Goal: Transaction & Acquisition: Purchase product/service

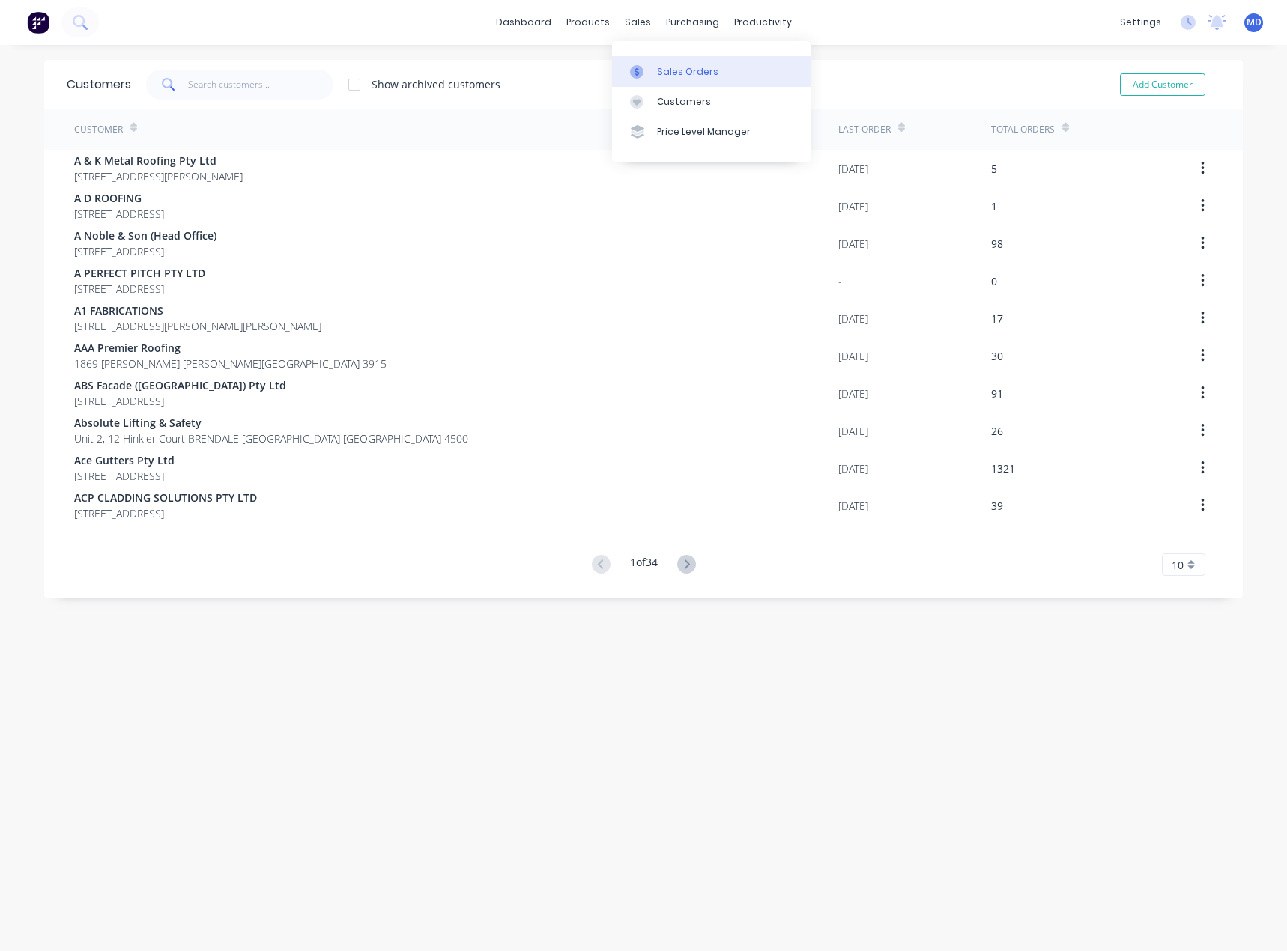
click at [681, 71] on div "Sales Orders" at bounding box center [687, 71] width 61 height 13
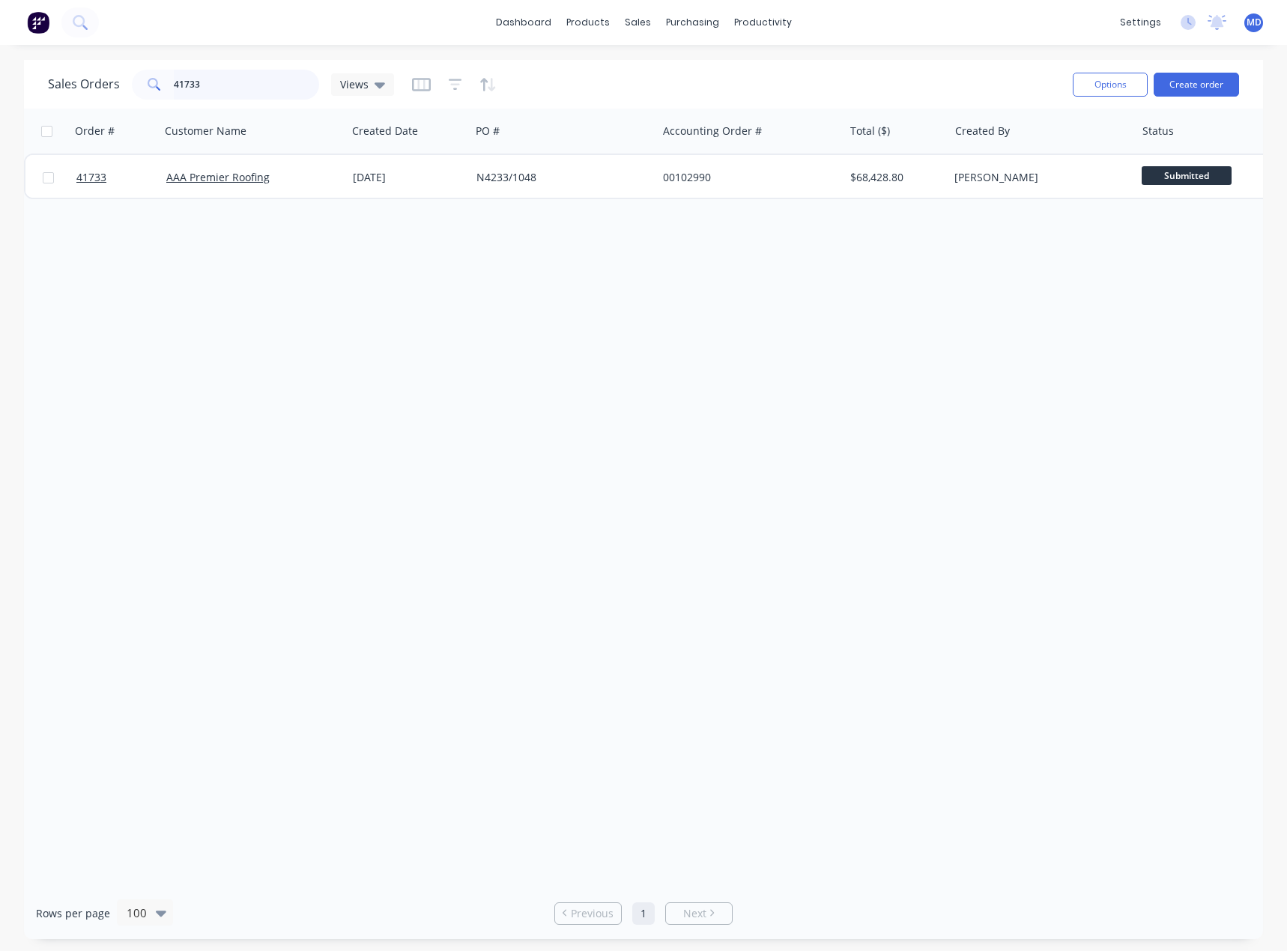
drag, startPoint x: 216, startPoint y: 83, endPoint x: 115, endPoint y: 49, distance: 107.3
click at [118, 50] on div "dashboard products sales purchasing productivity dashboard products Product Cat…" at bounding box center [643, 475] width 1287 height 951
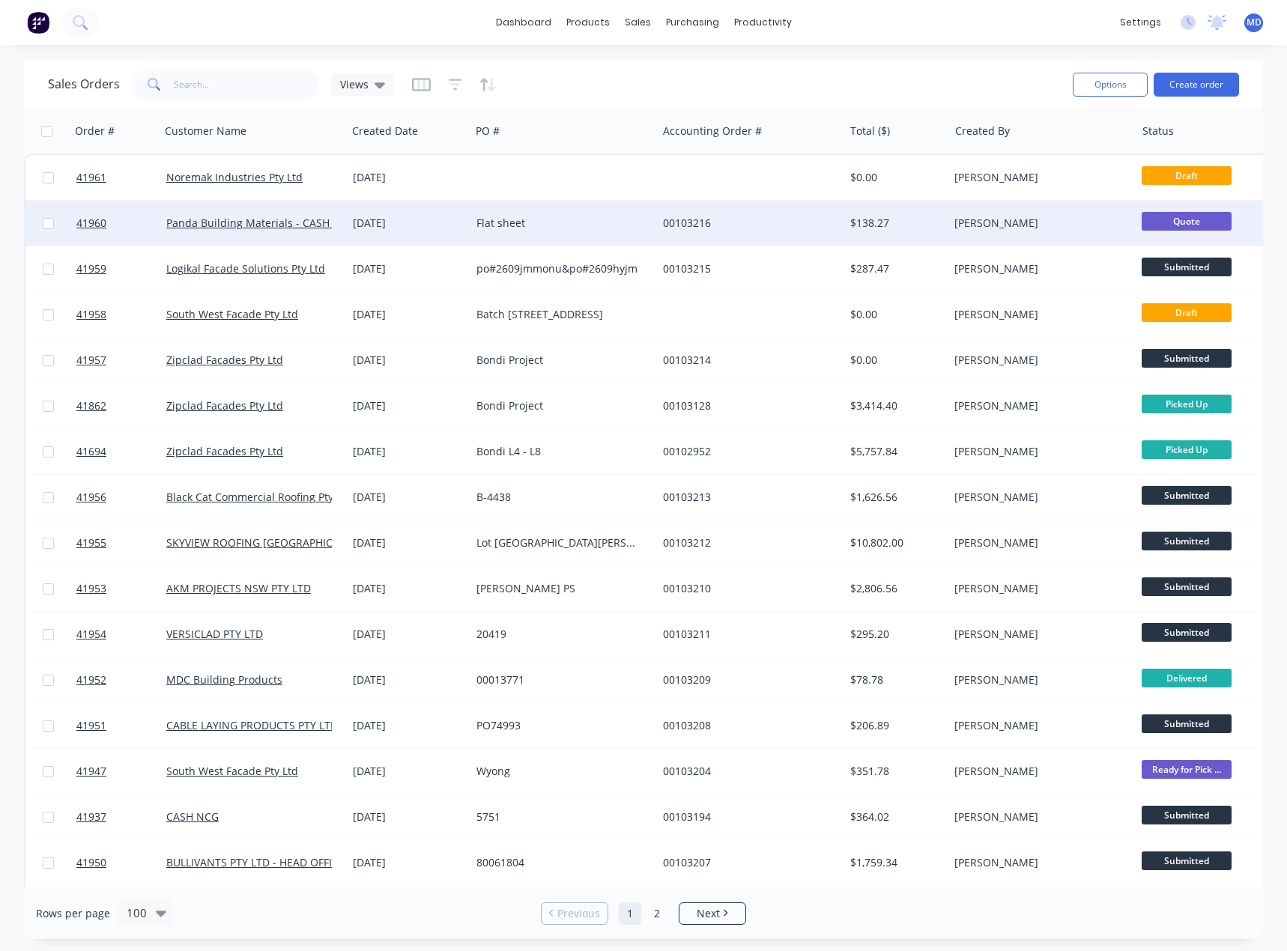
click at [588, 225] on div "Flat sheet" at bounding box center [559, 223] width 166 height 15
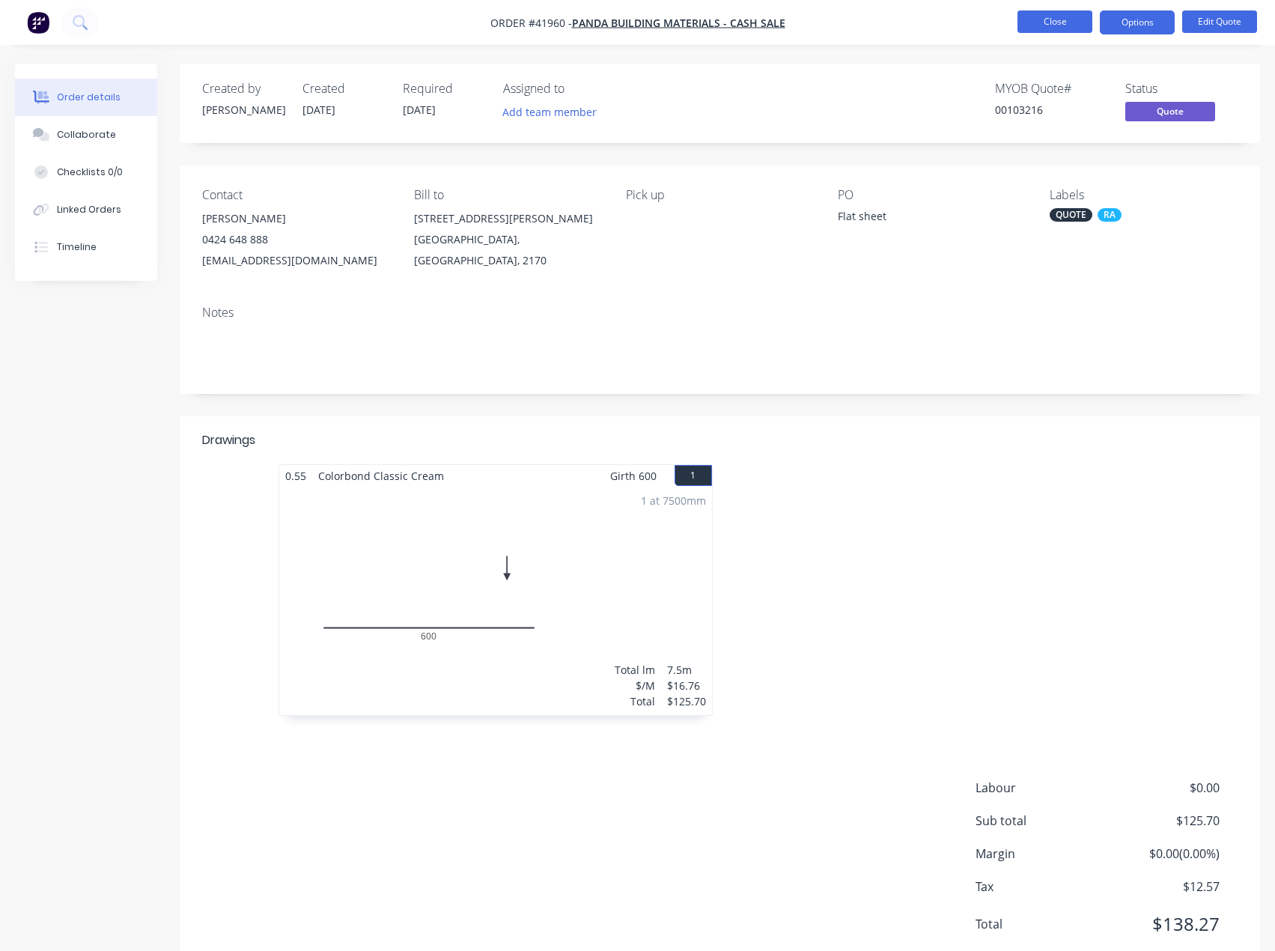
click at [1054, 21] on button "Close" at bounding box center [1055, 21] width 75 height 22
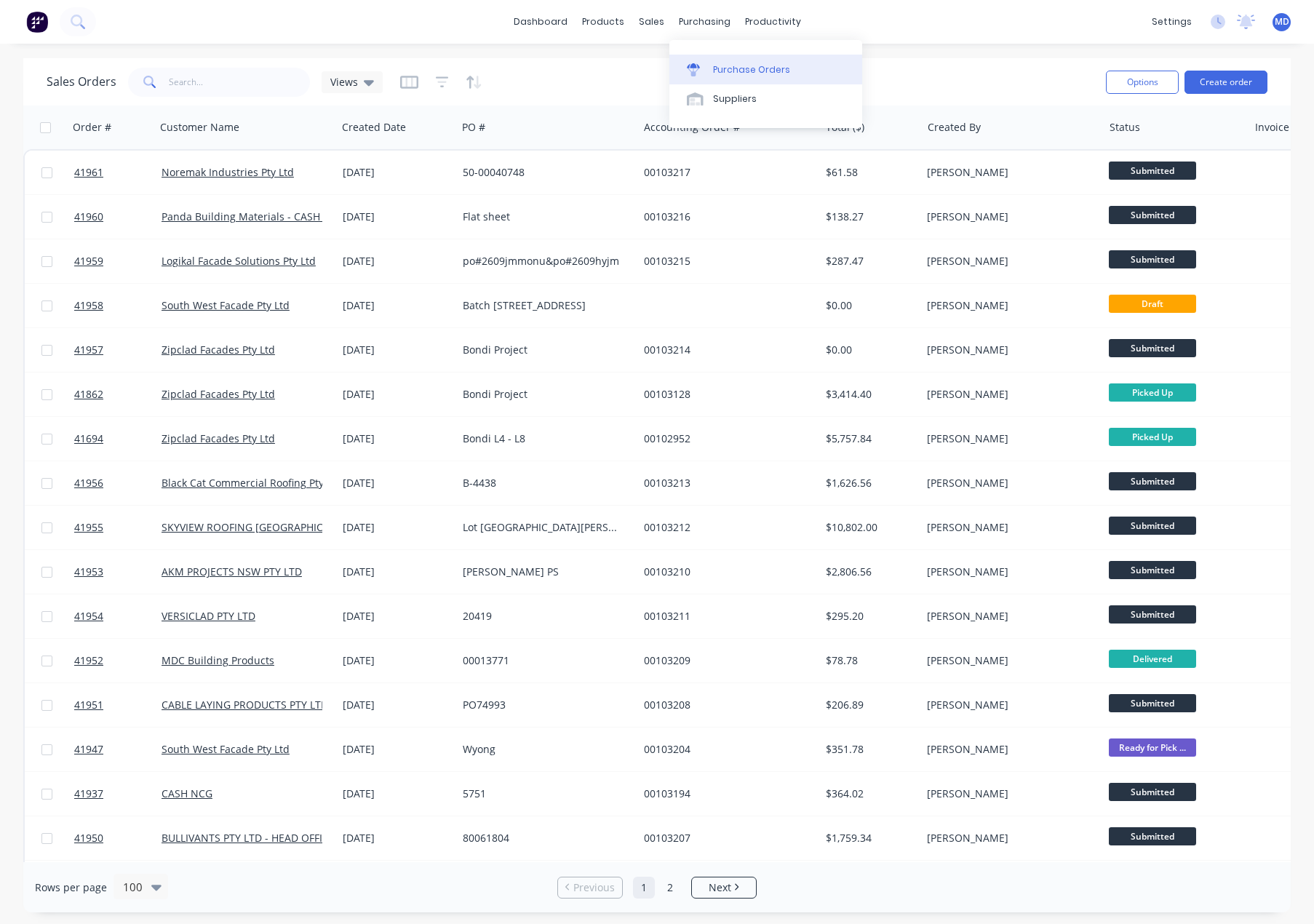
click at [735, 71] on div "Purchase Orders" at bounding box center [751, 69] width 77 height 13
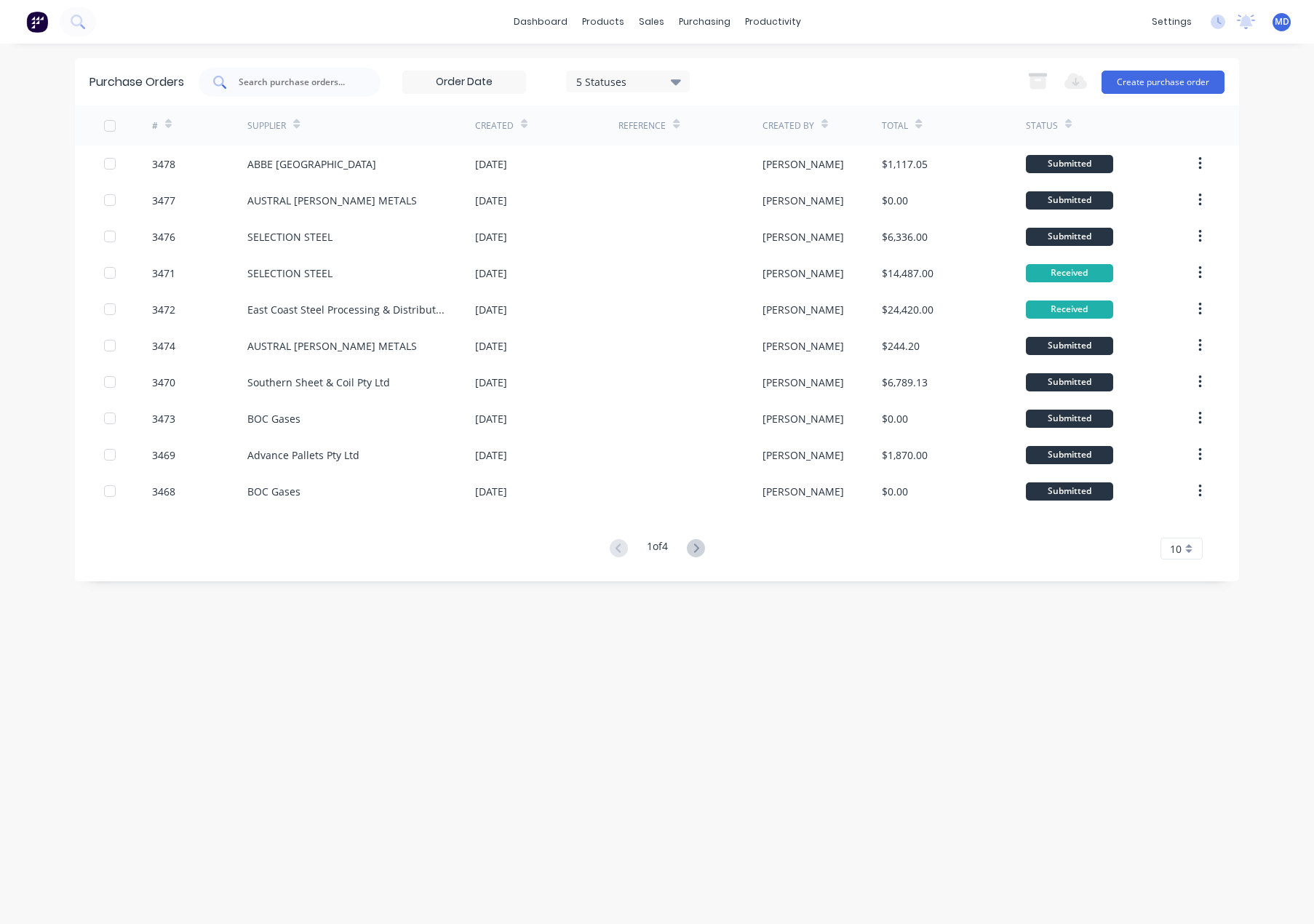
click at [280, 82] on input "text" at bounding box center [297, 82] width 121 height 15
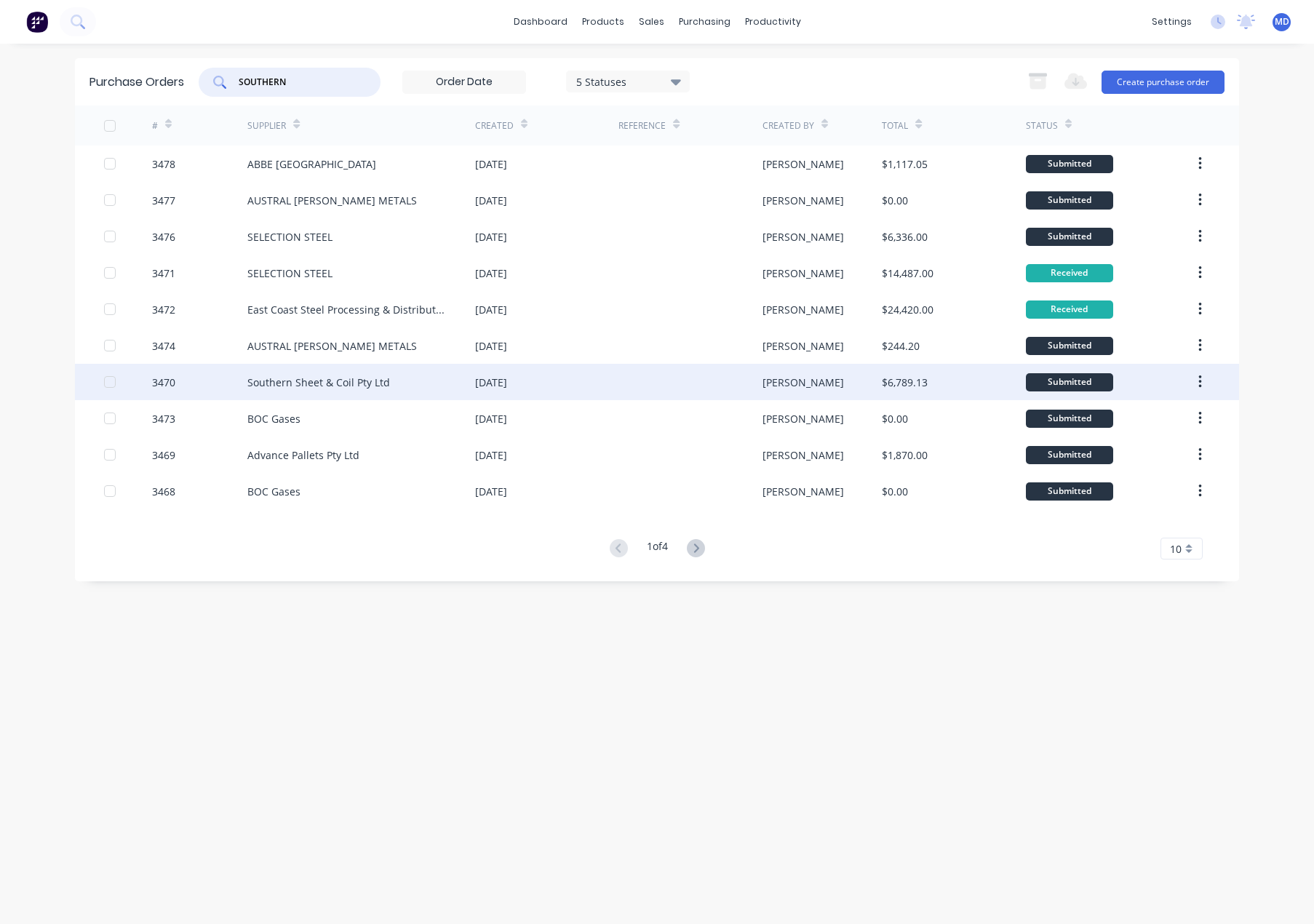
type input "SOUTHERN"
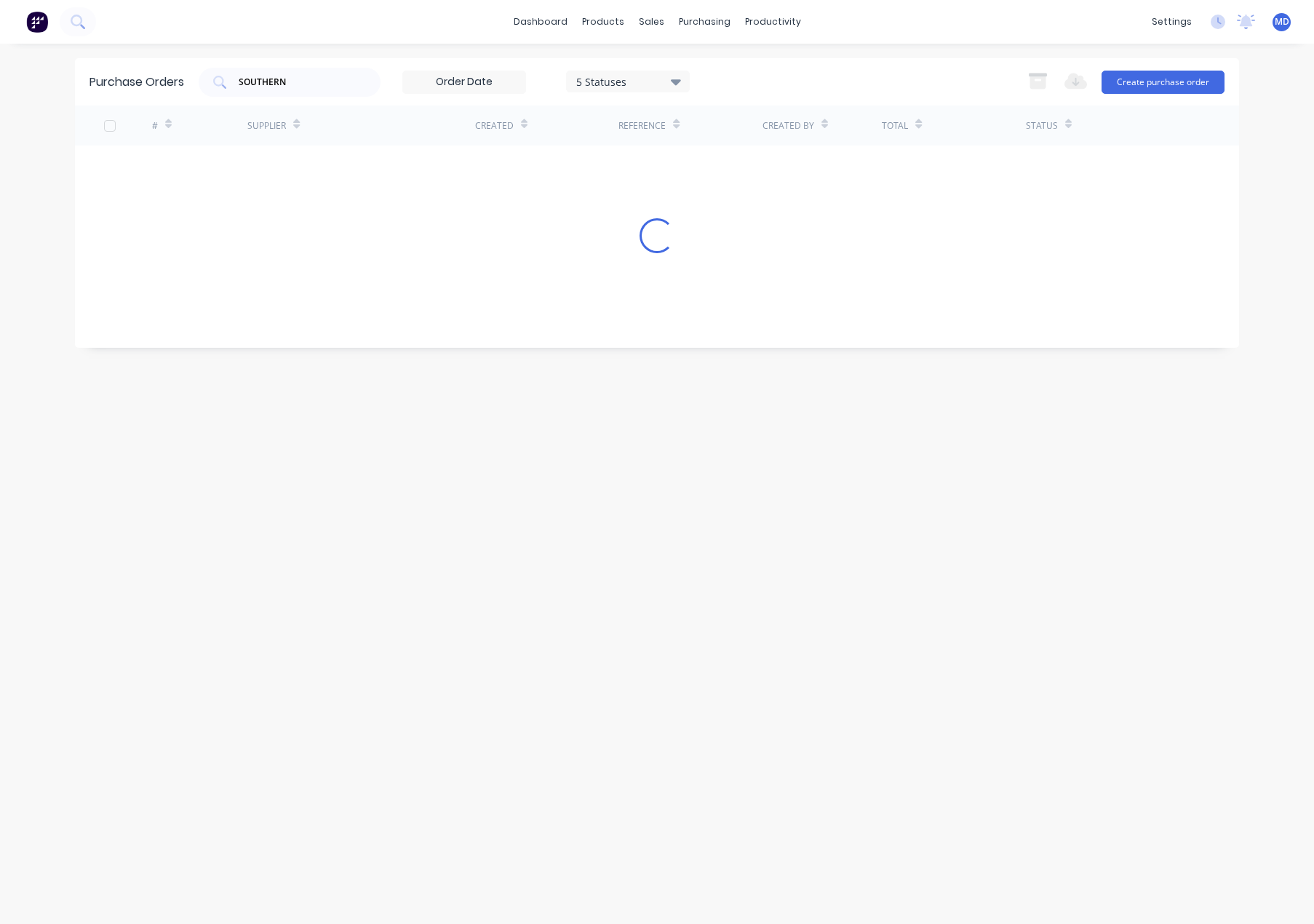
click at [349, 380] on div "Purchase Orders SOUTHERN 5 Statuses 5 Statuses Export to Excel (XLSX) Create pu…" at bounding box center [657, 484] width 1164 height 851
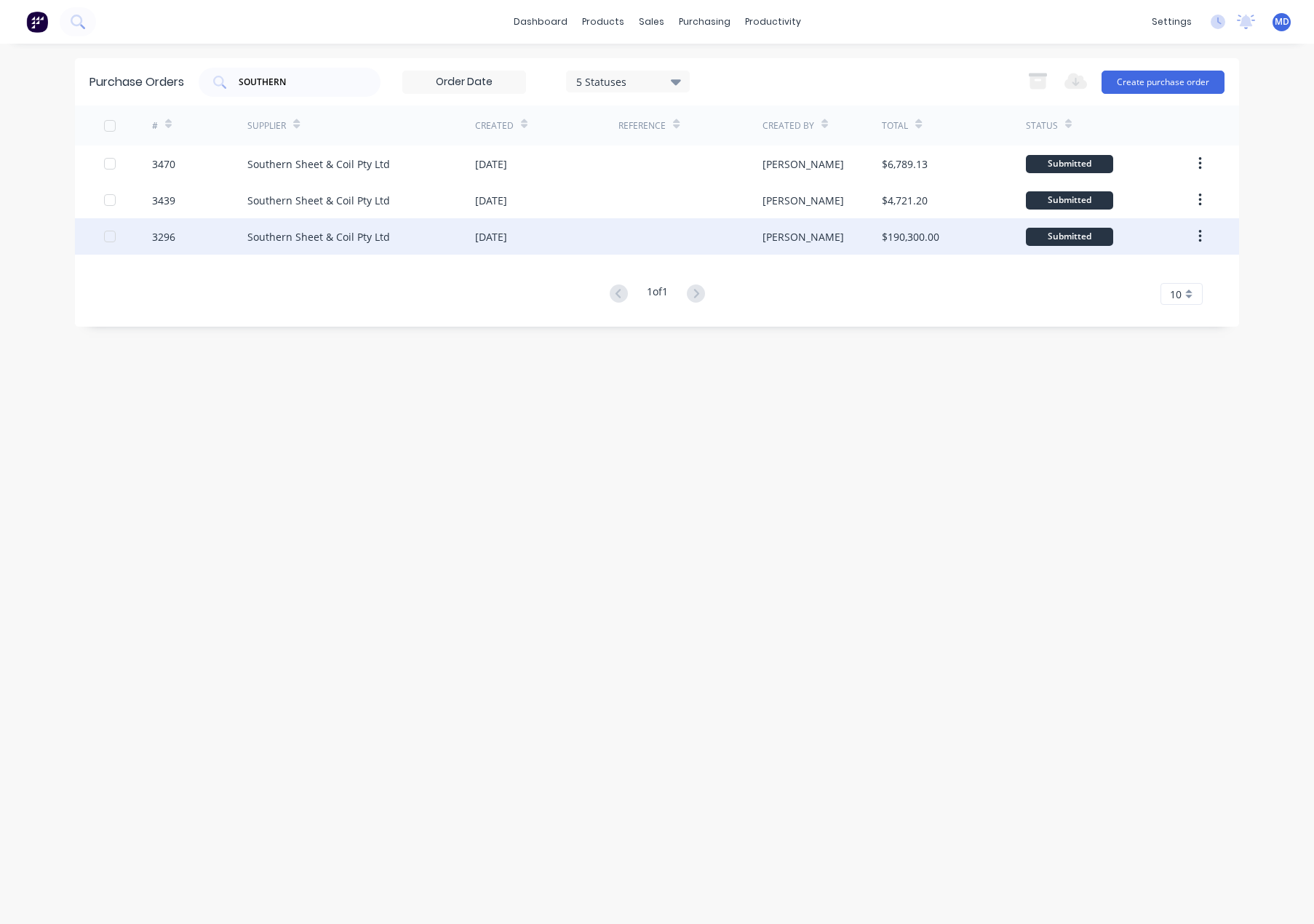
click at [530, 240] on div "[DATE]" at bounding box center [547, 236] width 144 height 36
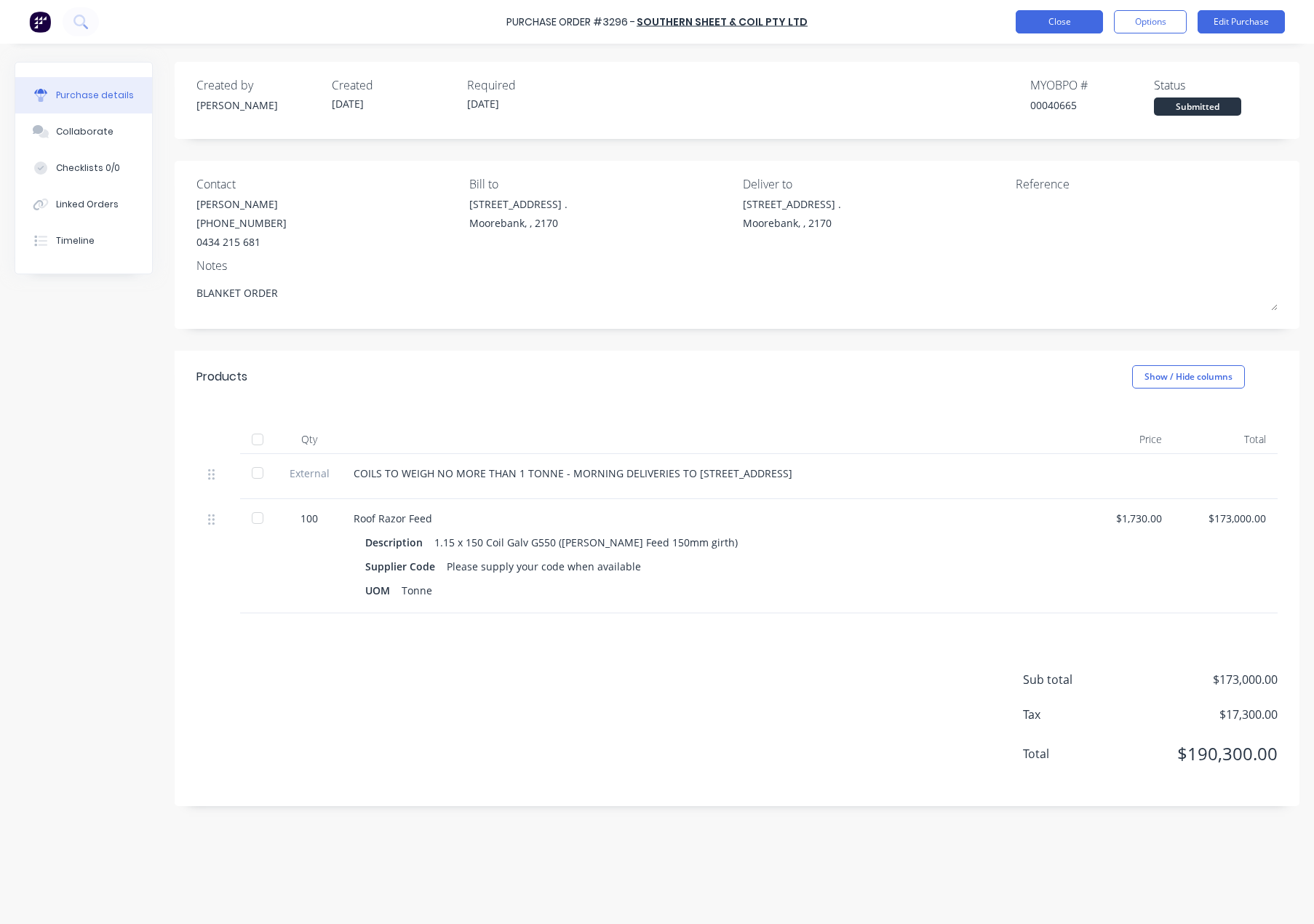
click at [1071, 13] on button "Close" at bounding box center [1059, 21] width 87 height 23
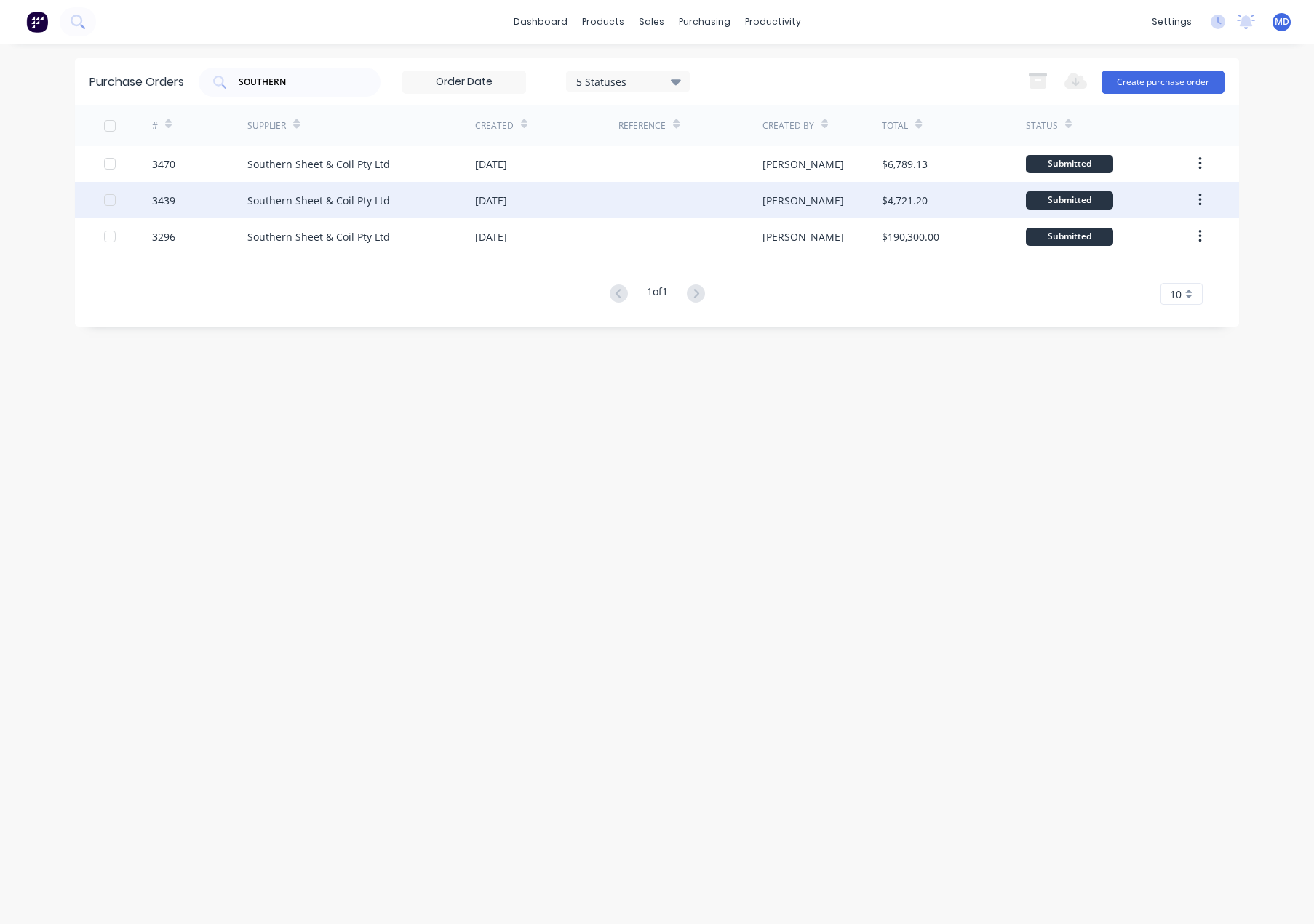
click at [574, 206] on div "[DATE]" at bounding box center [547, 199] width 144 height 36
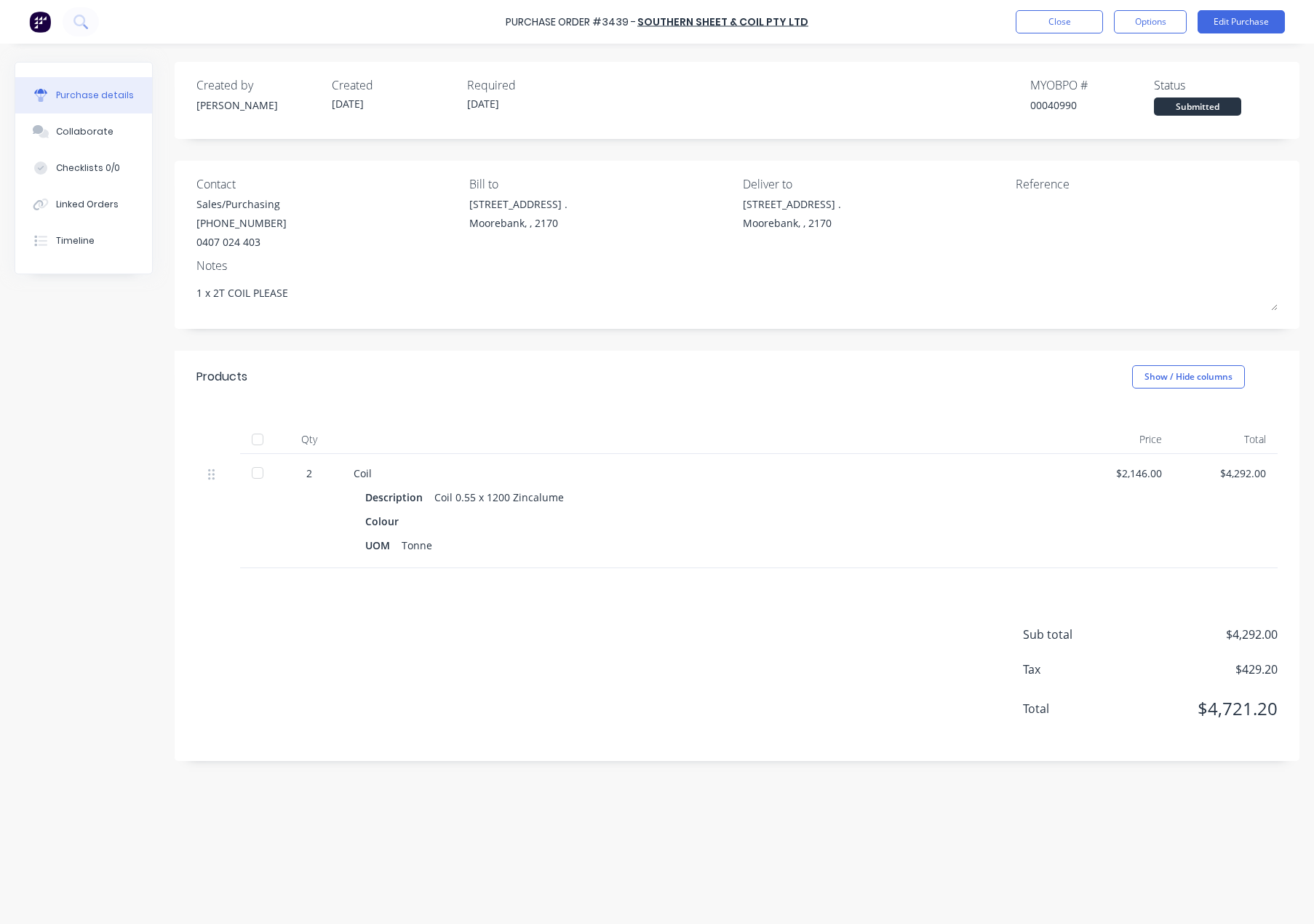
click at [261, 440] on div at bounding box center [258, 439] width 29 height 29
click at [1062, 18] on button "Close" at bounding box center [1059, 21] width 87 height 23
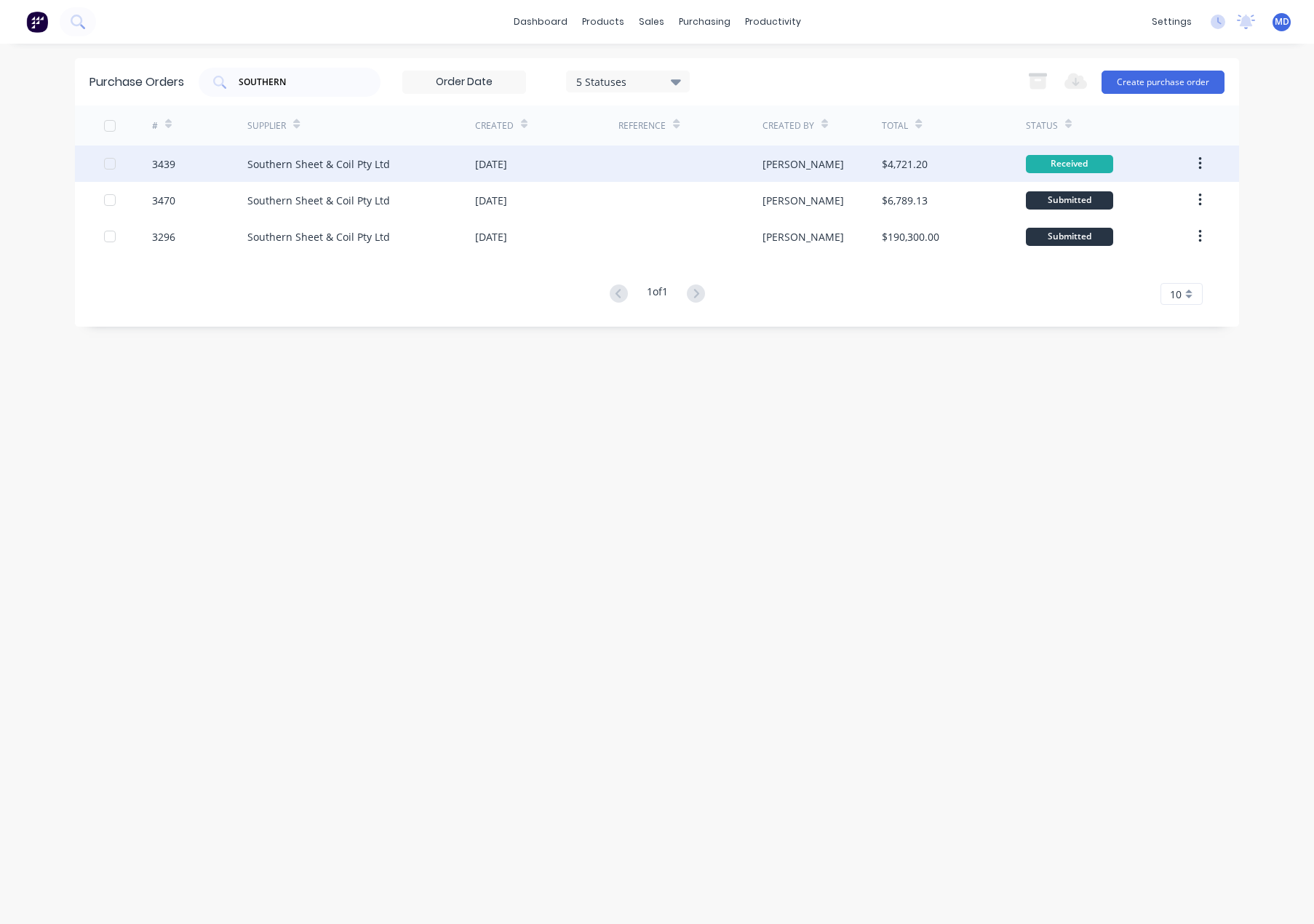
click at [547, 169] on div "[DATE]" at bounding box center [547, 163] width 144 height 36
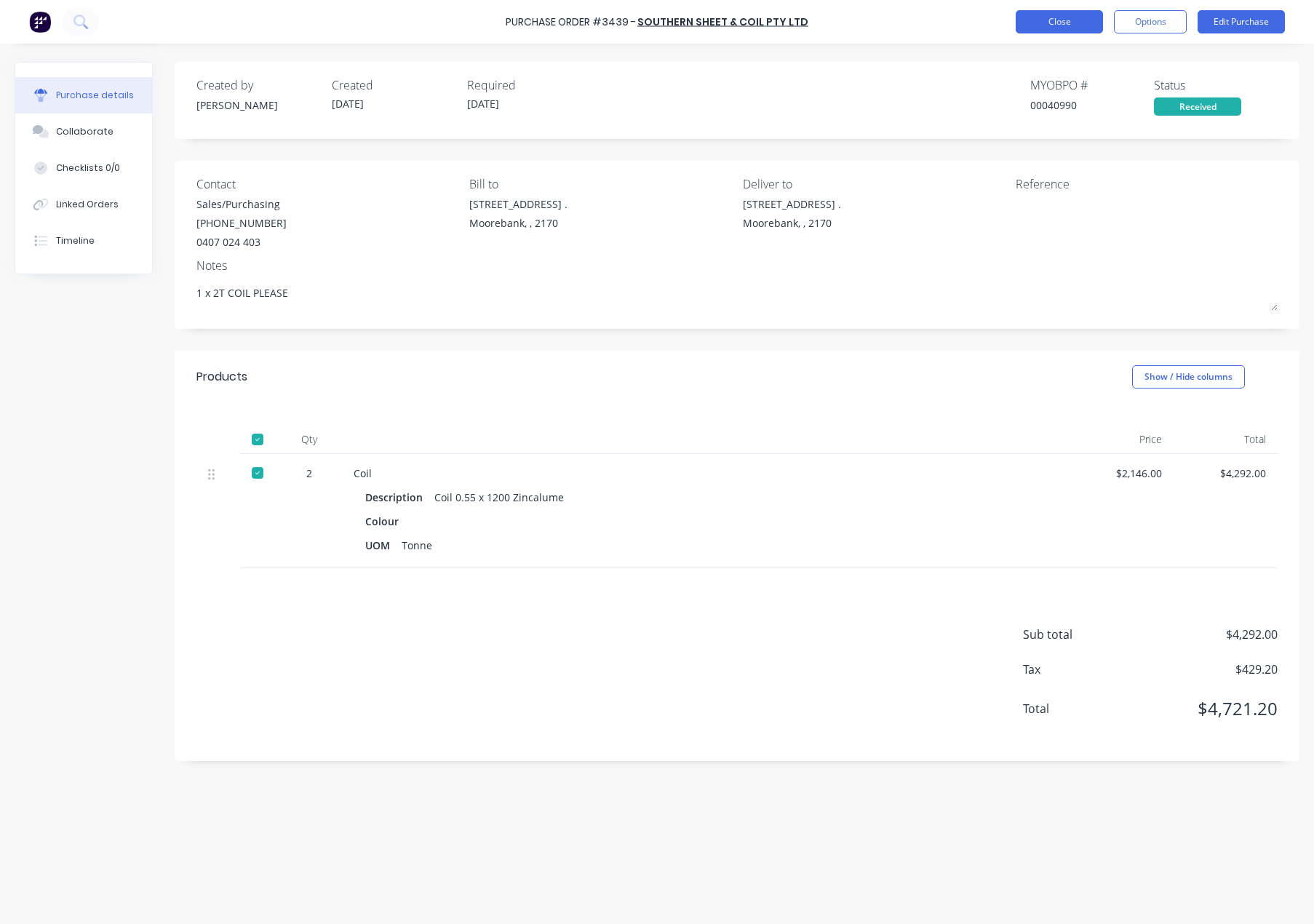
drag, startPoint x: 1065, startPoint y: 2, endPoint x: 1062, endPoint y: 17, distance: 15.3
click at [1065, 11] on div "Purchase Order #3439 - Southern Sheet & Coil Pty Ltd Close Options Edit Purchase" at bounding box center [657, 21] width 1314 height 44
click at [1060, 17] on button "Close" at bounding box center [1059, 21] width 87 height 23
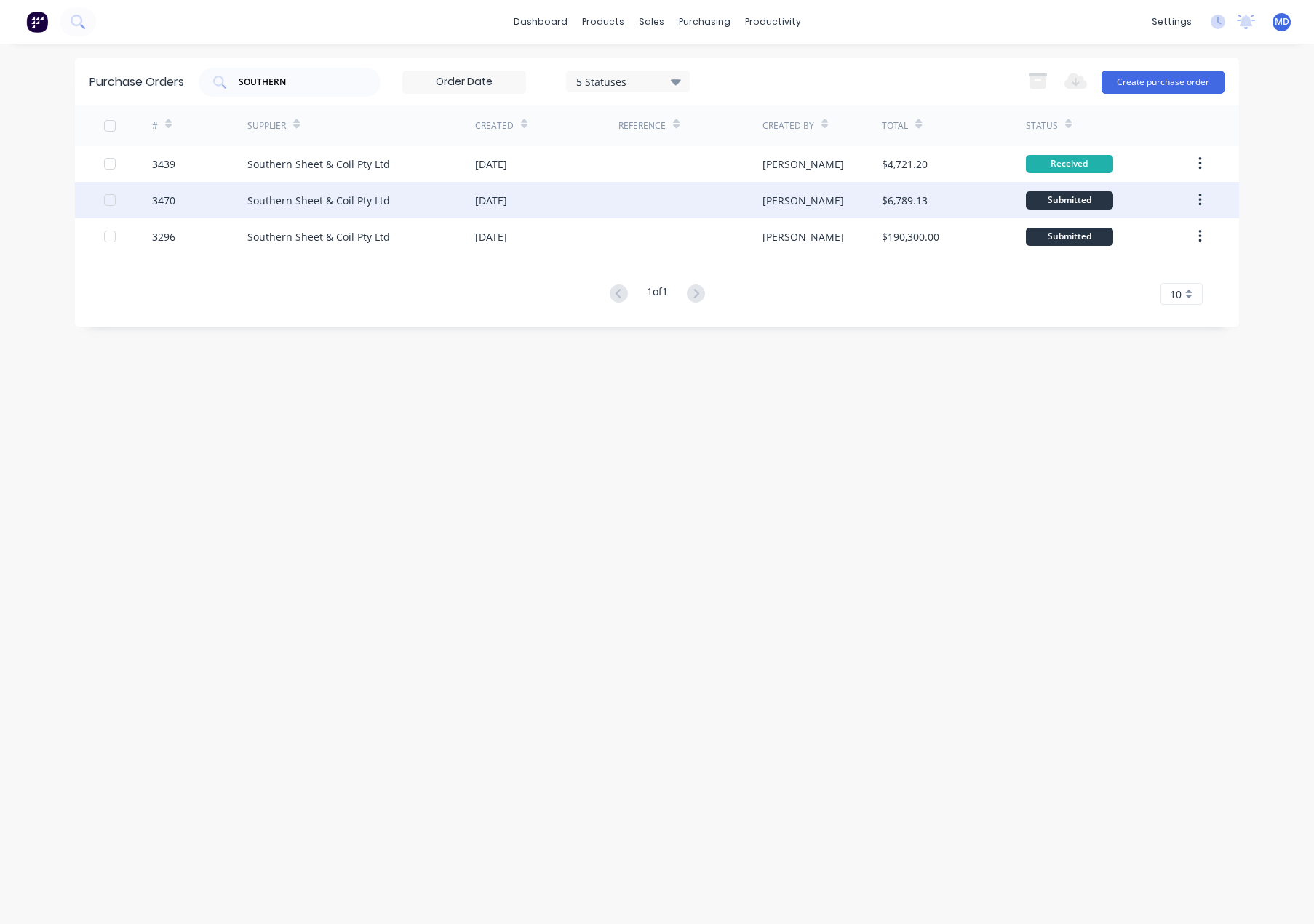
click at [494, 208] on div "[DATE]" at bounding box center [547, 199] width 144 height 36
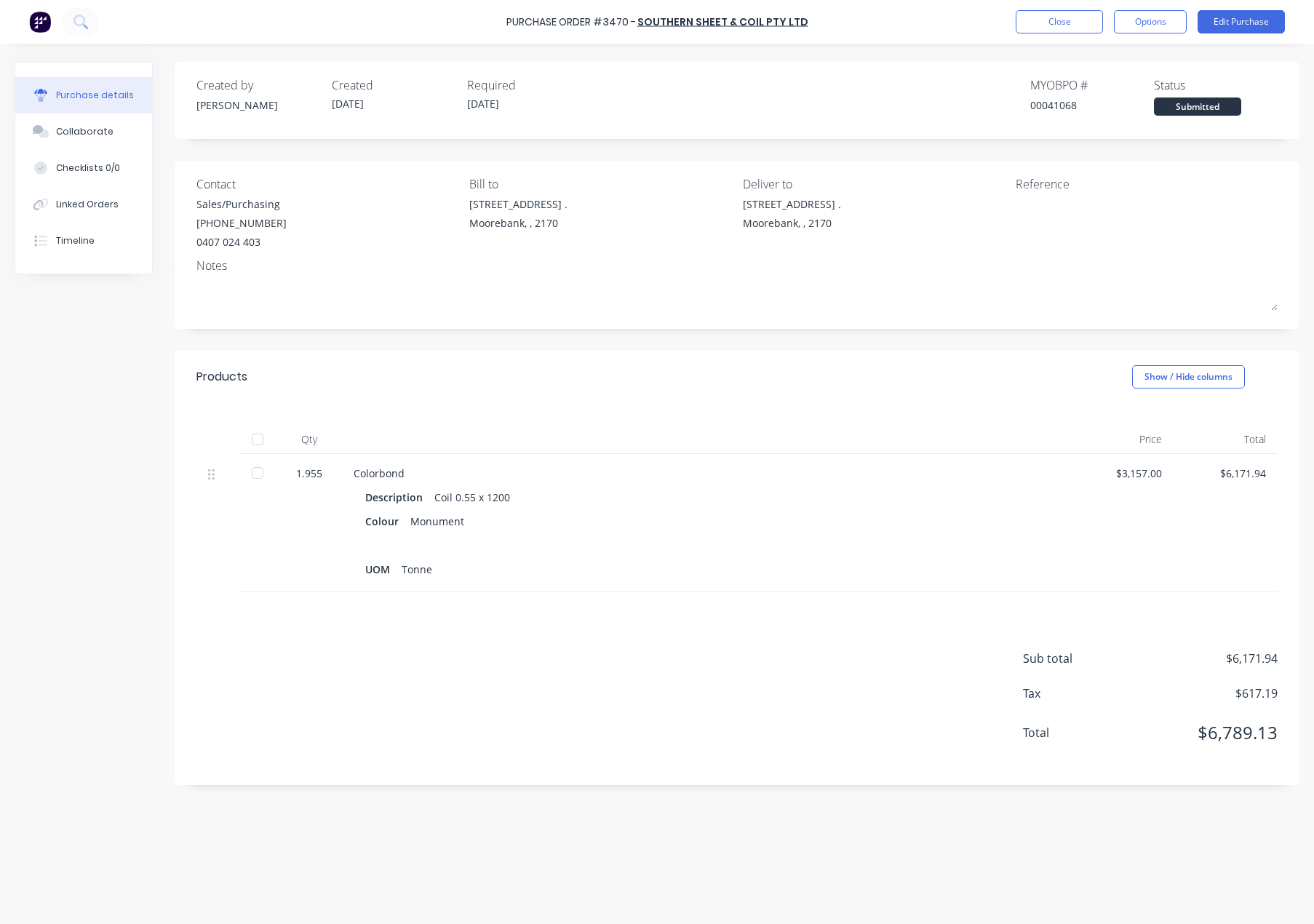
click at [259, 443] on div at bounding box center [258, 439] width 29 height 29
click at [1077, 17] on button "Close" at bounding box center [1059, 21] width 87 height 23
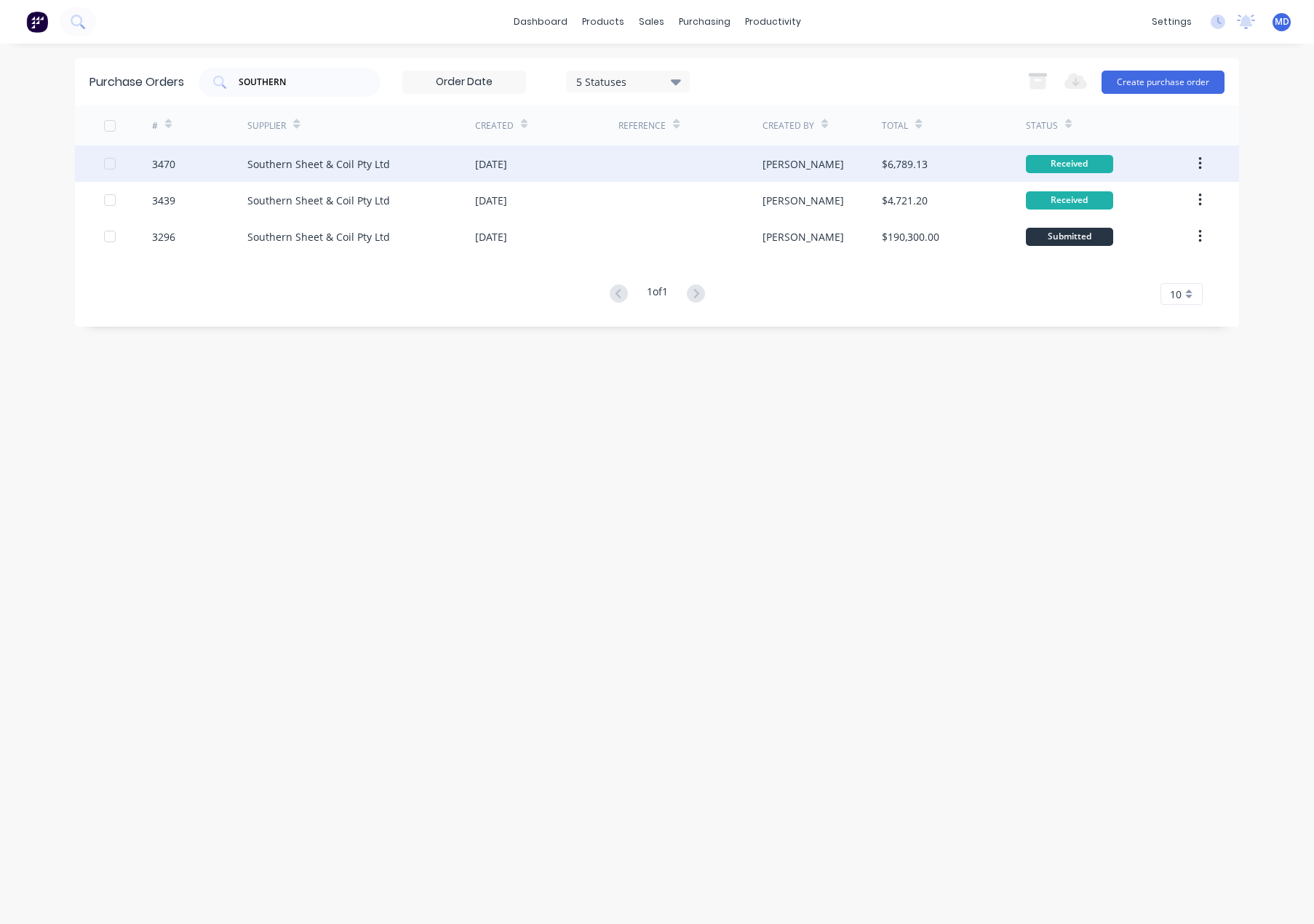
click at [1202, 162] on icon "button" at bounding box center [1200, 163] width 4 height 16
click at [1143, 201] on div "Archive" at bounding box center [1148, 202] width 112 height 21
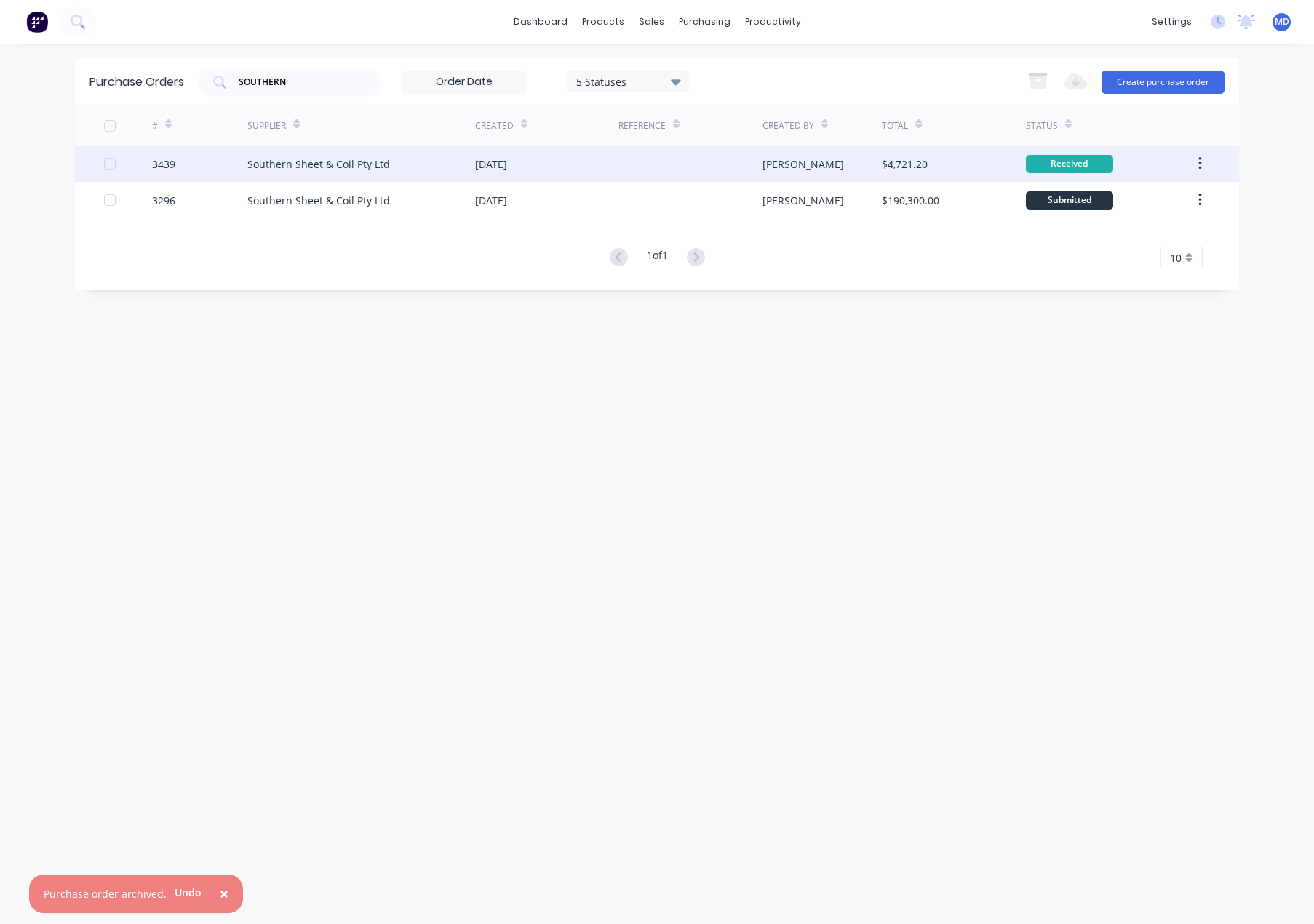
click at [1200, 169] on icon "button" at bounding box center [1199, 163] width 3 height 13
click at [1169, 208] on div "Archive" at bounding box center [1148, 202] width 112 height 21
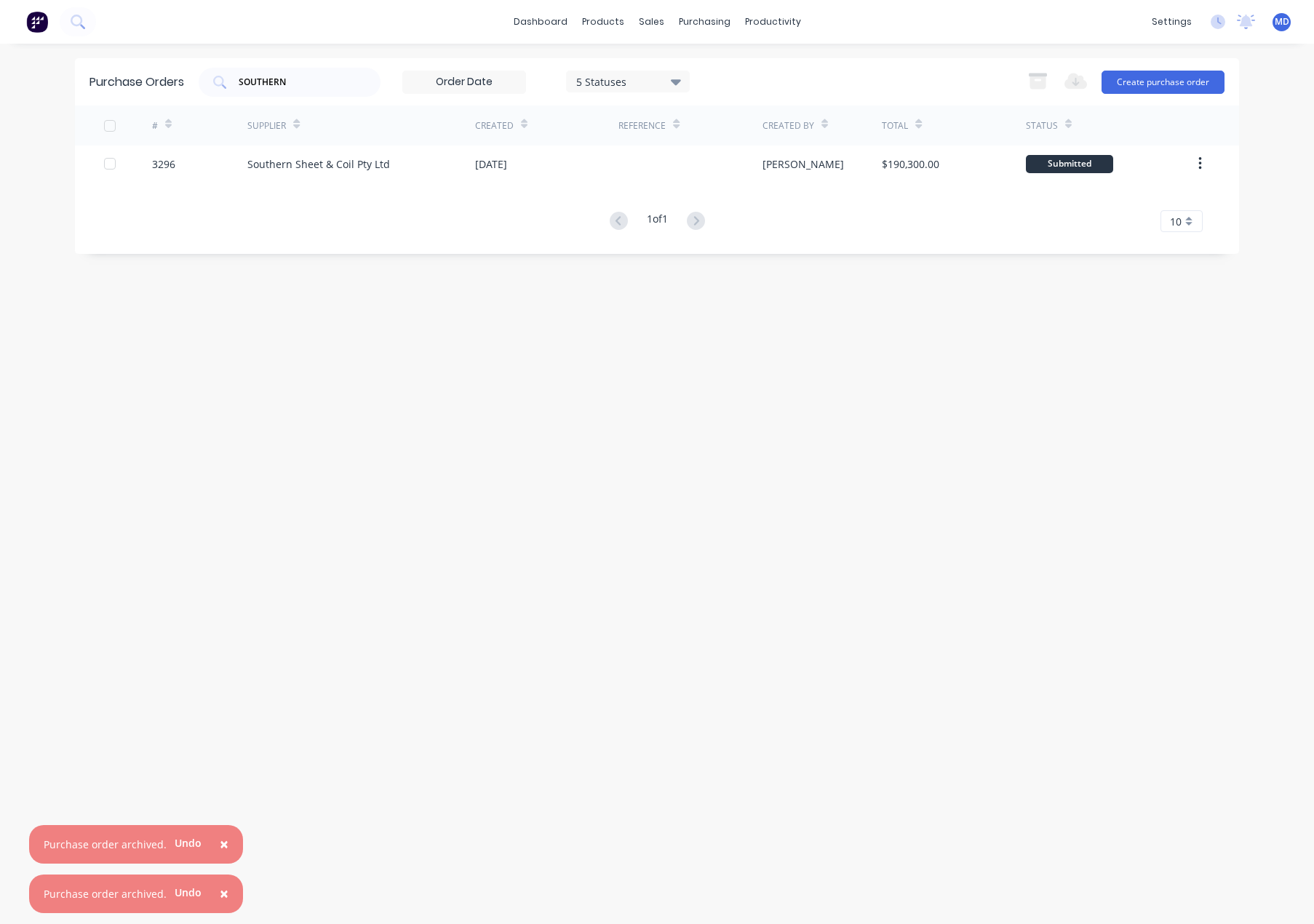
click at [220, 892] on span "×" at bounding box center [224, 893] width 9 height 20
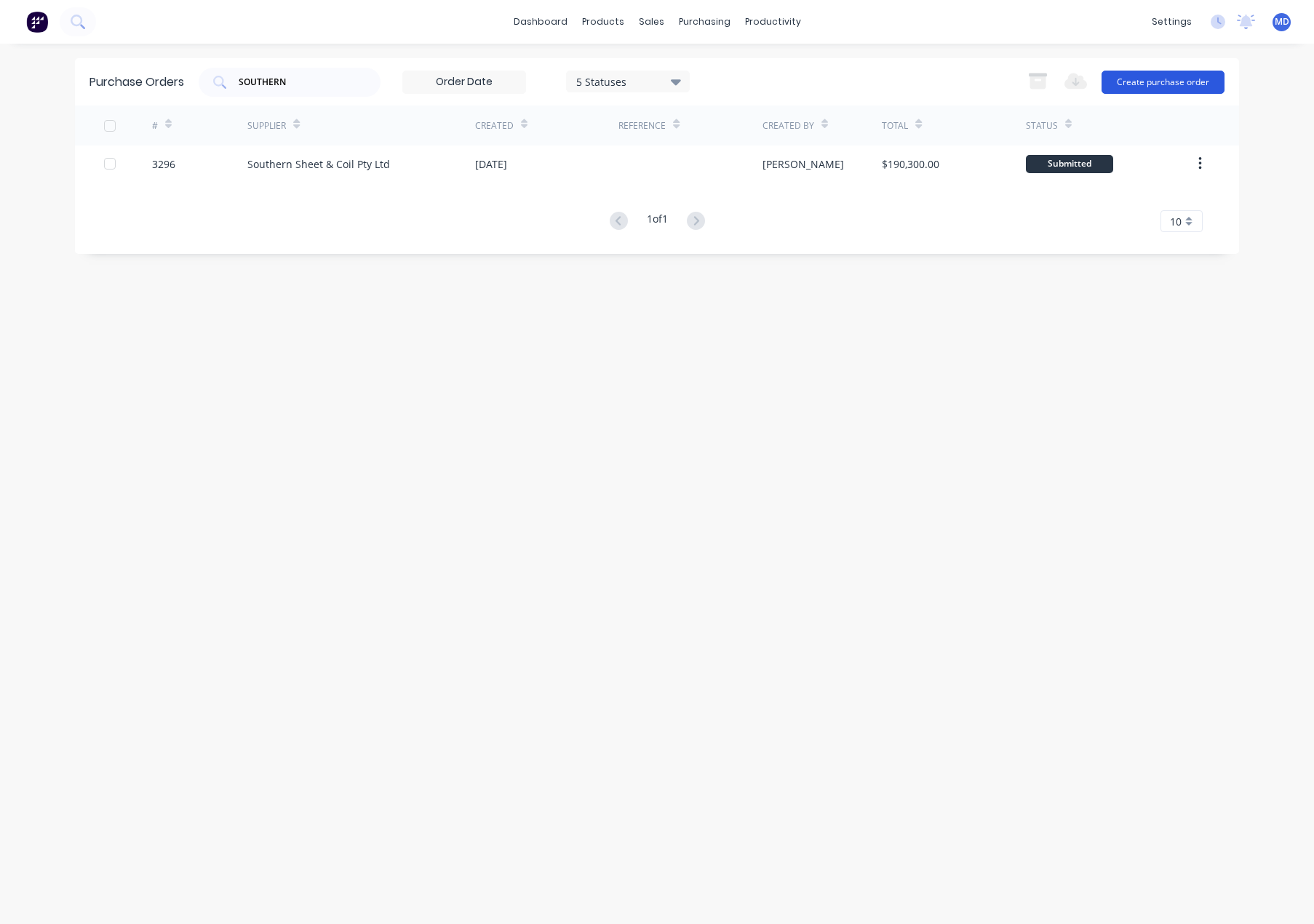
click at [1210, 81] on button "Create purchase order" at bounding box center [1163, 83] width 123 height 23
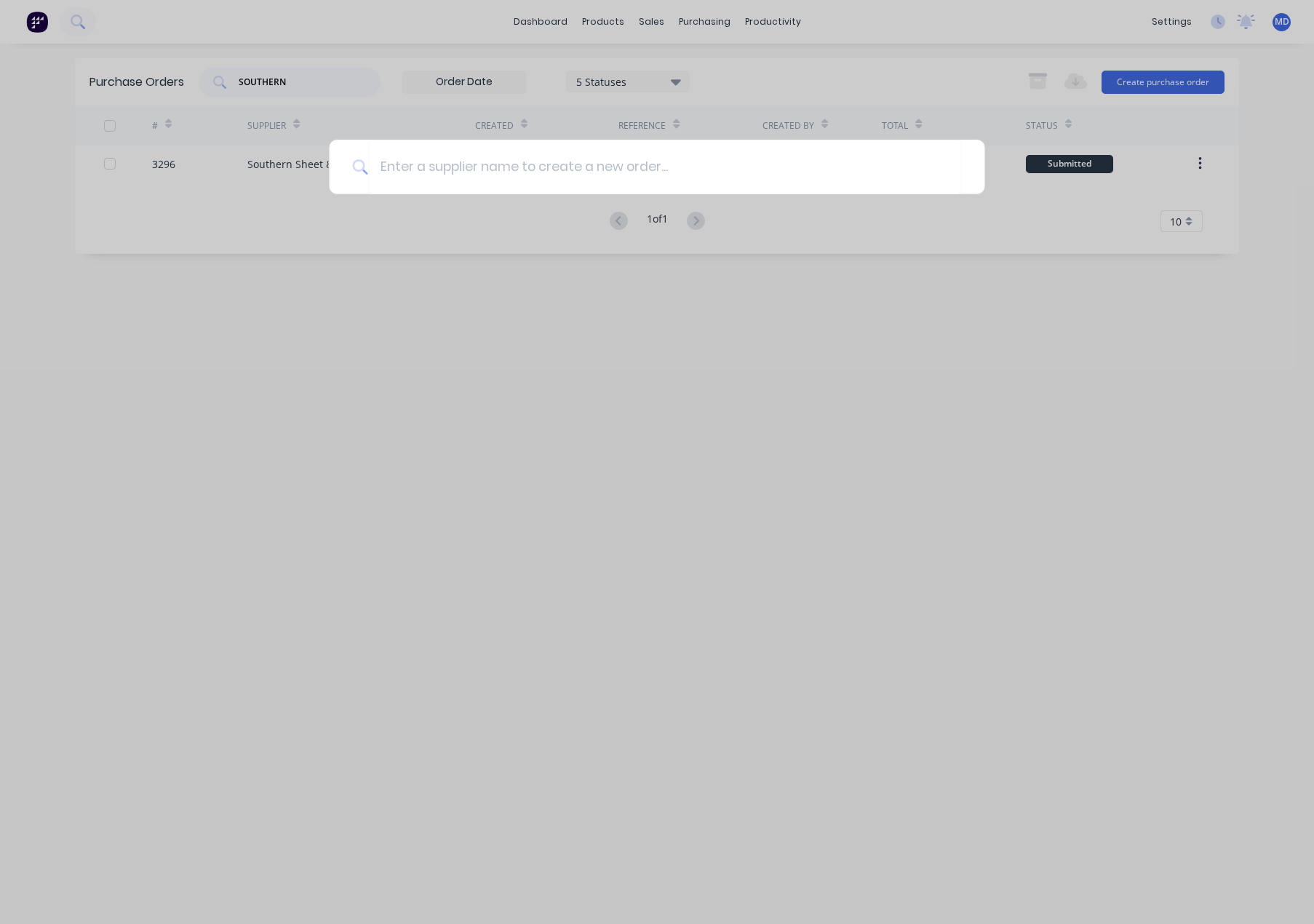
click at [490, 483] on div at bounding box center [657, 462] width 1314 height 924
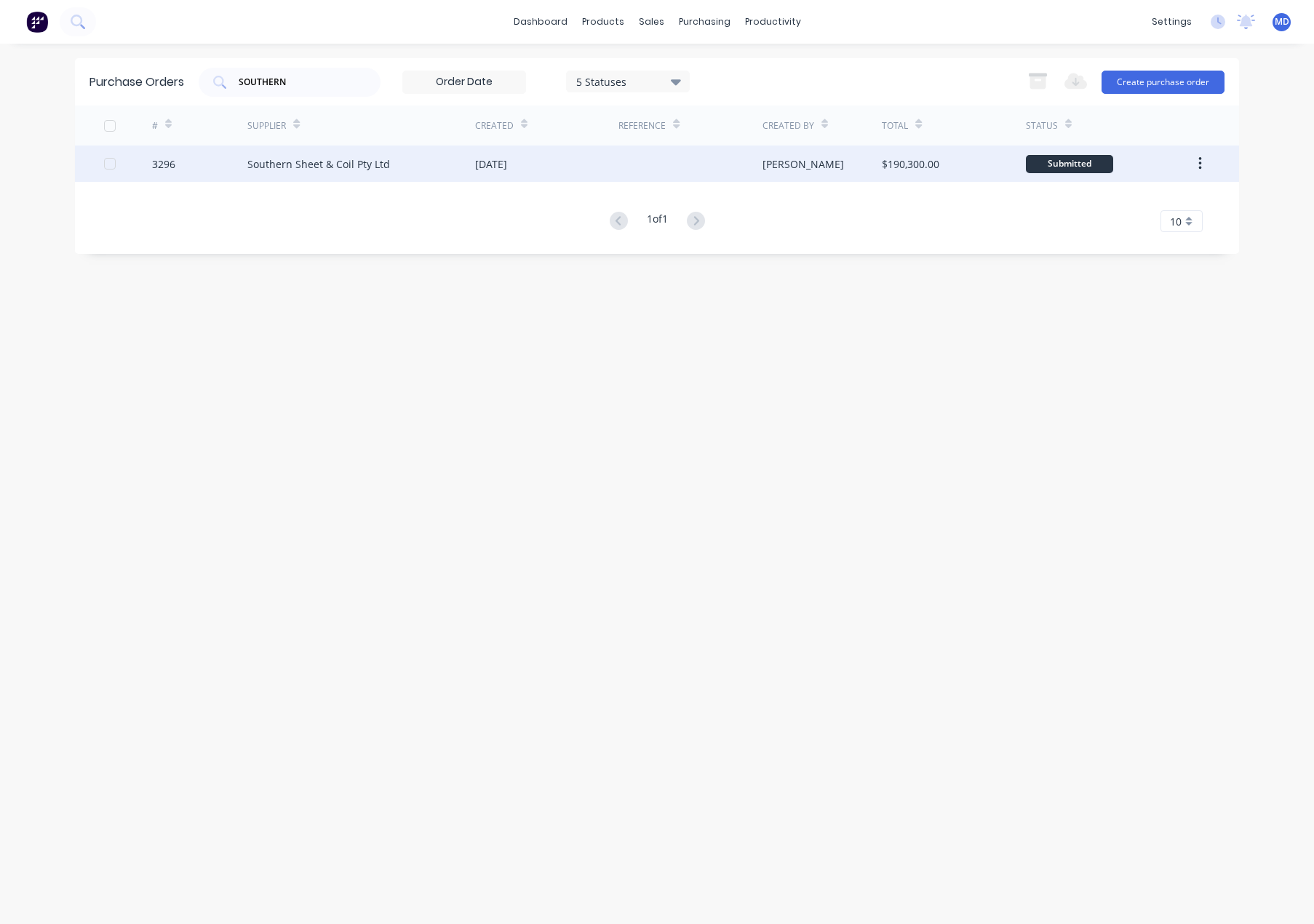
click at [331, 167] on div "Southern Sheet & Coil Pty Ltd" at bounding box center [319, 164] width 143 height 16
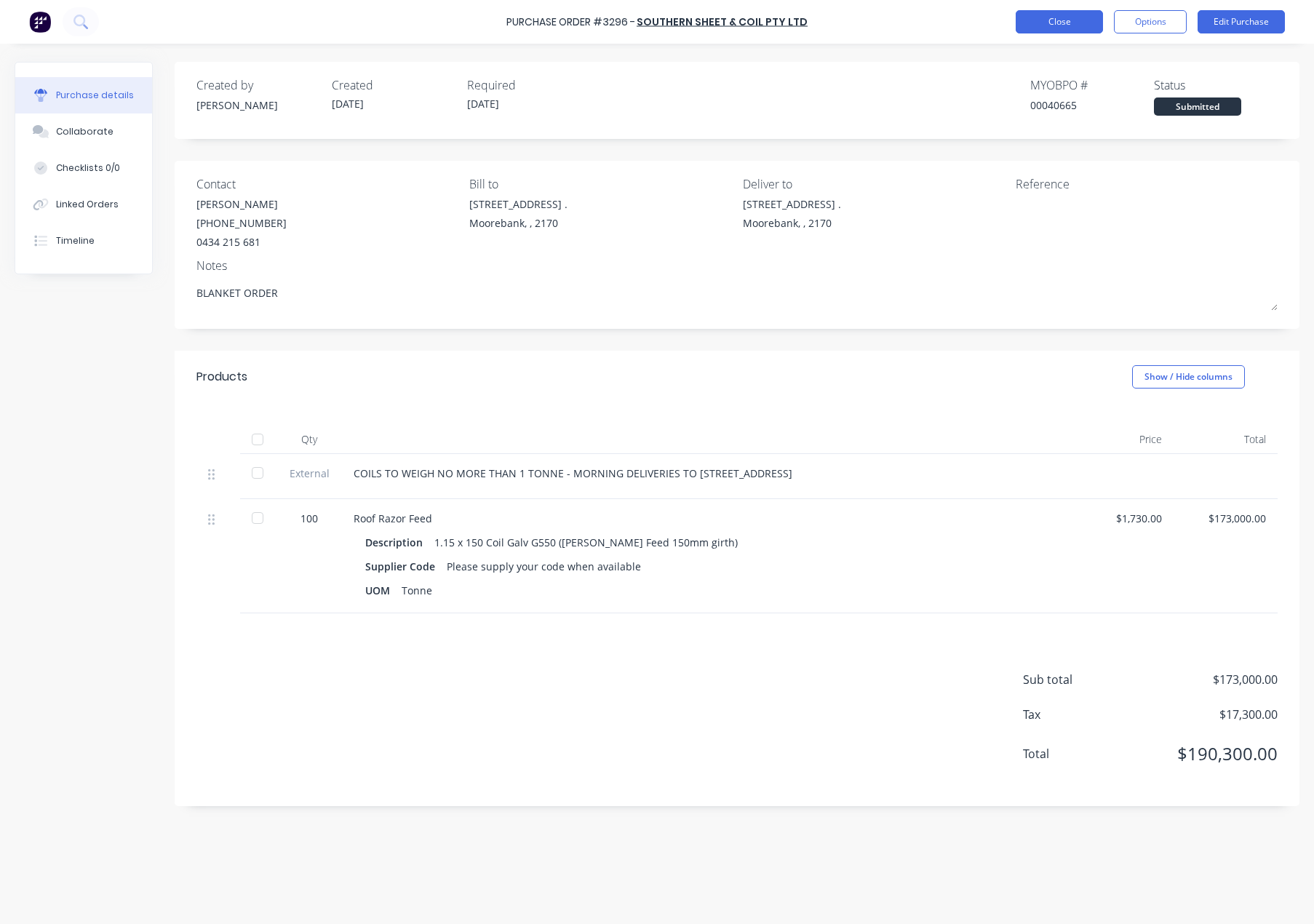
click at [1074, 27] on button "Close" at bounding box center [1059, 21] width 87 height 23
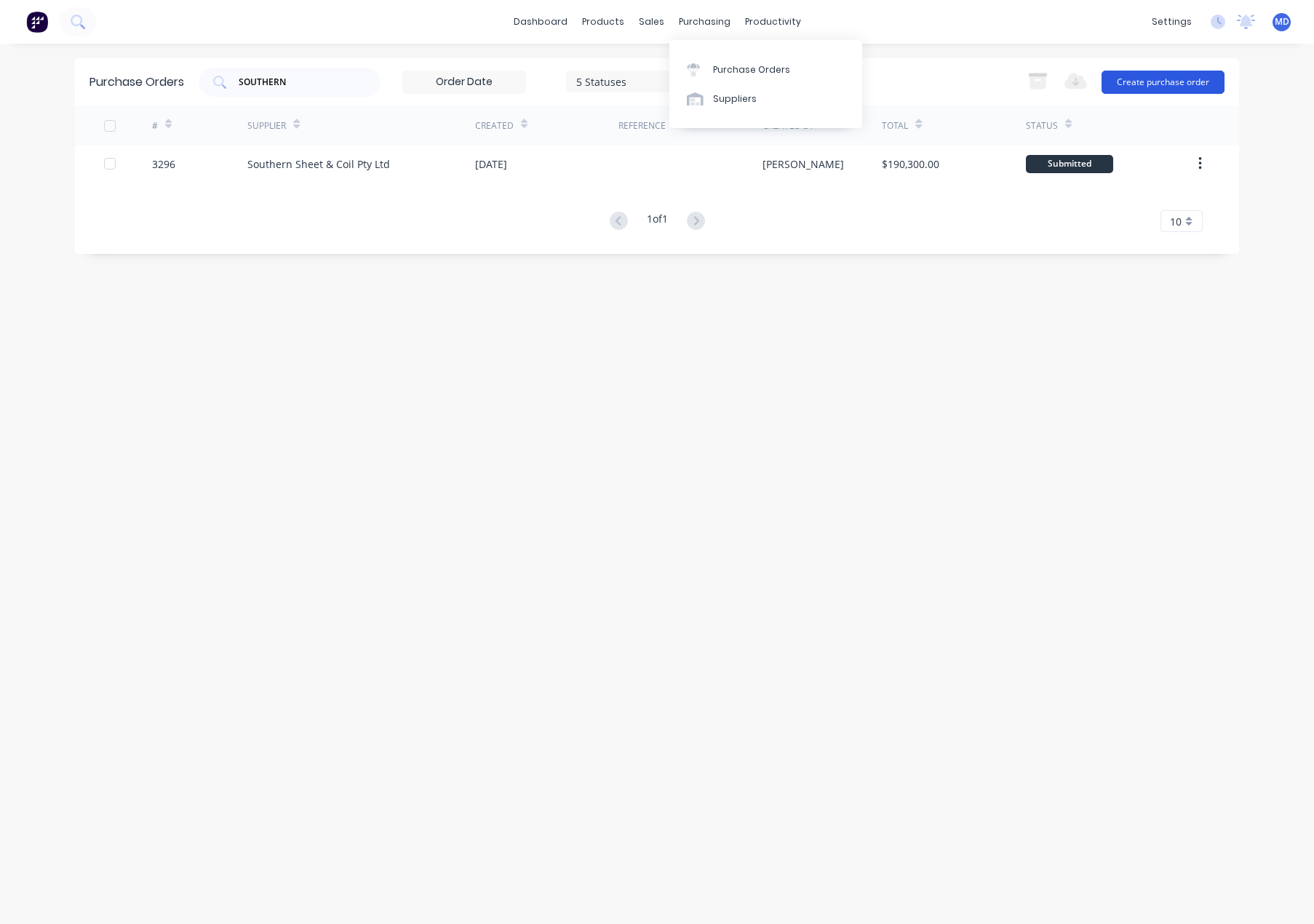
click at [1145, 80] on button "Create purchase order" at bounding box center [1163, 83] width 123 height 23
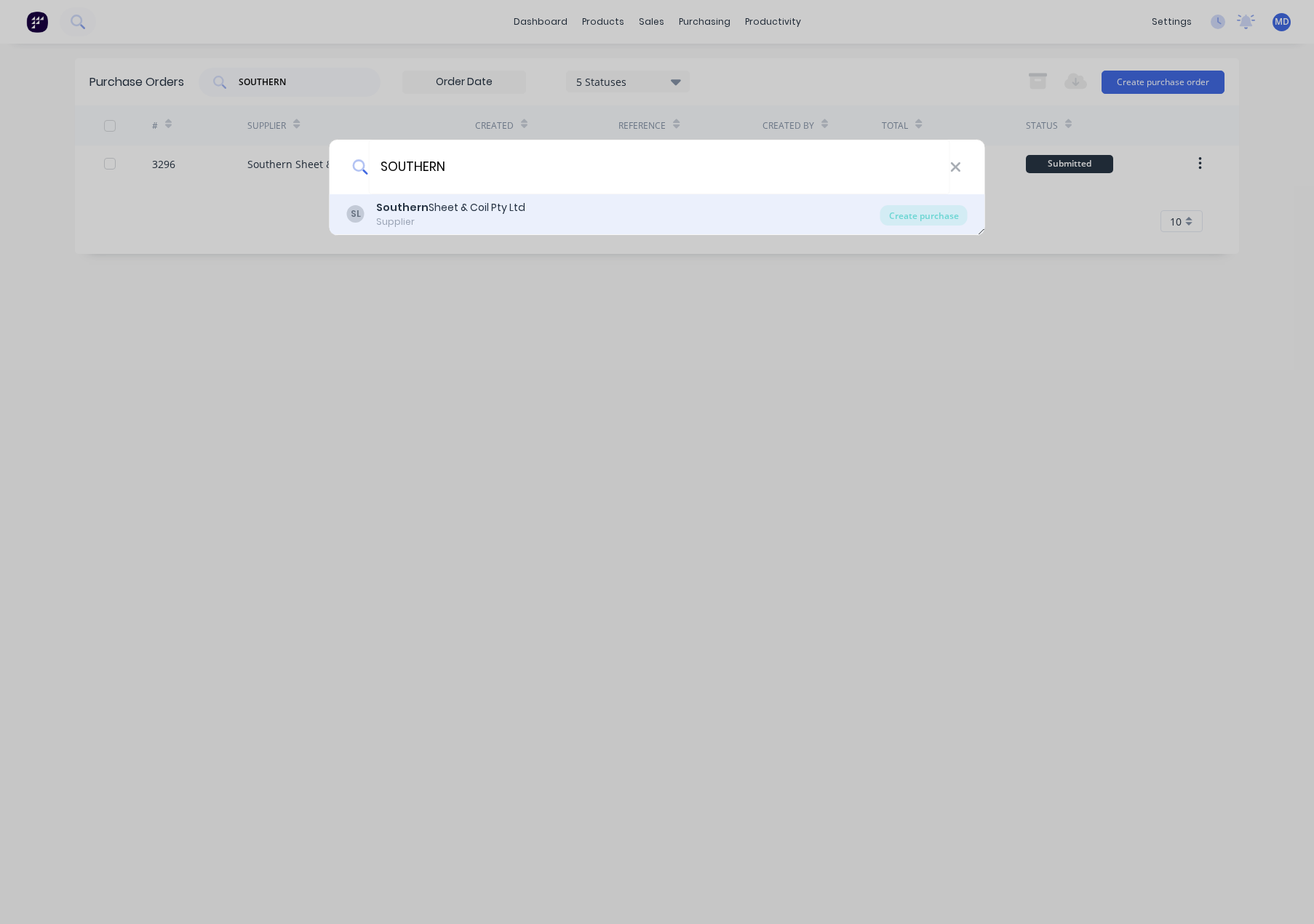
type input "SOUTHERN"
click at [488, 223] on div "Supplier" at bounding box center [451, 222] width 150 height 13
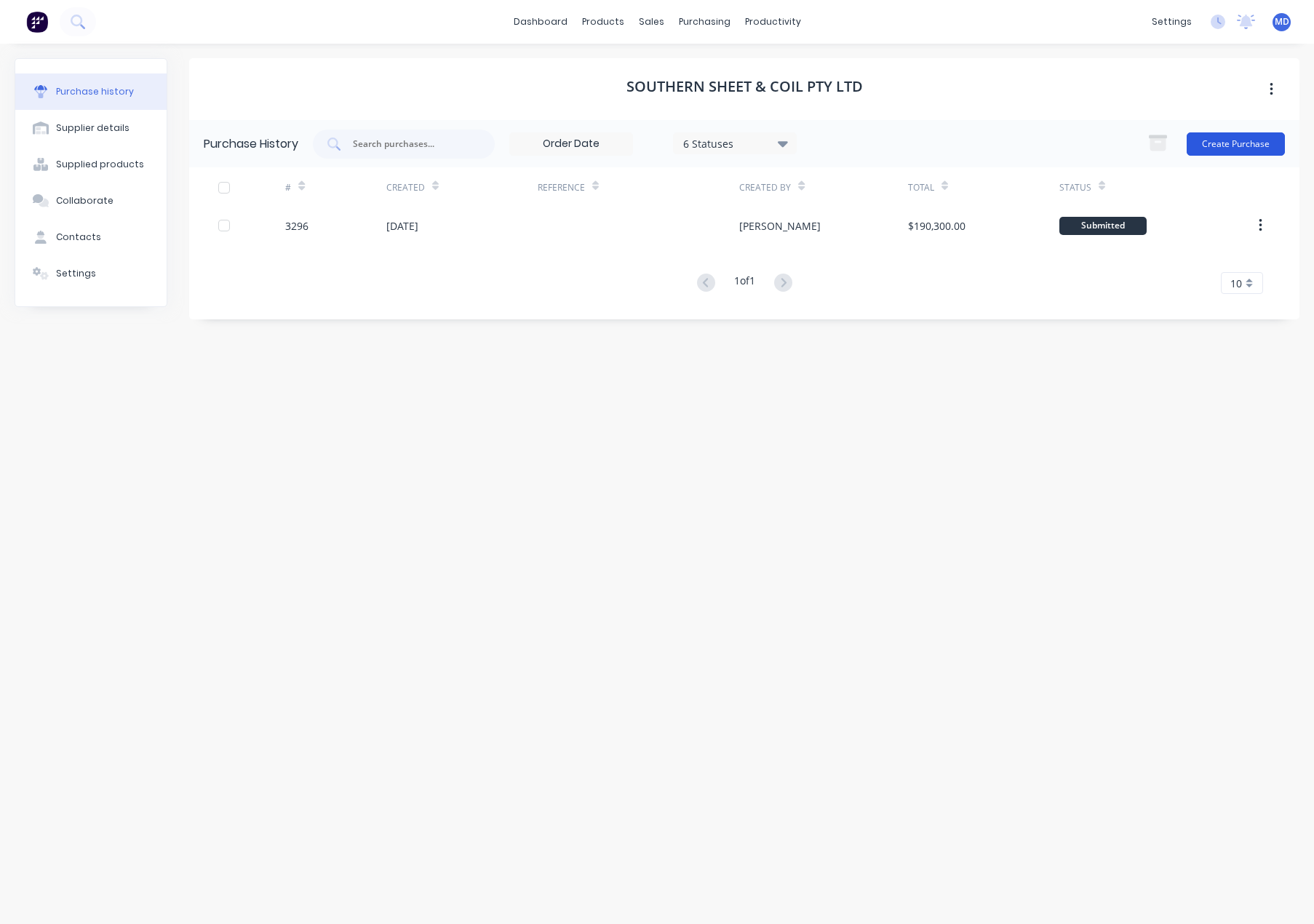
click at [1236, 135] on button "Create Purchase" at bounding box center [1235, 144] width 98 height 23
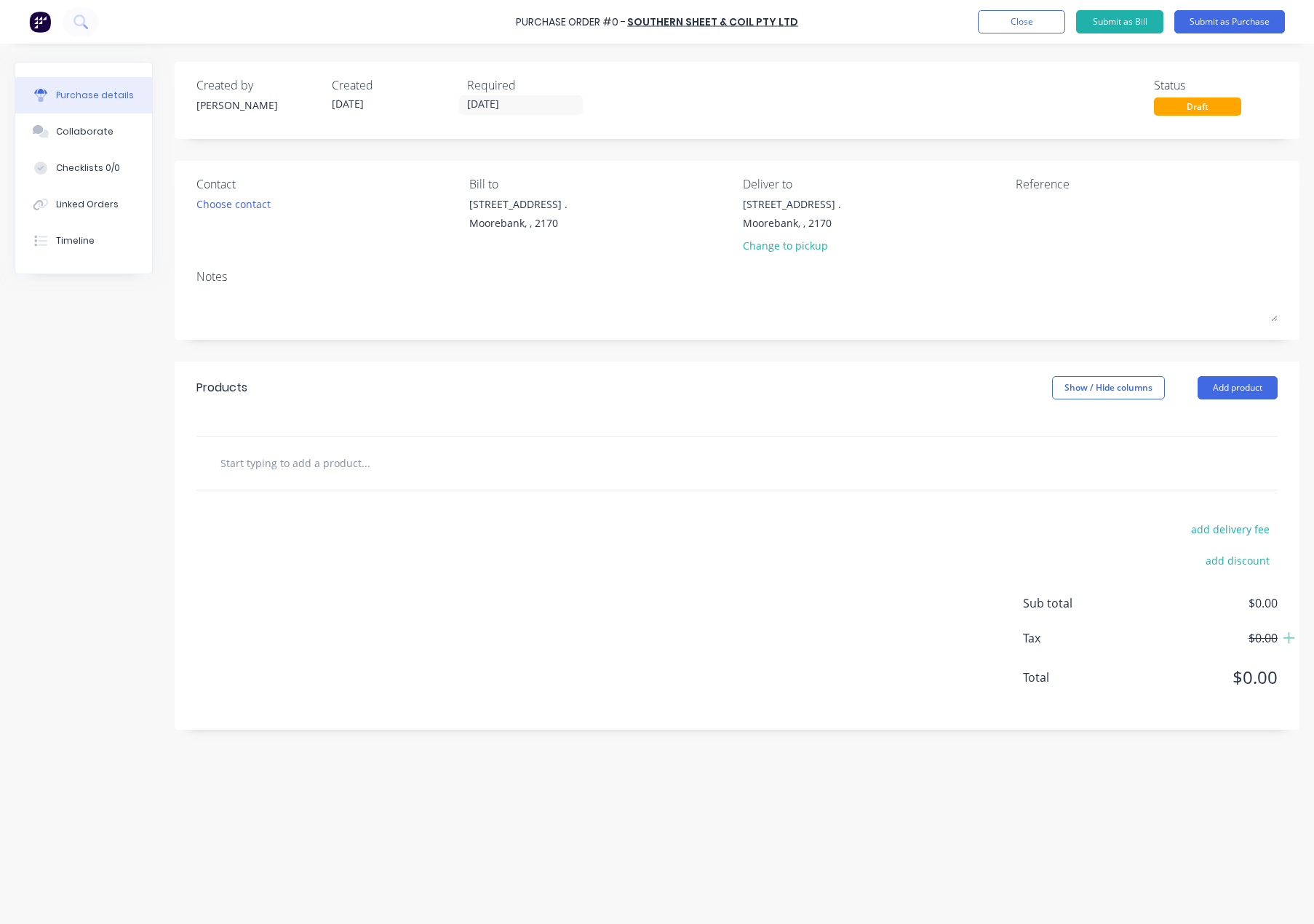
drag, startPoint x: 500, startPoint y: 109, endPoint x: 501, endPoint y: 154, distance: 45.0
click at [500, 108] on input "[DATE]" at bounding box center [521, 105] width 122 height 18
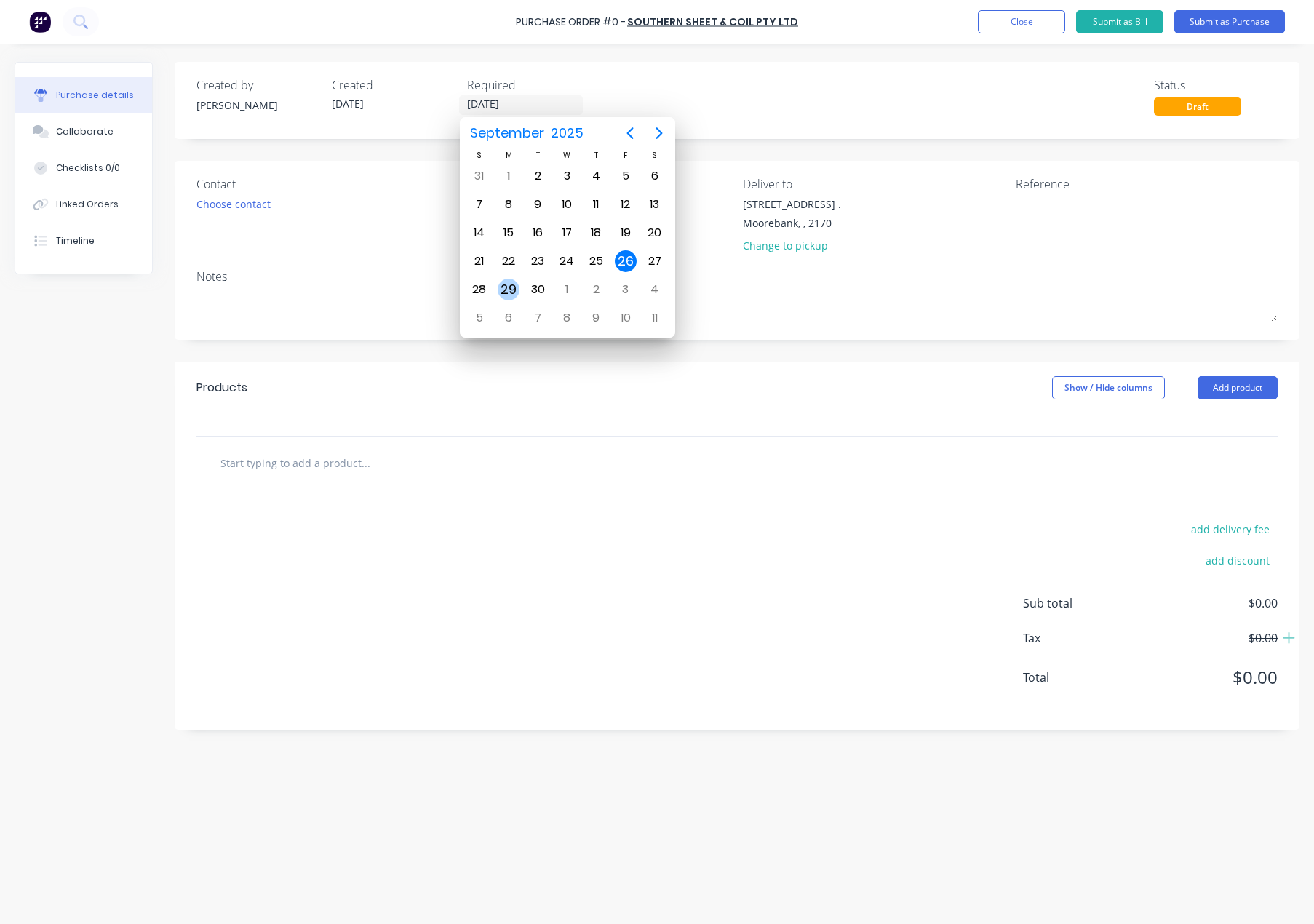
click at [514, 289] on div "29" at bounding box center [508, 290] width 21 height 21
type input "[DATE]"
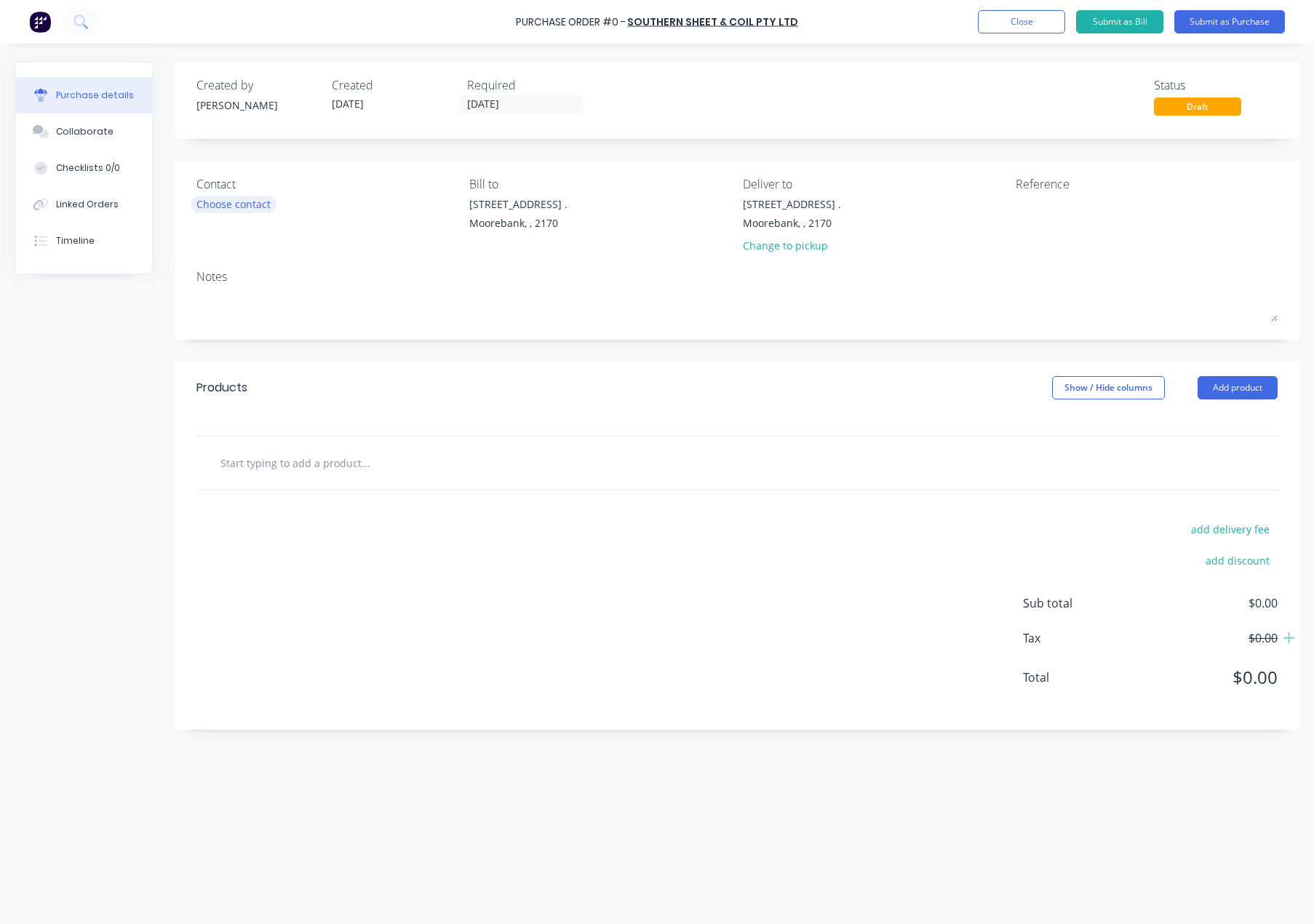
click at [244, 204] on div "Choose contact" at bounding box center [233, 204] width 74 height 16
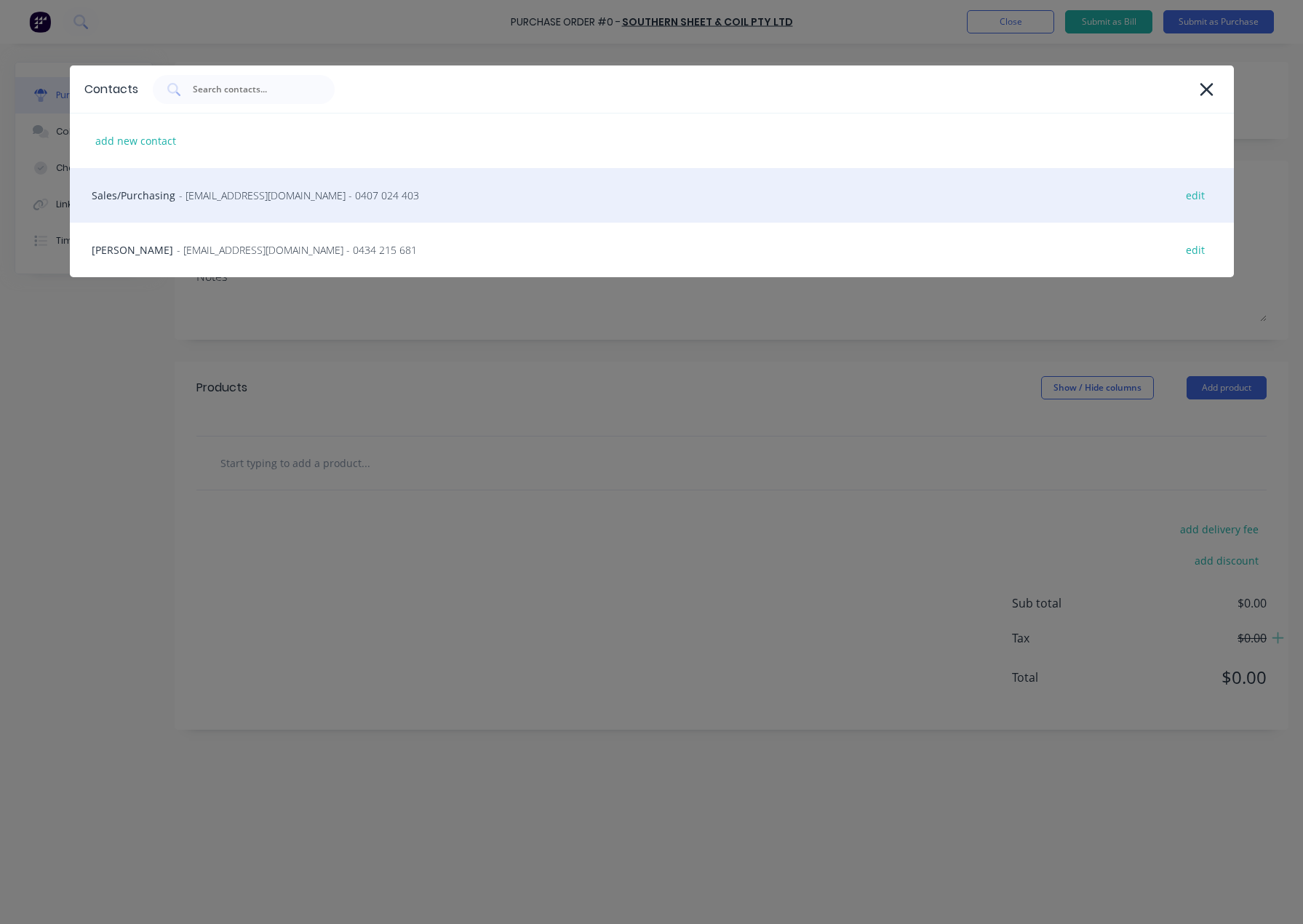
click at [124, 187] on div "Sales/Purchasing - [EMAIL_ADDRESS][DOMAIN_NAME] - 0407 024 403 edit" at bounding box center [652, 195] width 1164 height 54
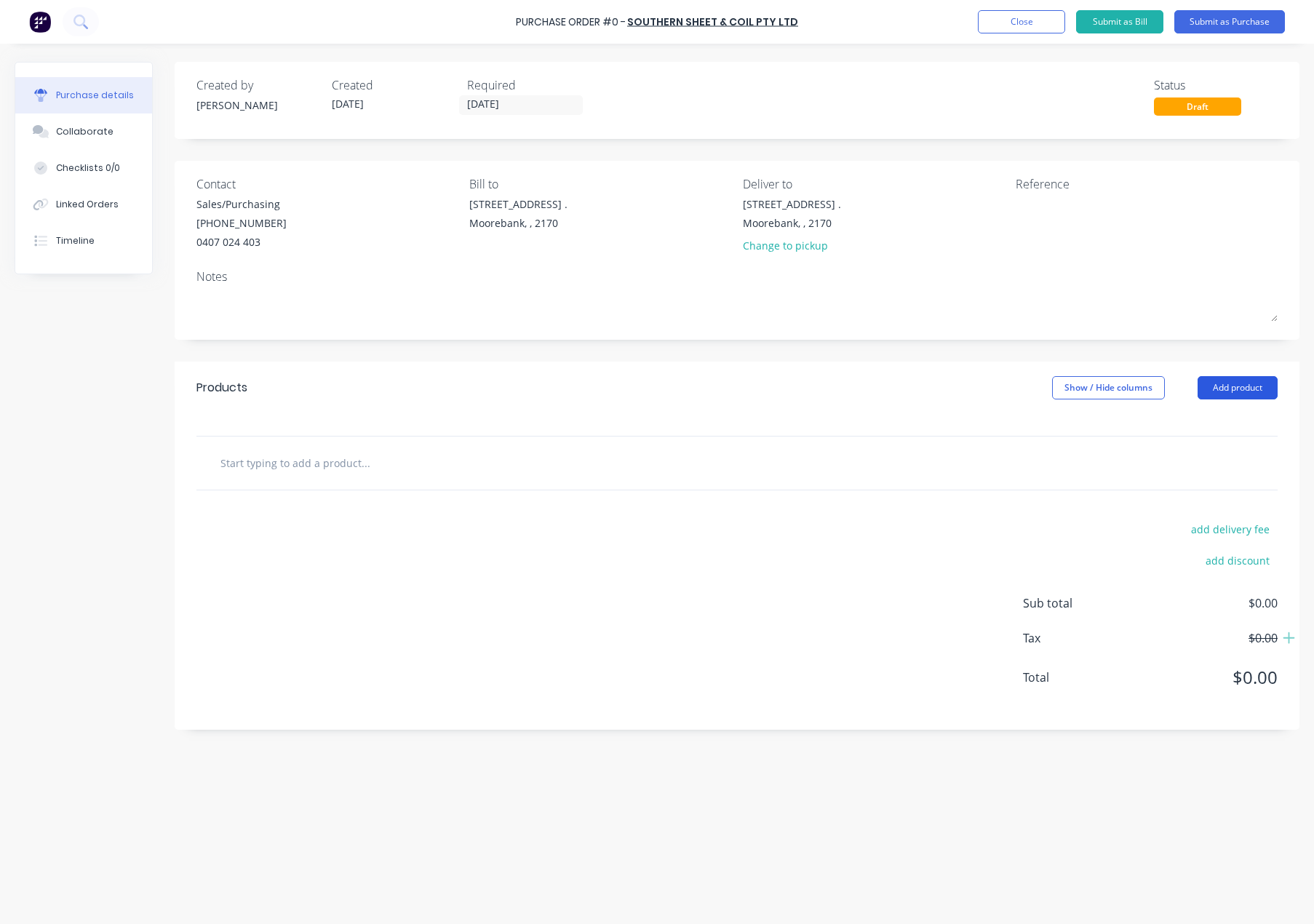
click at [1244, 377] on button "Add product" at bounding box center [1238, 388] width 80 height 23
click at [1225, 422] on div "Product catalogue" at bounding box center [1208, 426] width 112 height 21
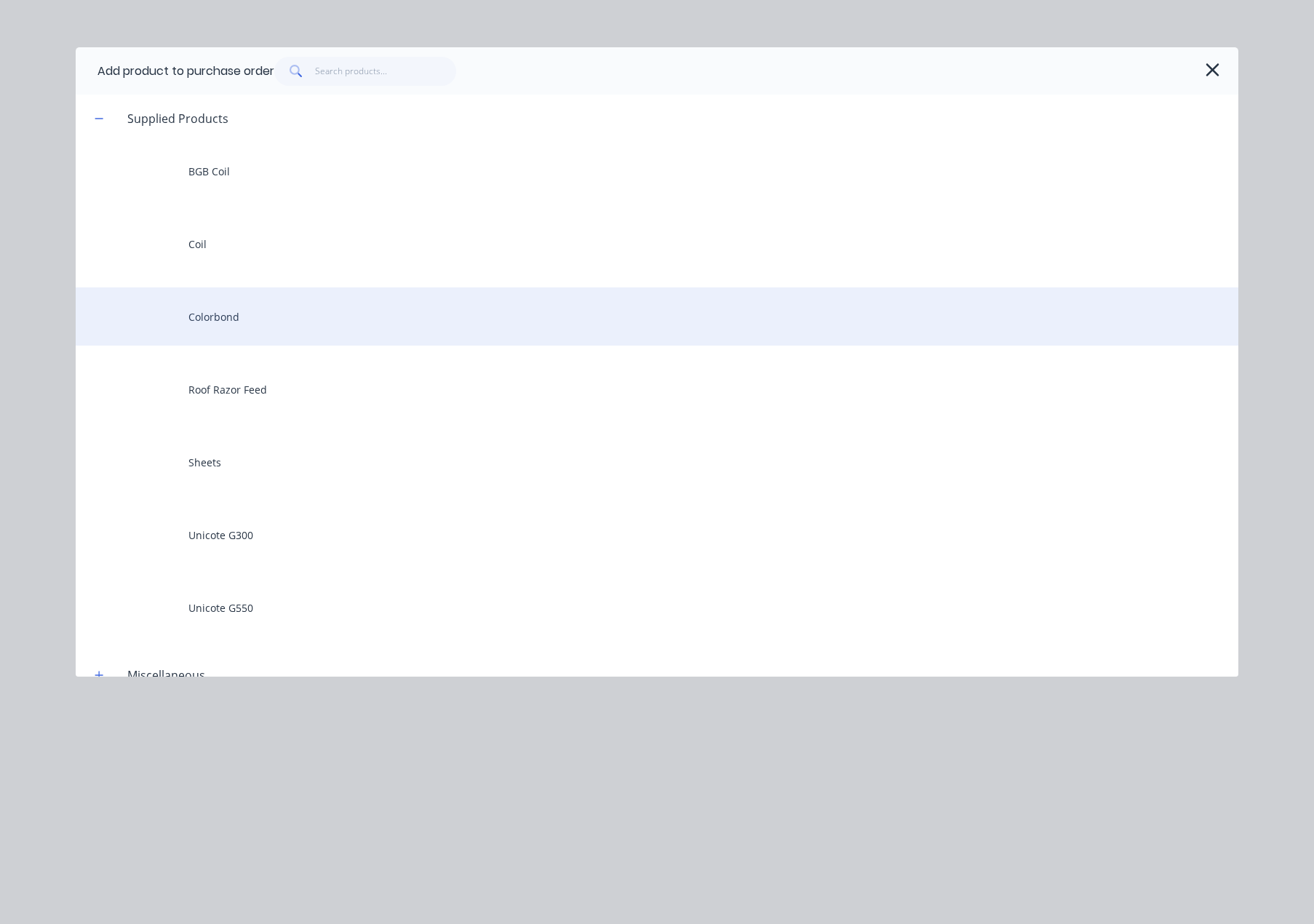
click at [226, 307] on div "Colorbond" at bounding box center [657, 317] width 1163 height 58
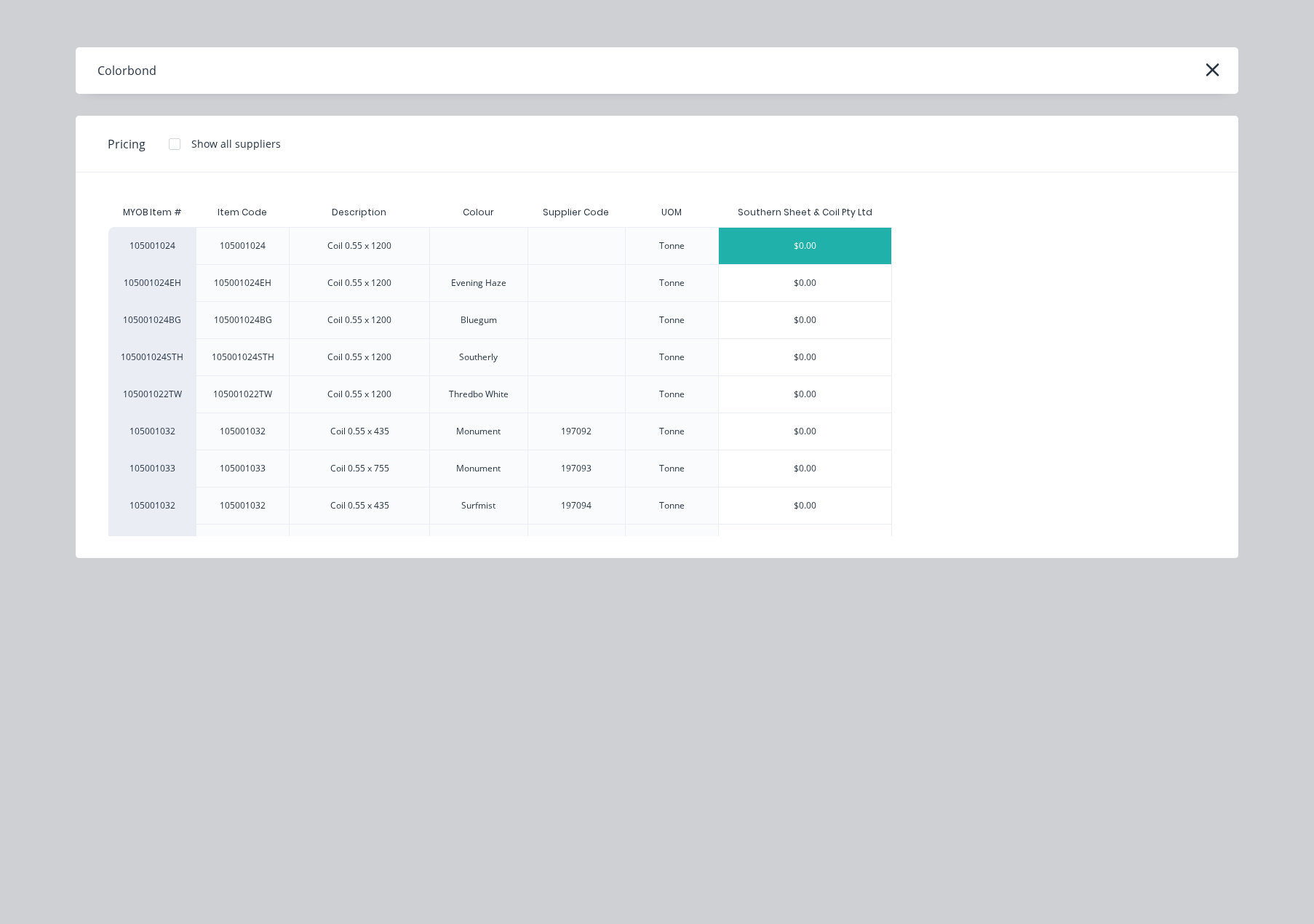
click at [815, 240] on div "$0.00" at bounding box center [805, 245] width 172 height 36
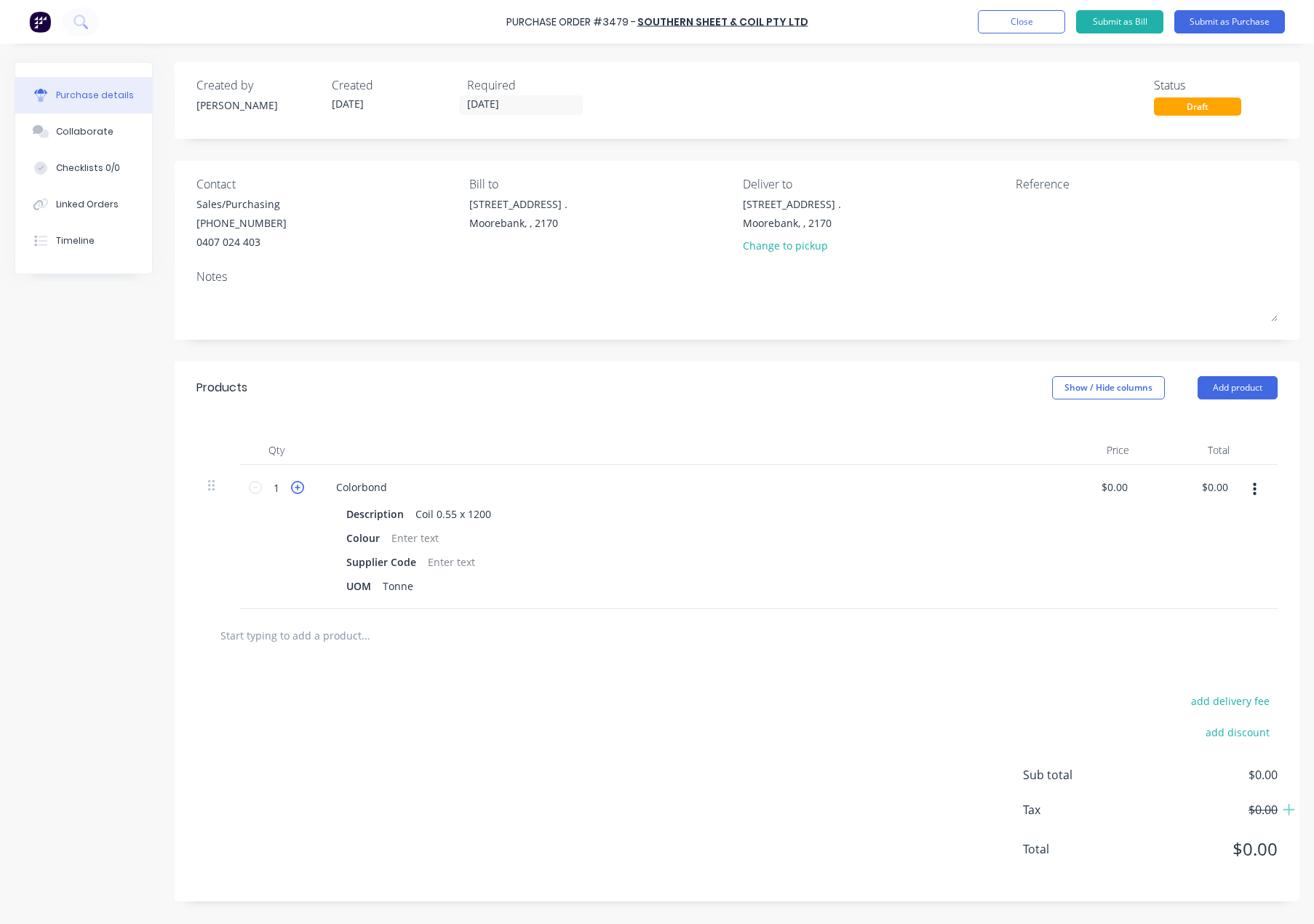
click at [300, 484] on icon at bounding box center [297, 487] width 13 height 13
type input "2"
click at [415, 539] on div at bounding box center [415, 538] width 59 height 21
drag, startPoint x: 414, startPoint y: 562, endPoint x: 3, endPoint y: 540, distance: 411.6
click at [86, 551] on div "Created by [PERSON_NAME] Created [DATE] Required [DATE] Status Draft Contact Sa…" at bounding box center [657, 482] width 1285 height 839
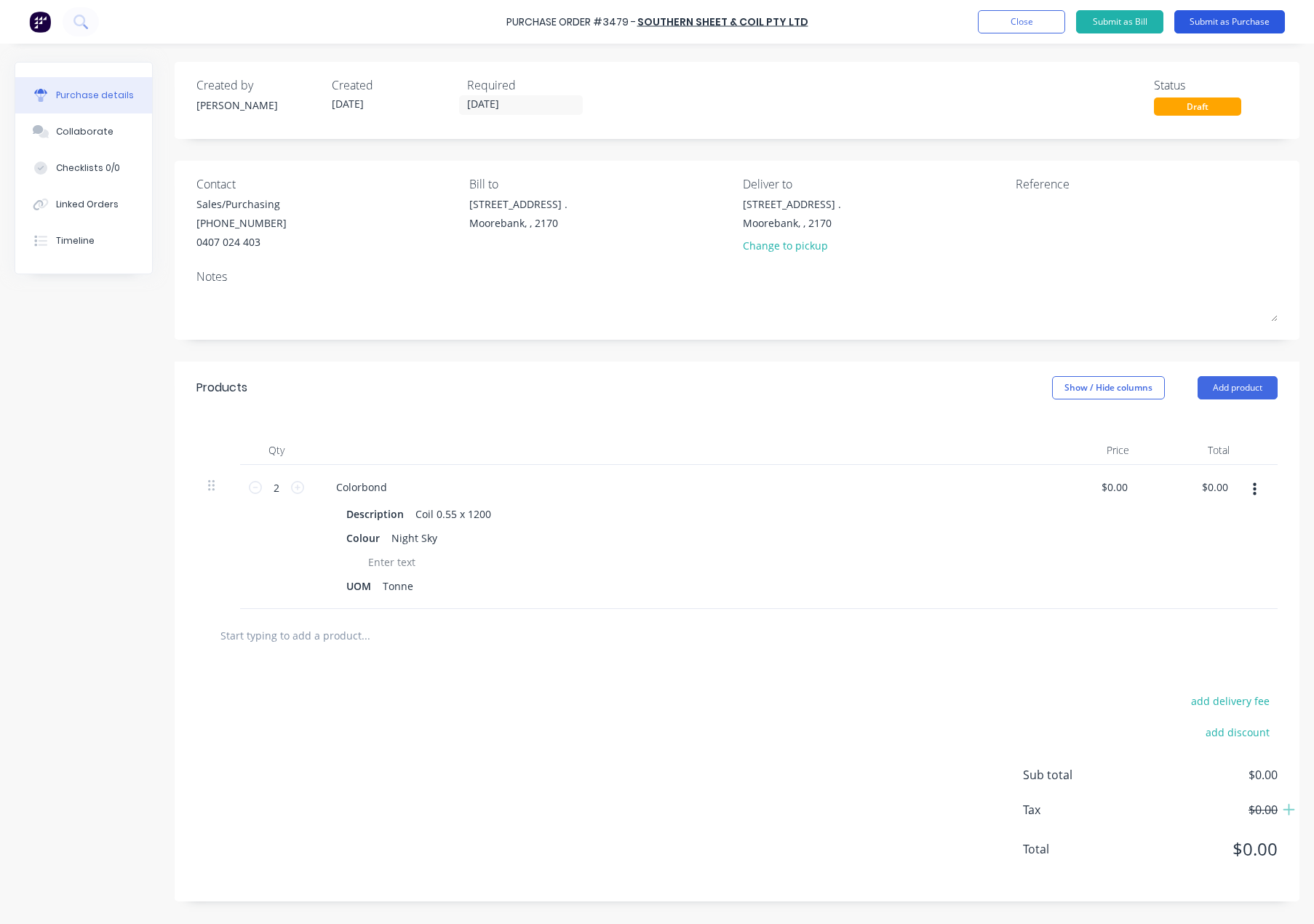
click at [1250, 24] on button "Submit as Purchase" at bounding box center [1230, 21] width 111 height 23
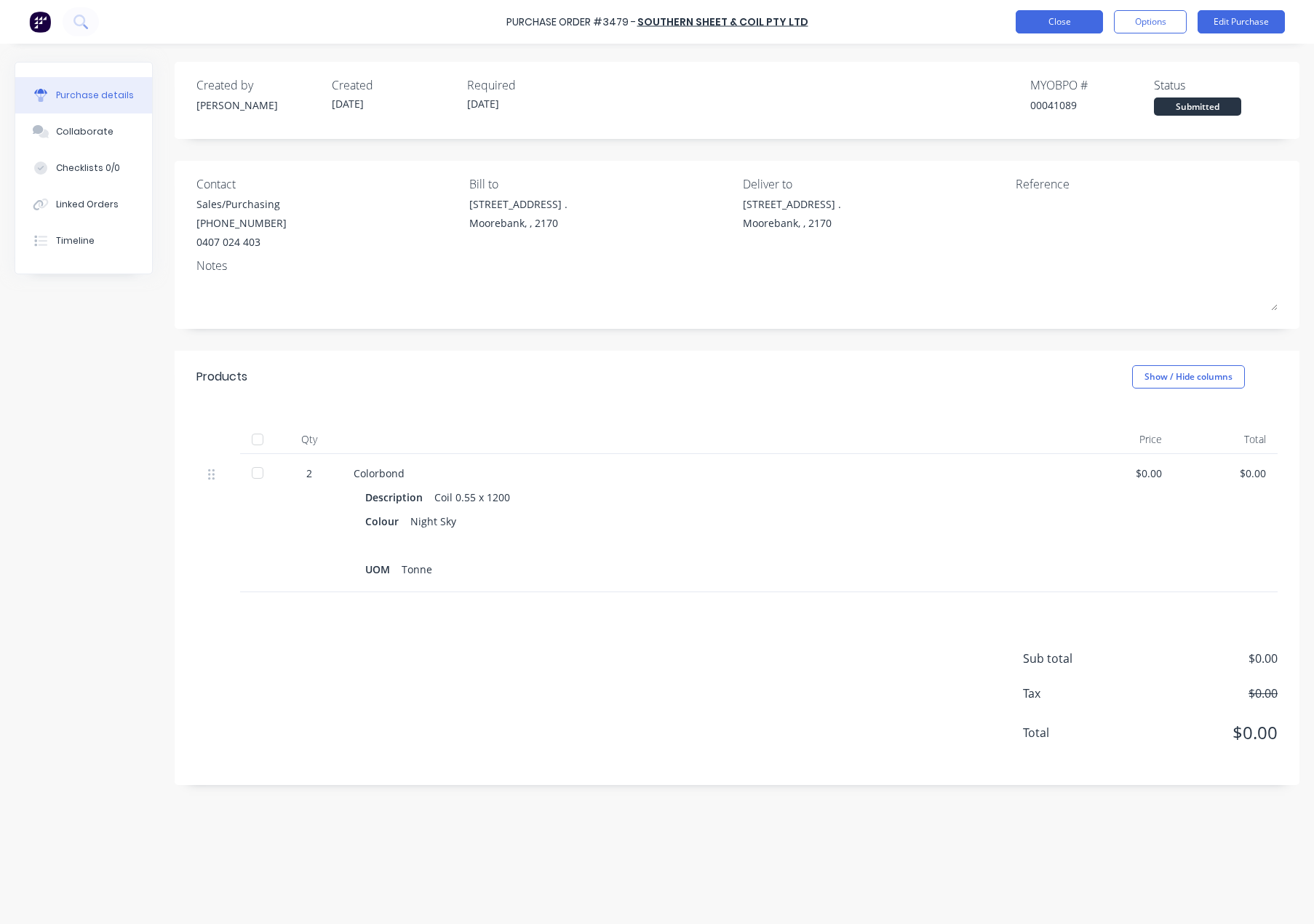
click at [1054, 21] on button "Close" at bounding box center [1059, 21] width 87 height 23
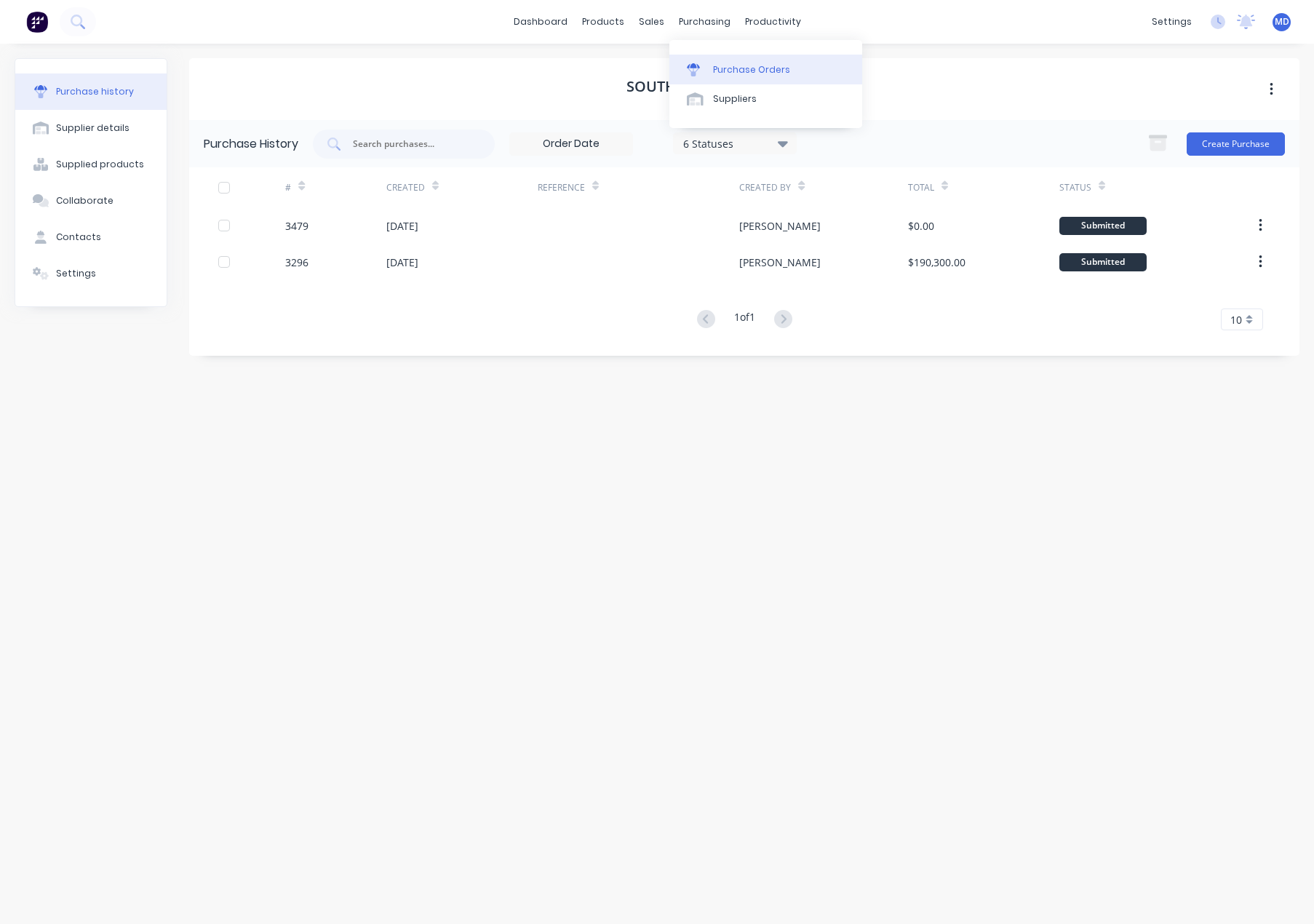
click at [760, 65] on div "Purchase Orders" at bounding box center [751, 69] width 77 height 13
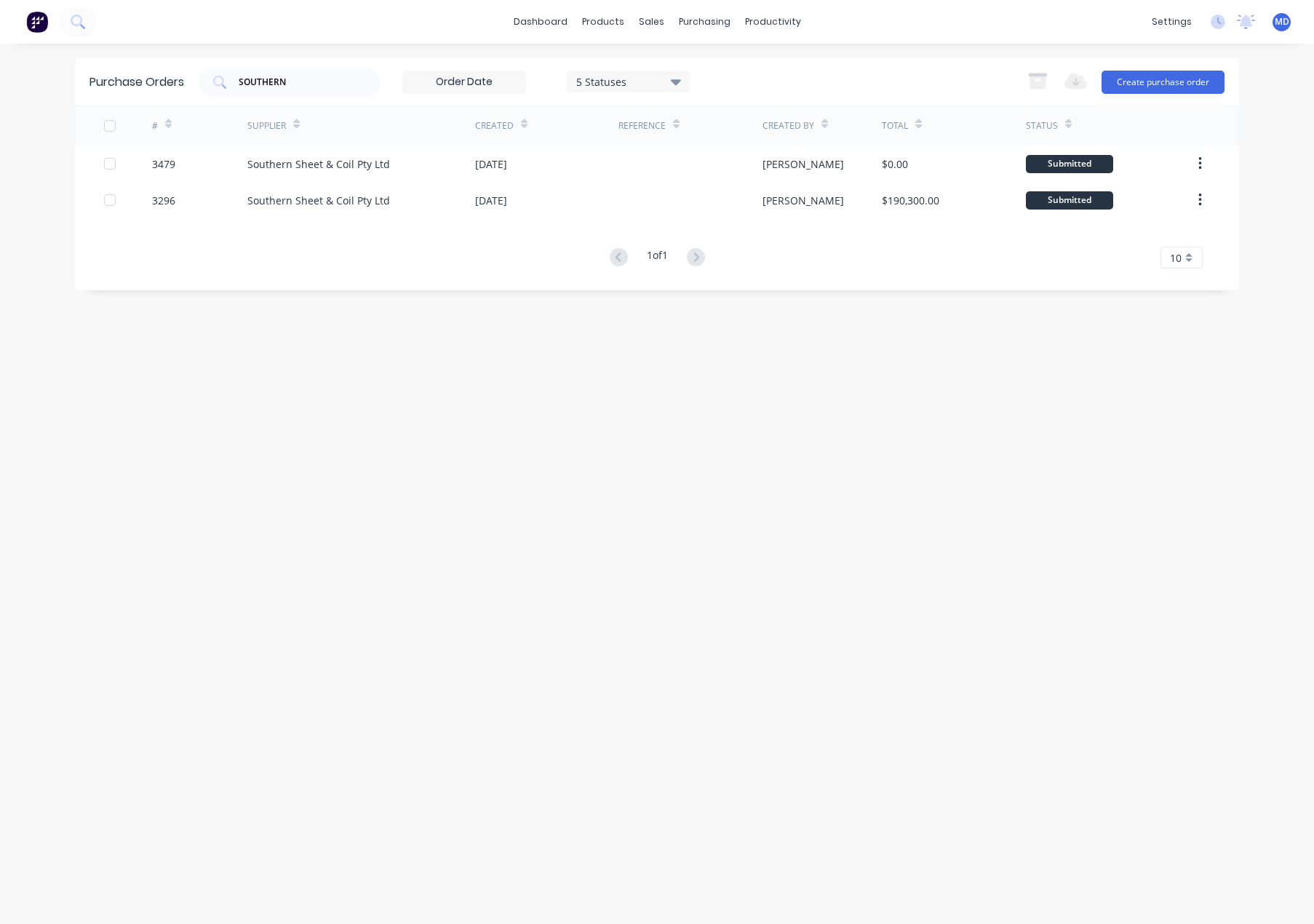
drag, startPoint x: 305, startPoint y: 77, endPoint x: 156, endPoint y: 79, distance: 149.0
click at [209, 80] on div "SOUTHERN" at bounding box center [289, 83] width 182 height 29
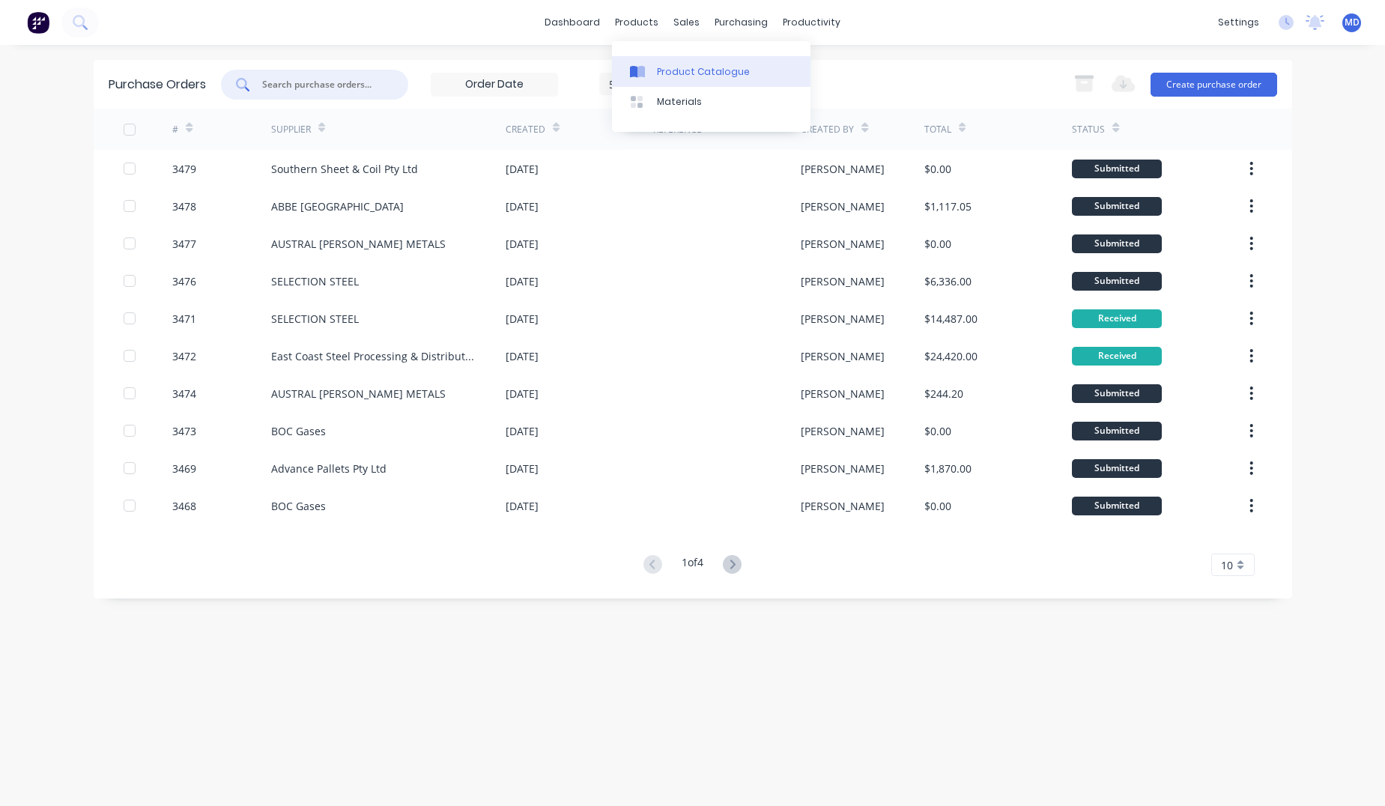
click at [693, 73] on div "Product Catalogue" at bounding box center [703, 71] width 93 height 13
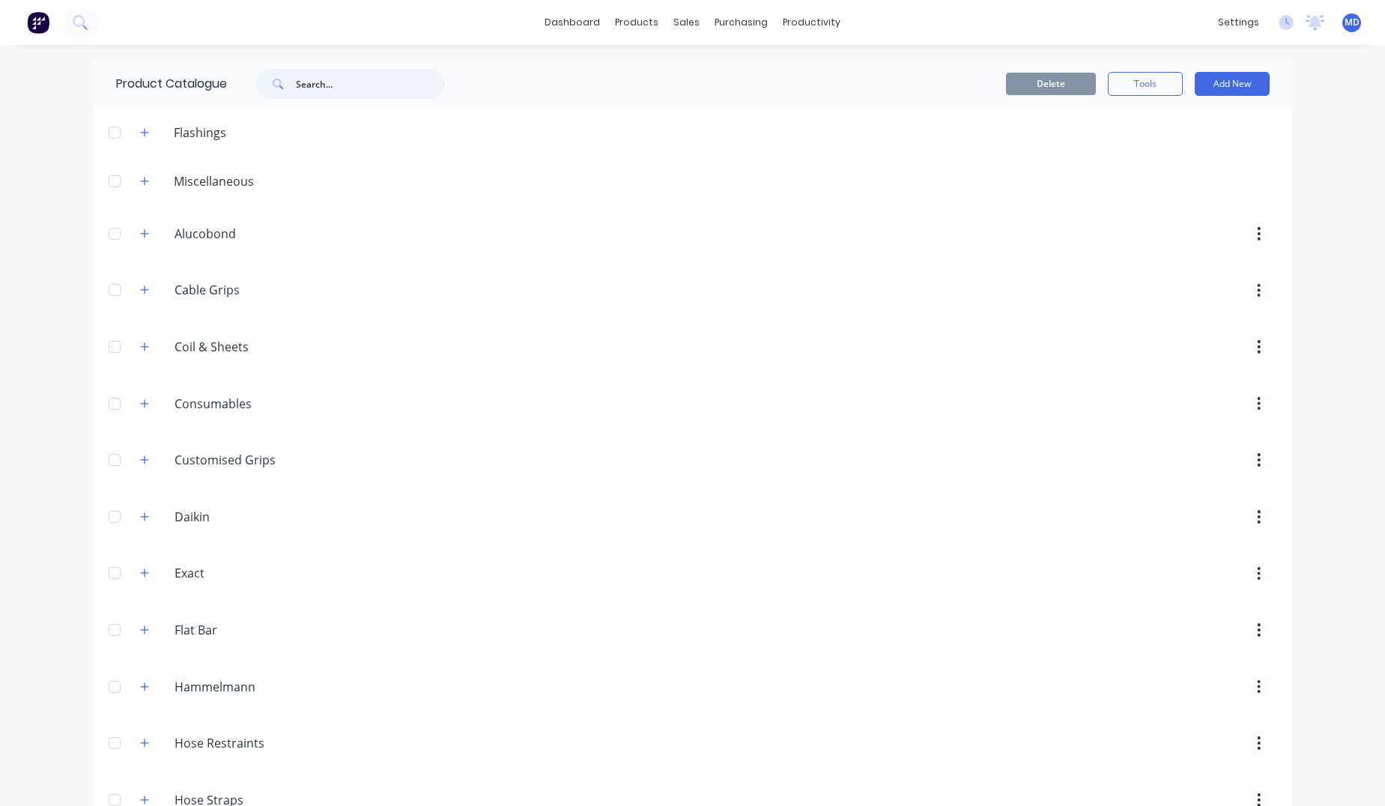
click at [349, 80] on input "text" at bounding box center [370, 84] width 148 height 30
type input "pack"
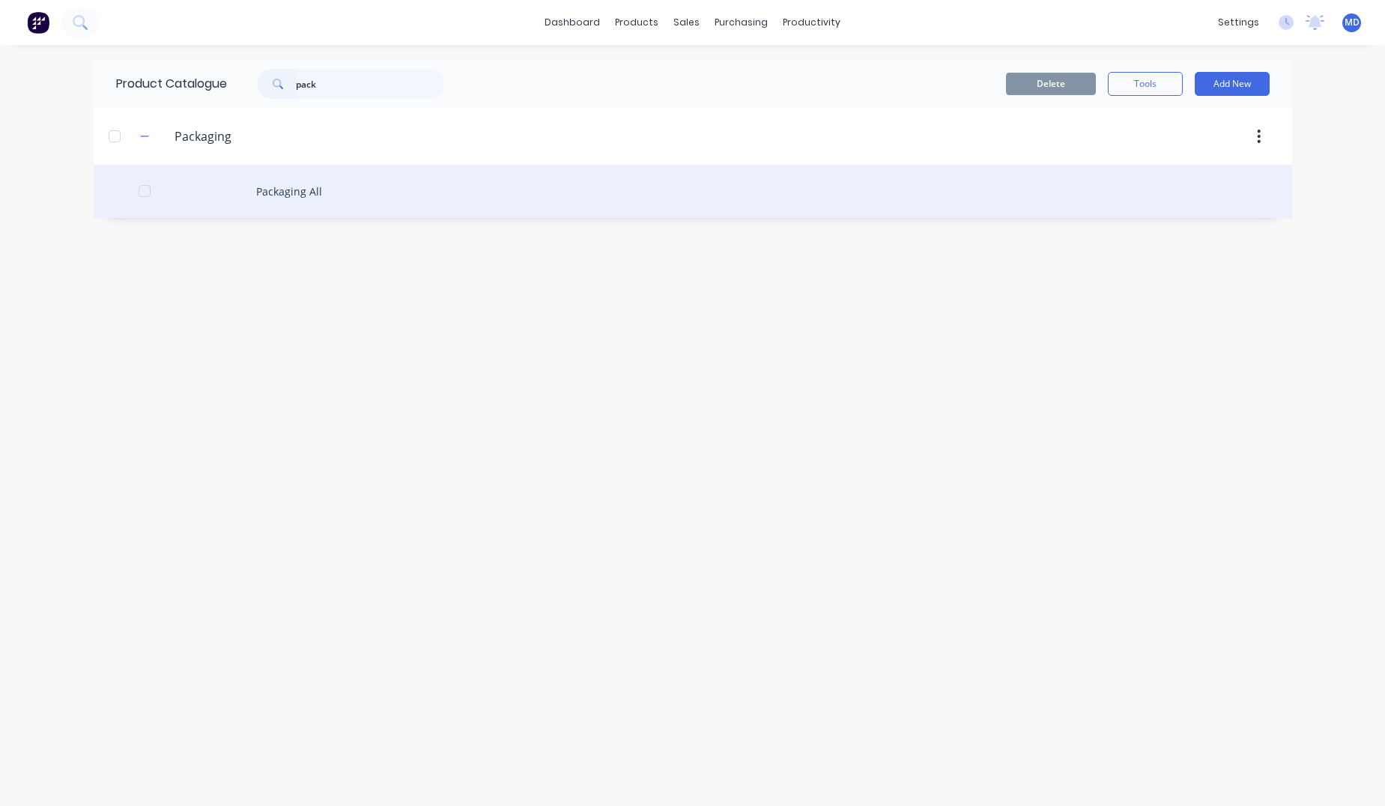
click at [295, 195] on div "Packaging All" at bounding box center [693, 191] width 1198 height 53
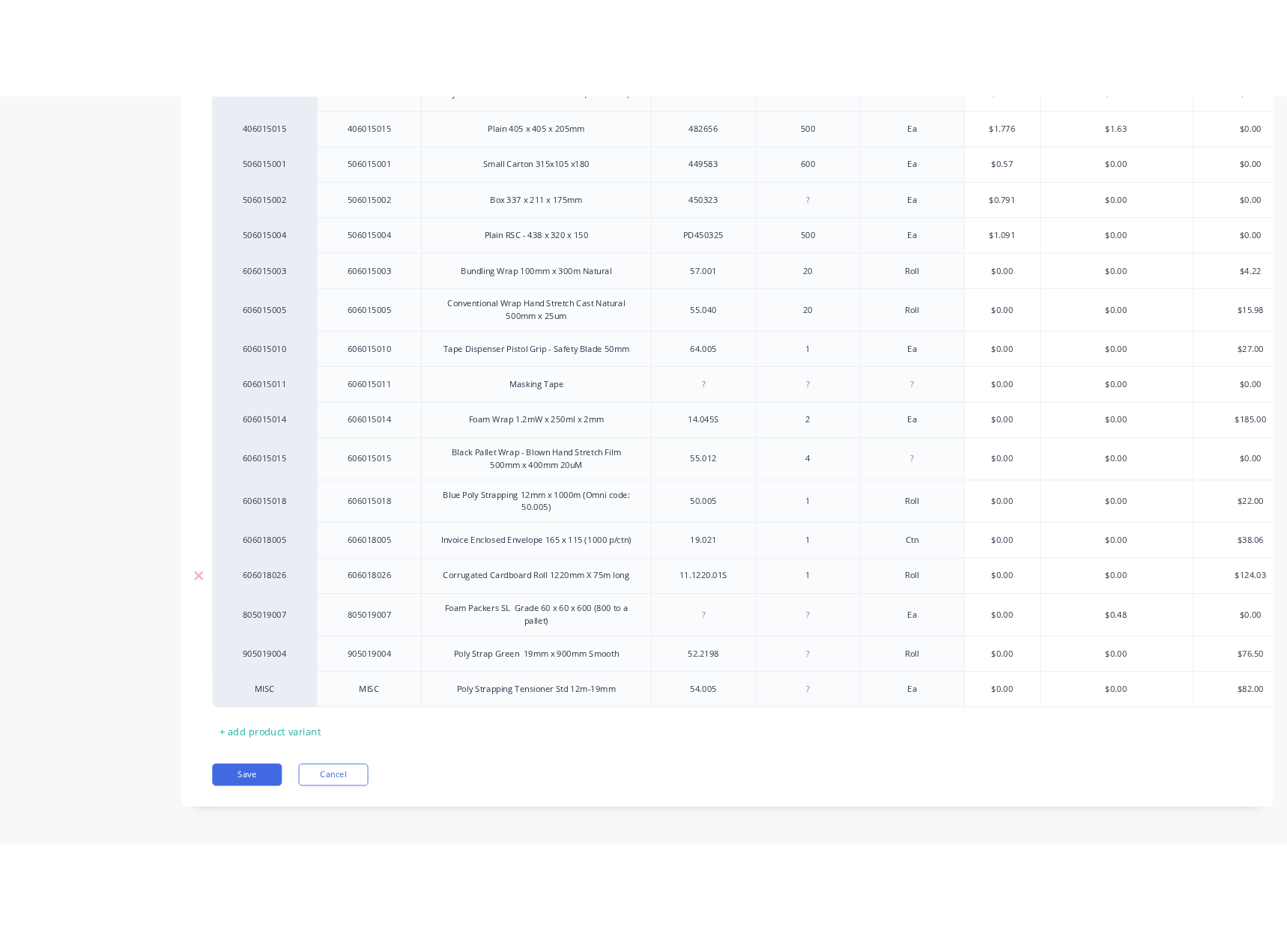
scroll to position [1041, 0]
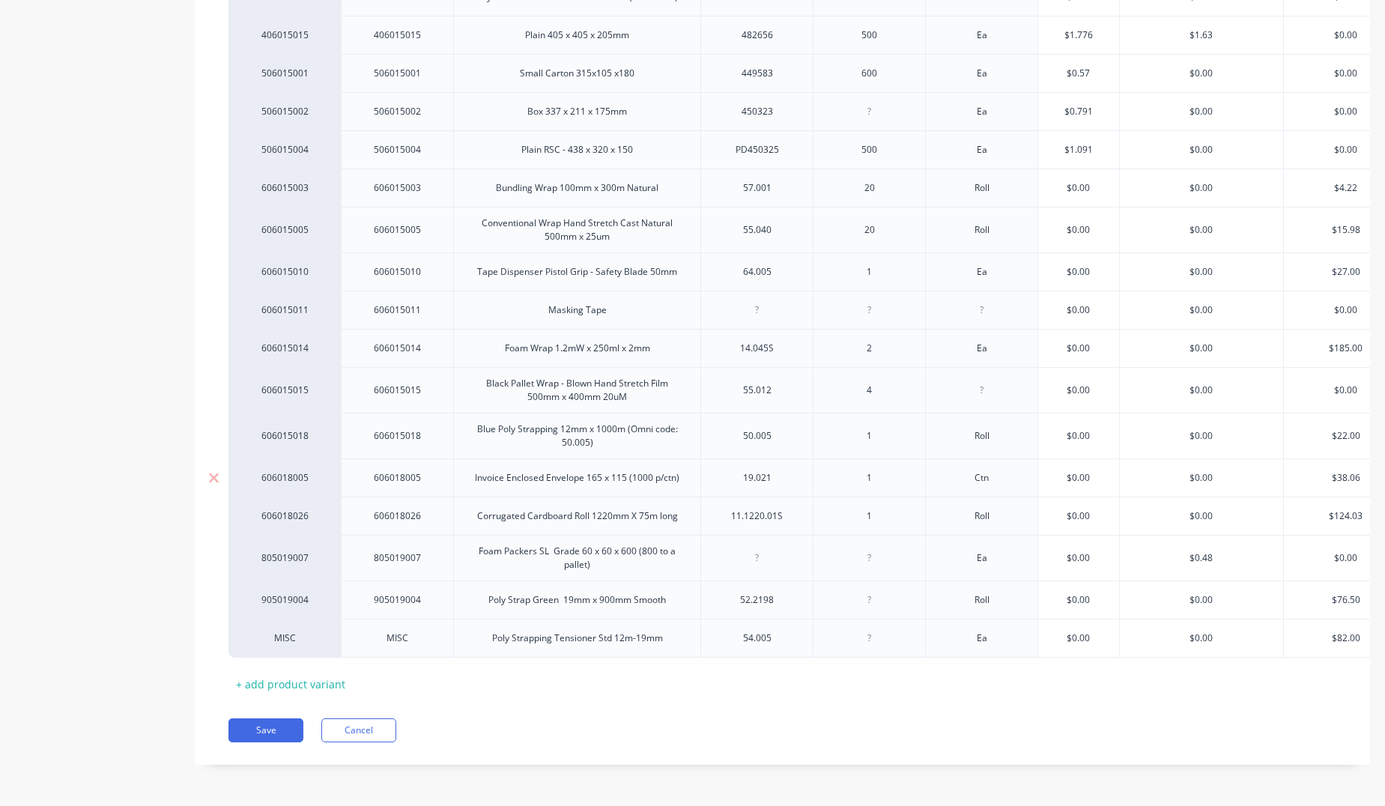
drag, startPoint x: 601, startPoint y: 465, endPoint x: 609, endPoint y: 470, distance: 8.7
click at [601, 468] on div "Invoice Enclosed Envelope 165 x 115 (1000 p/ctn)" at bounding box center [577, 477] width 228 height 19
click at [618, 468] on div "Invoice Enclosed Envelope 230 x 115 (1000 p/ctn)" at bounding box center [577, 477] width 228 height 19
click at [660, 470] on div "Invoice Enclosed Envelope 230 x 165 (1000 p/ctn)" at bounding box center [577, 477] width 228 height 19
click at [769, 468] on div "19.021" at bounding box center [757, 477] width 75 height 19
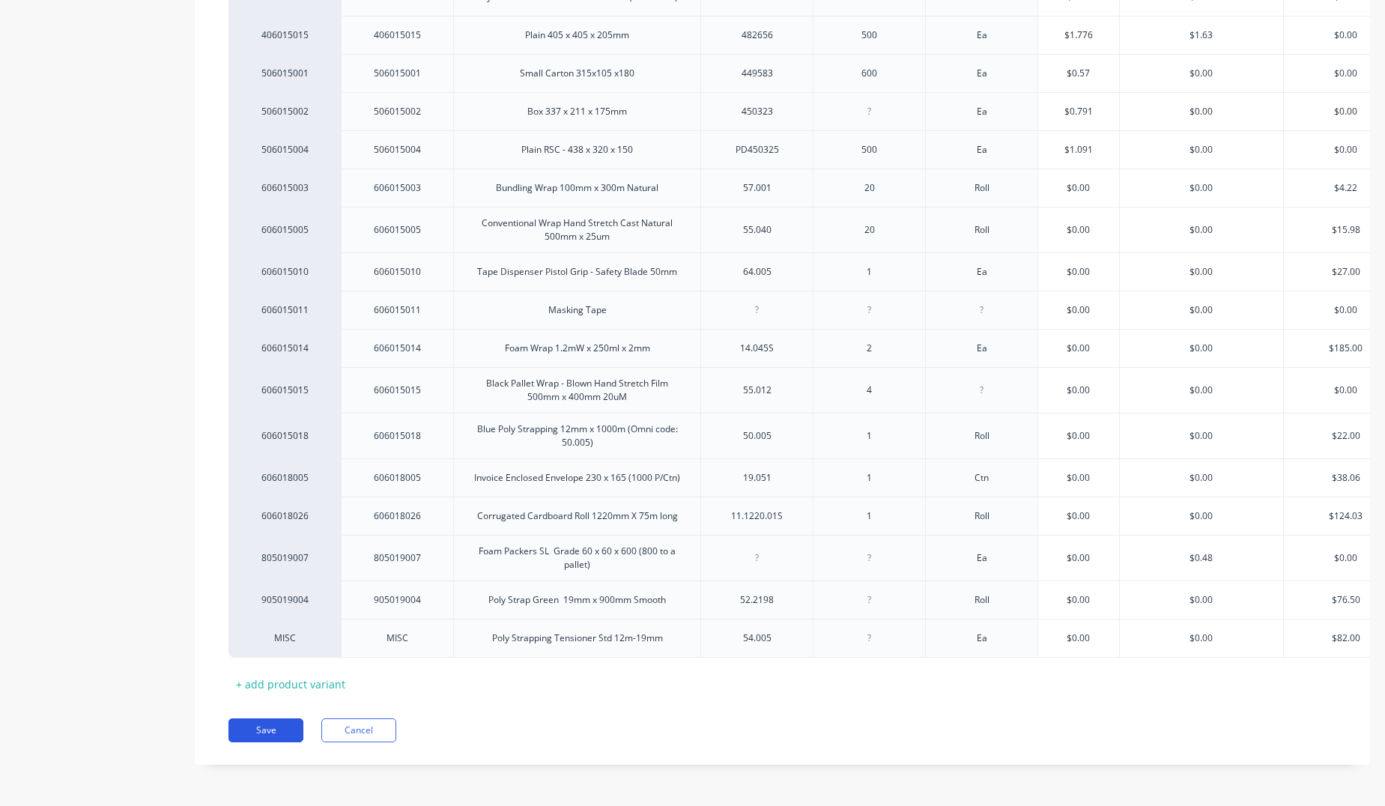
click at [273, 732] on button "Save" at bounding box center [265, 730] width 75 height 24
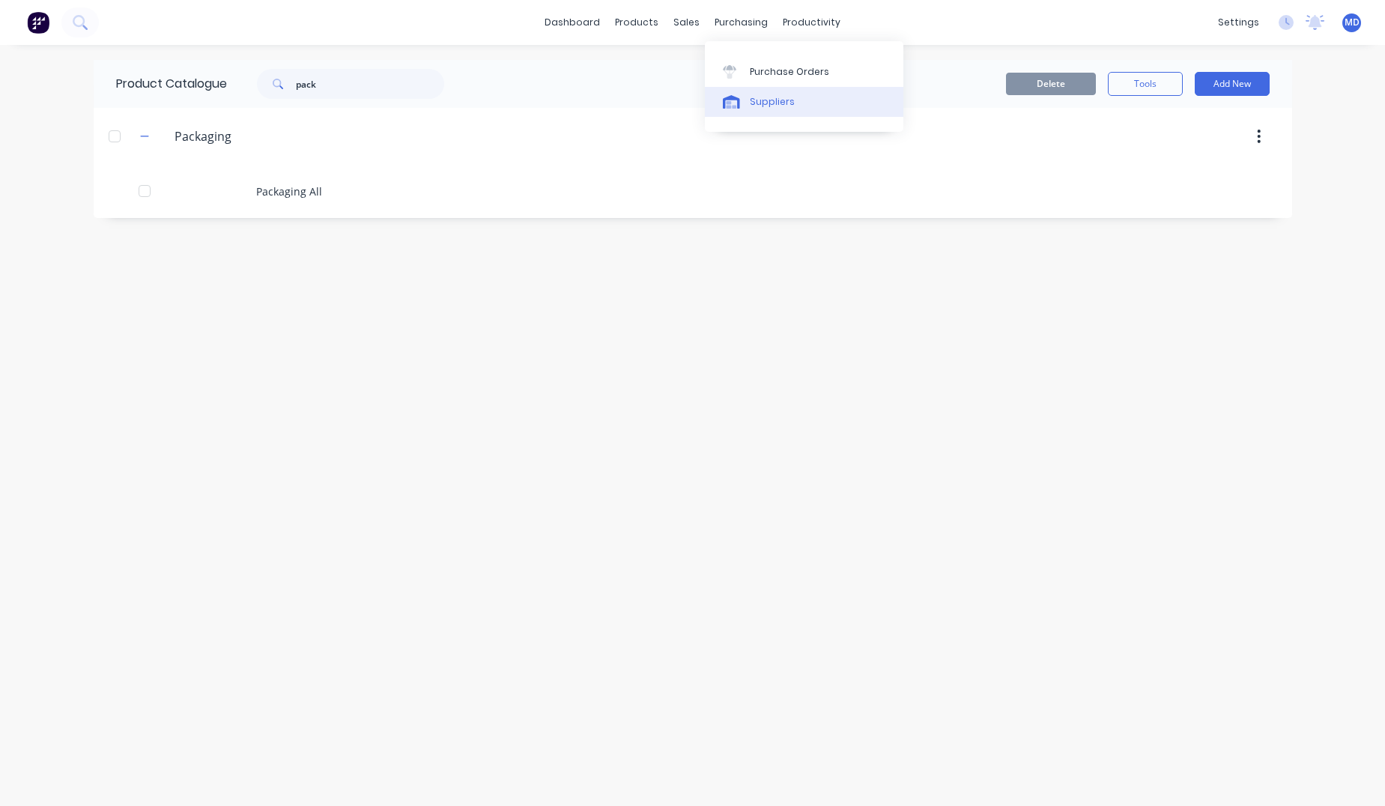
click at [777, 101] on div "Suppliers" at bounding box center [772, 101] width 45 height 13
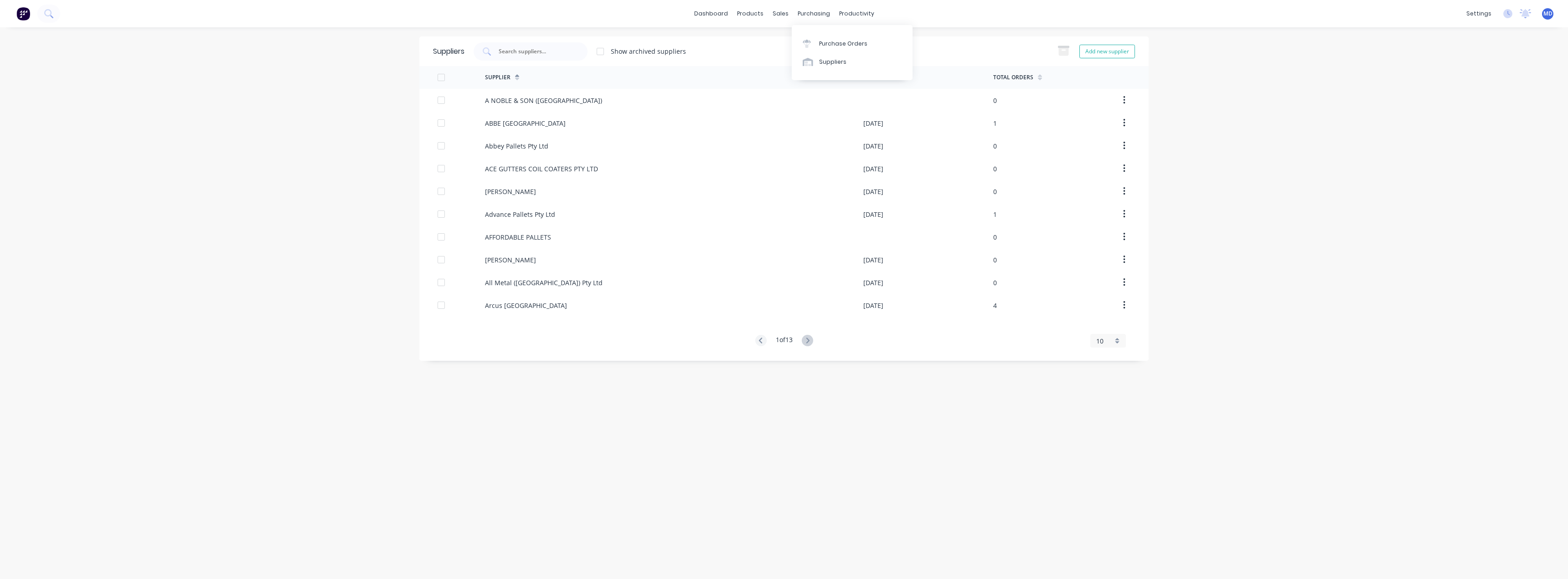
drag, startPoint x: 832, startPoint y: 63, endPoint x: 714, endPoint y: 72, distance: 118.3
click at [783, 63] on div "Suppliers" at bounding box center [833, 61] width 27 height 8
click at [531, 52] on input "text" at bounding box center [536, 51] width 75 height 9
type input "omni"
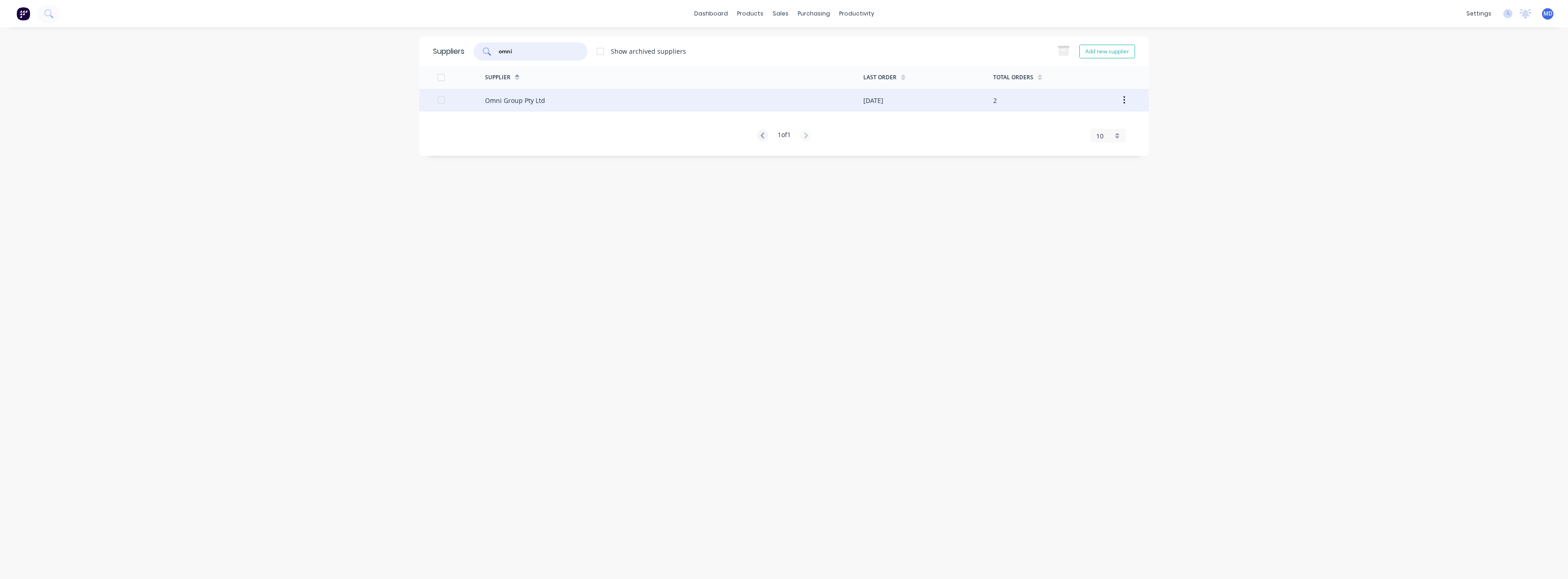
click at [536, 102] on div "Omni Group Pty Ltd" at bounding box center [515, 100] width 60 height 10
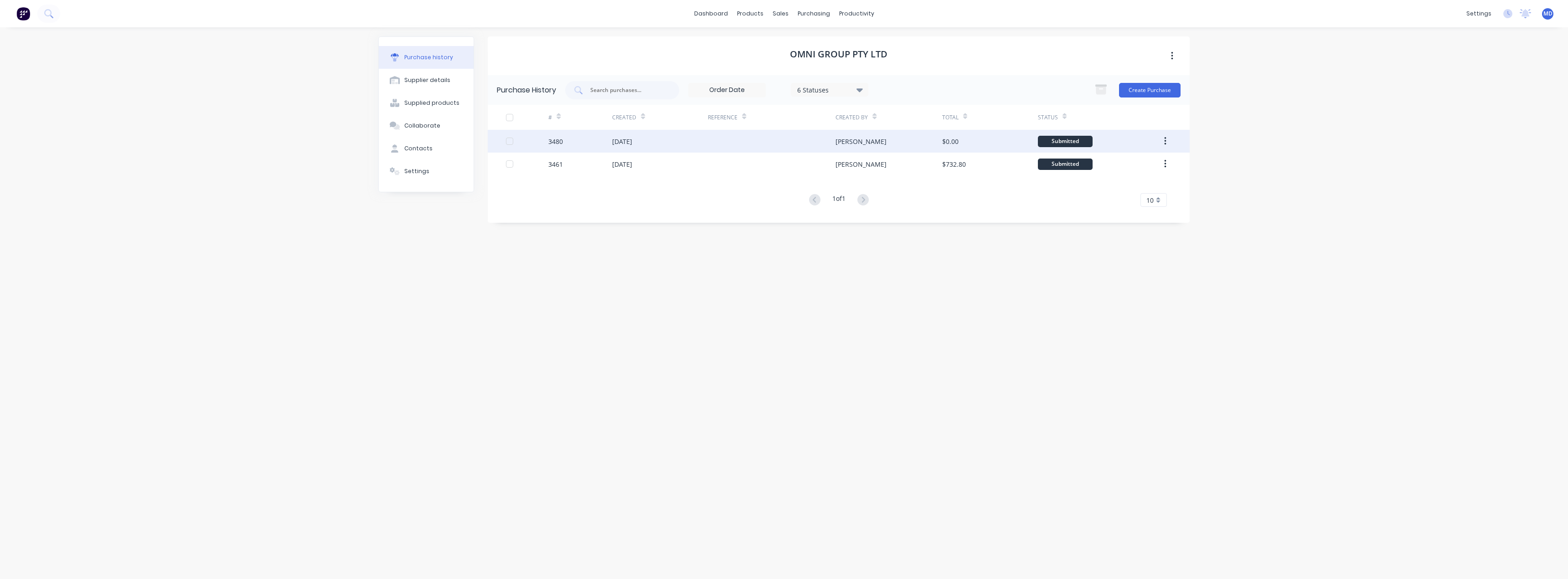
click at [736, 144] on div at bounding box center [772, 140] width 128 height 23
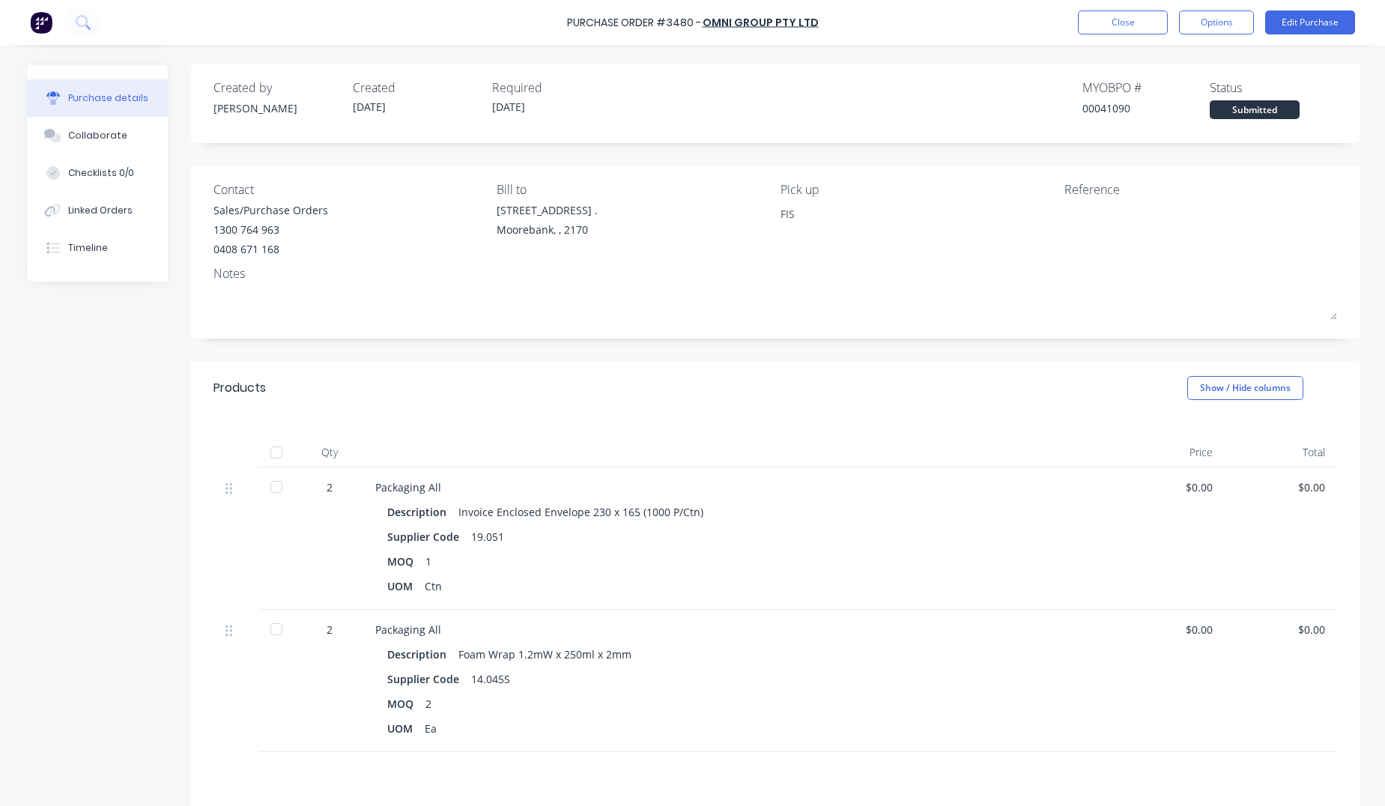
click at [13, 174] on div "Purchase details Collaborate Checklists 0/0 Linked Orders Timeline Created by […" at bounding box center [692, 380] width 1363 height 731
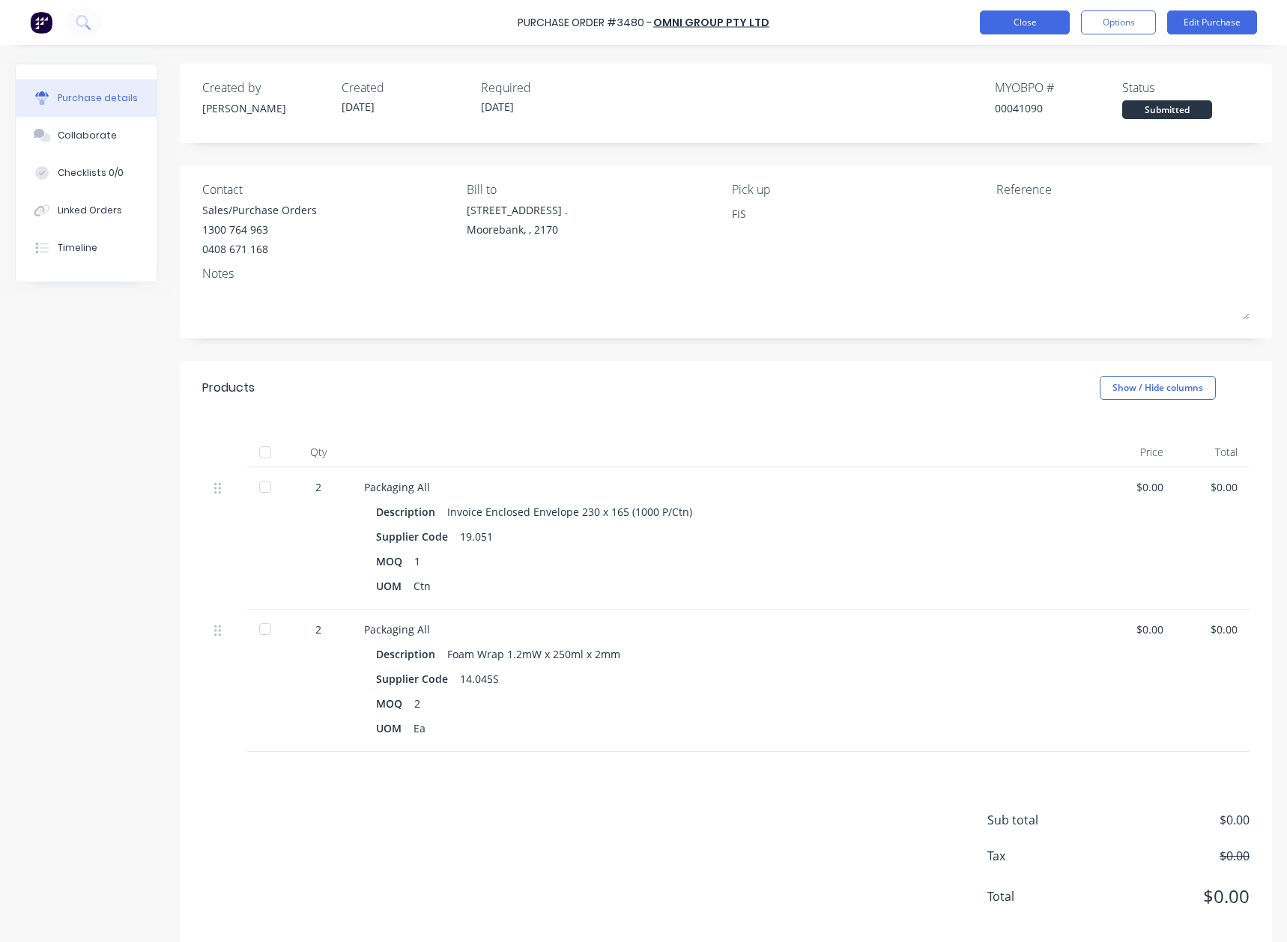
click at [1021, 16] on button "Close" at bounding box center [1024, 22] width 90 height 24
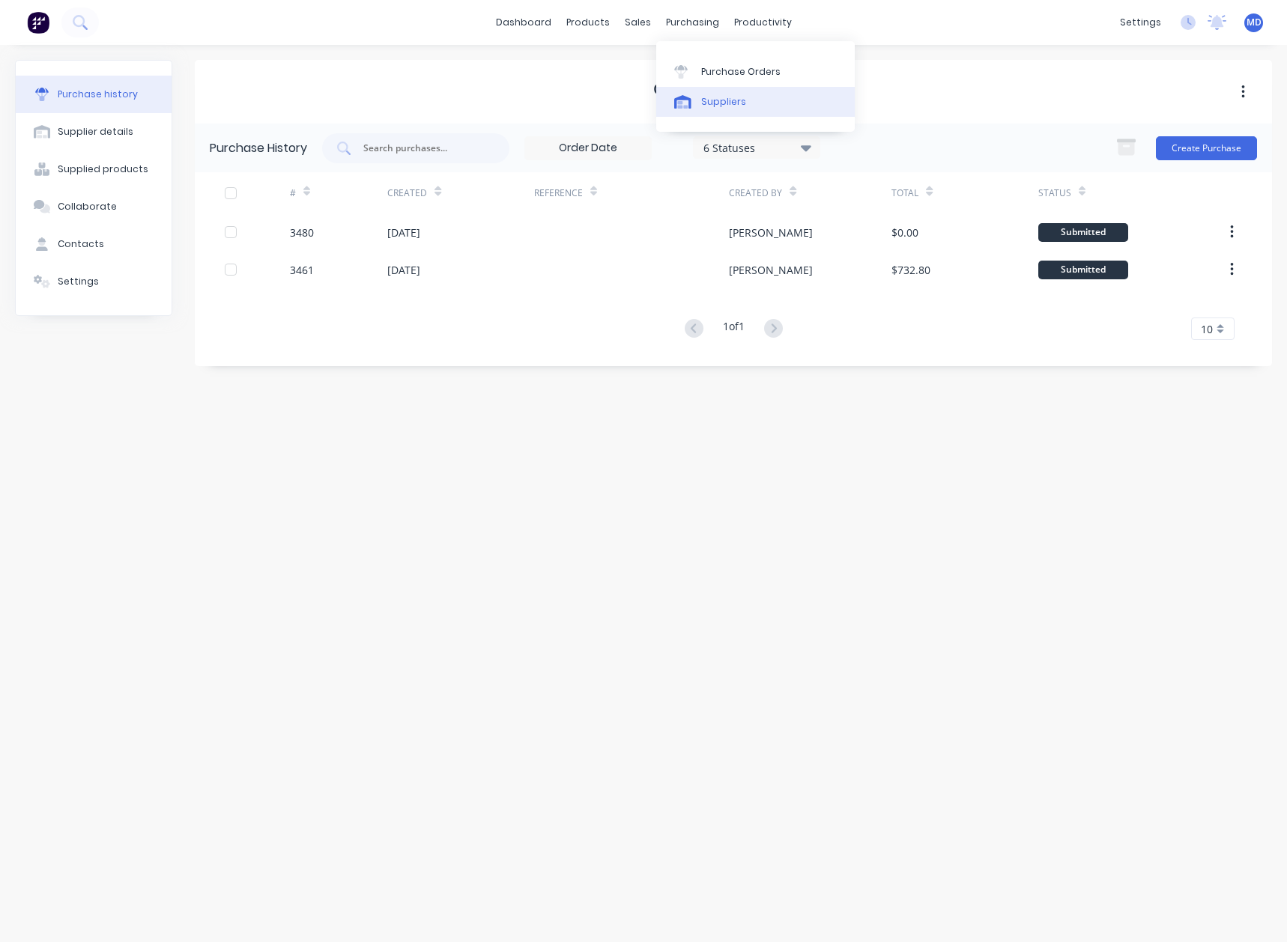
click at [722, 94] on link "Suppliers" at bounding box center [755, 102] width 198 height 30
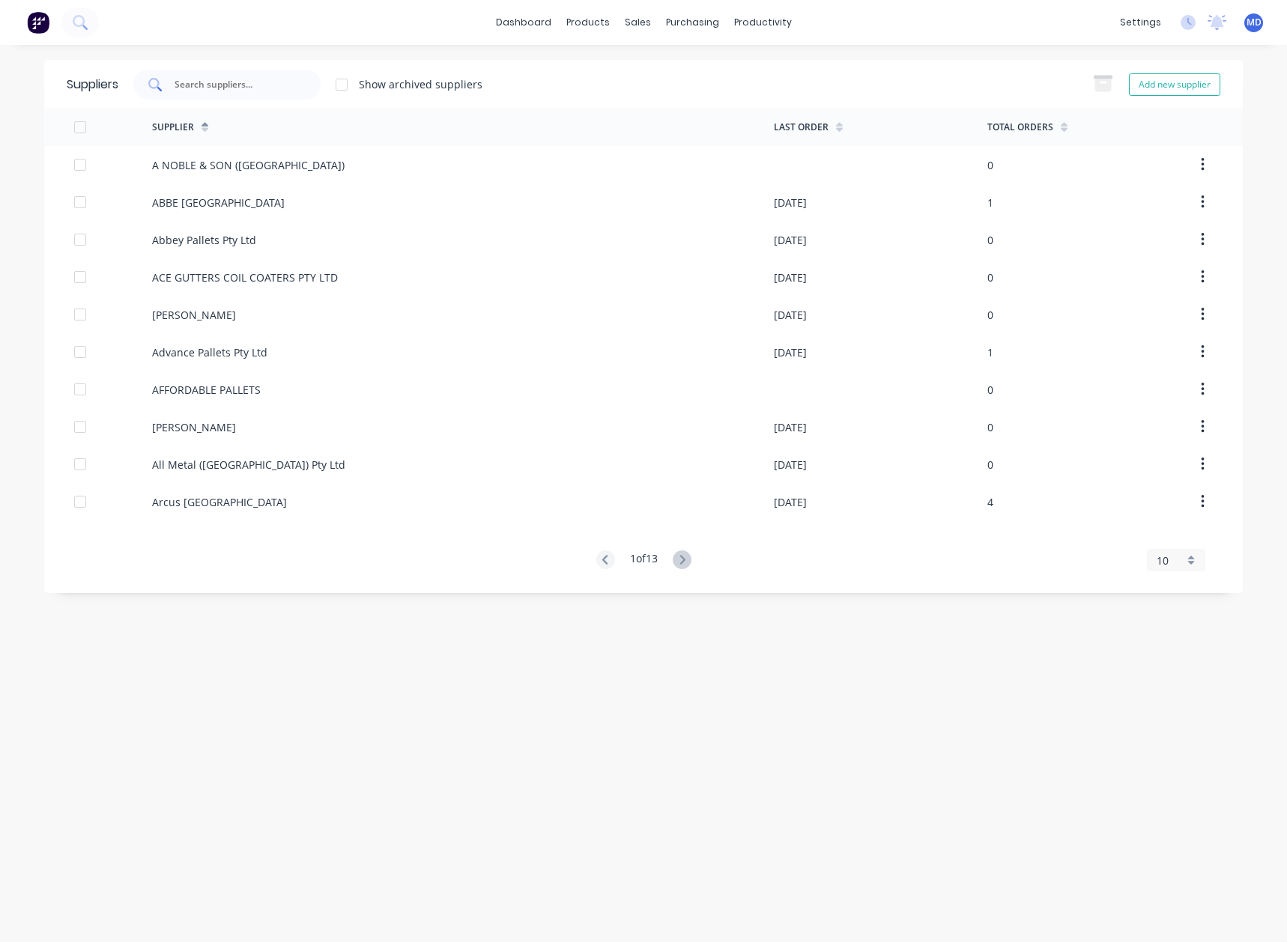
click at [249, 86] on input "text" at bounding box center [235, 84] width 124 height 15
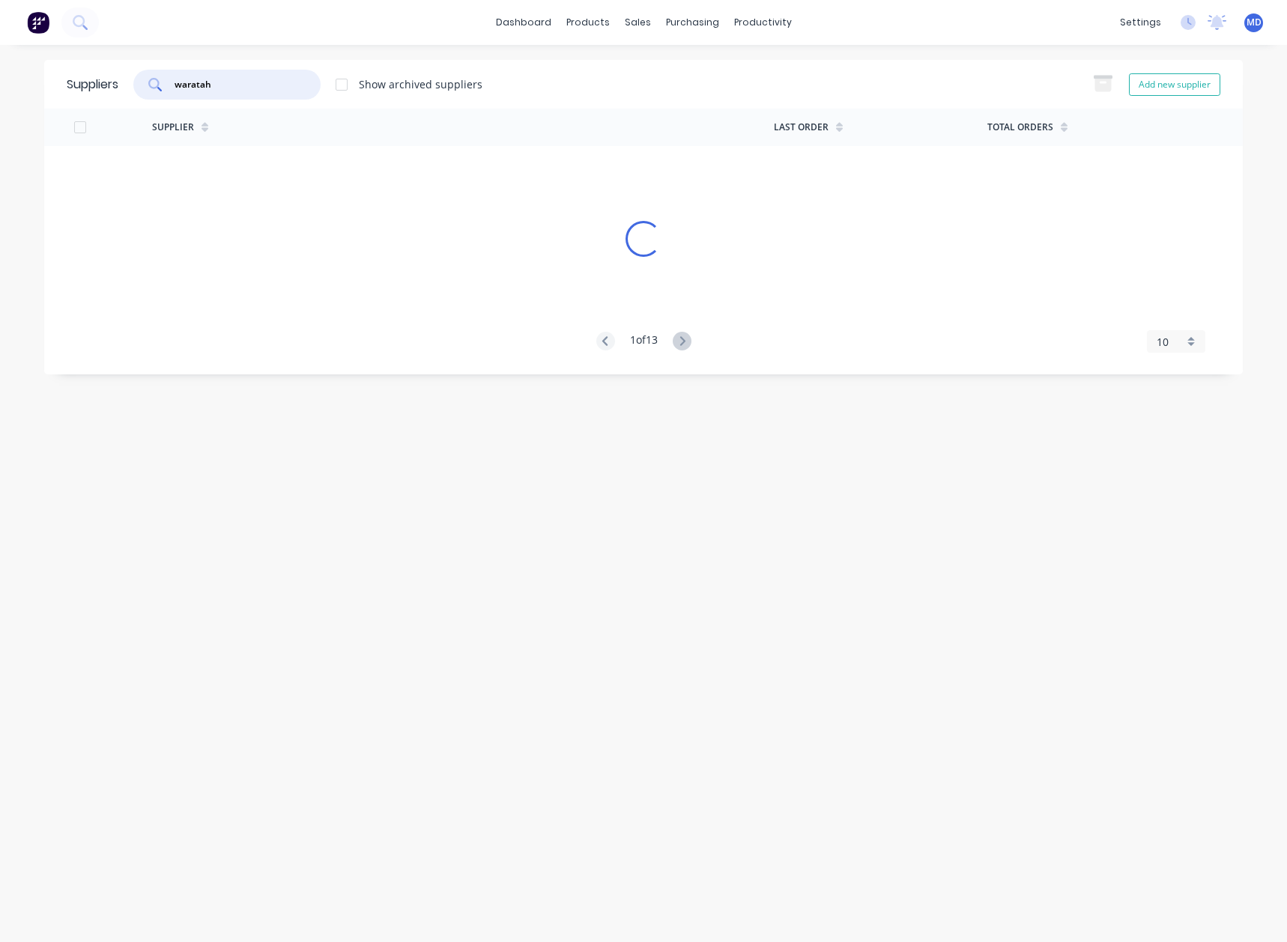
type input "waratah"
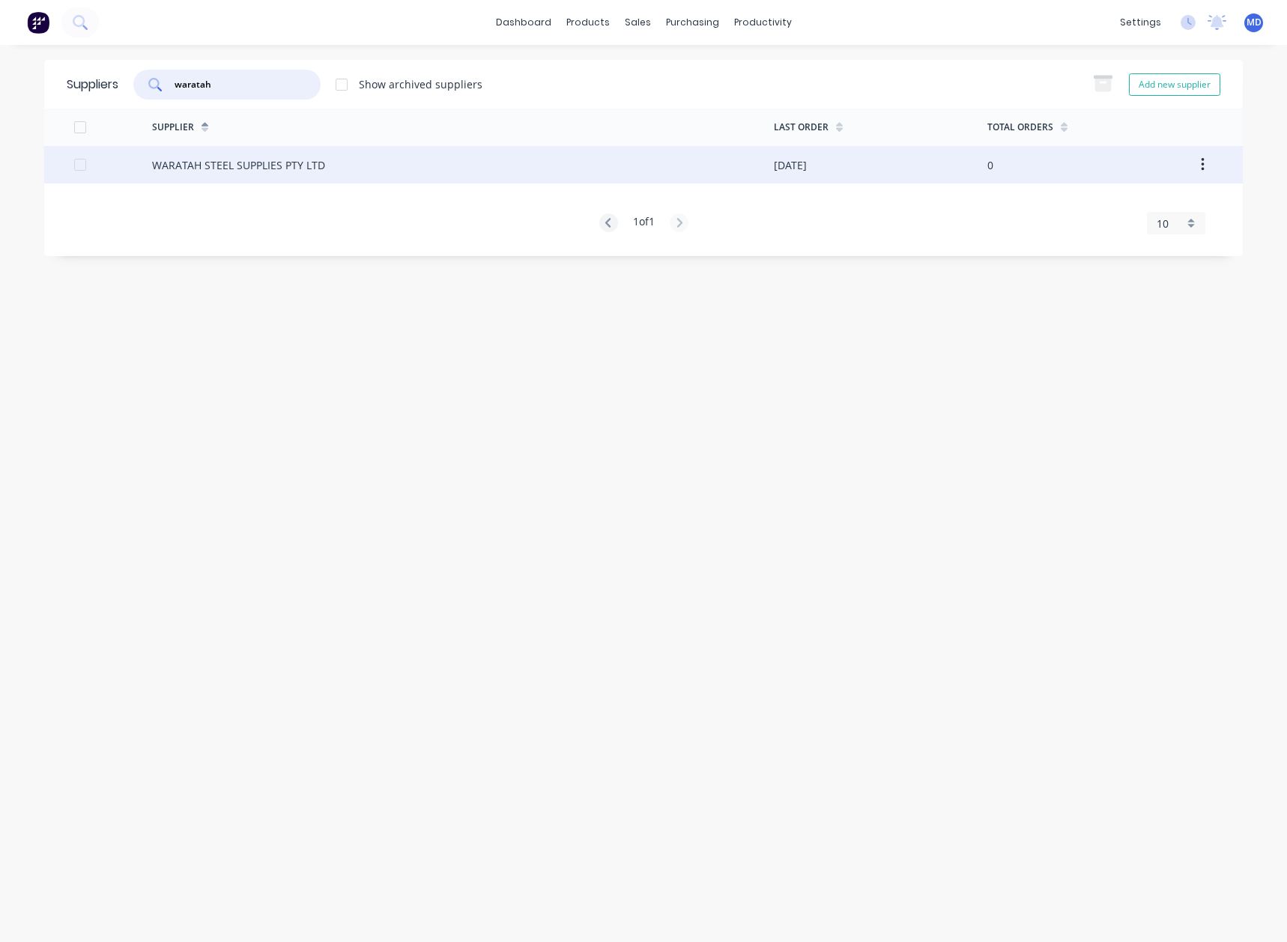
click at [278, 163] on div "WARATAH STEEL SUPPLIES PTY LTD" at bounding box center [238, 165] width 173 height 16
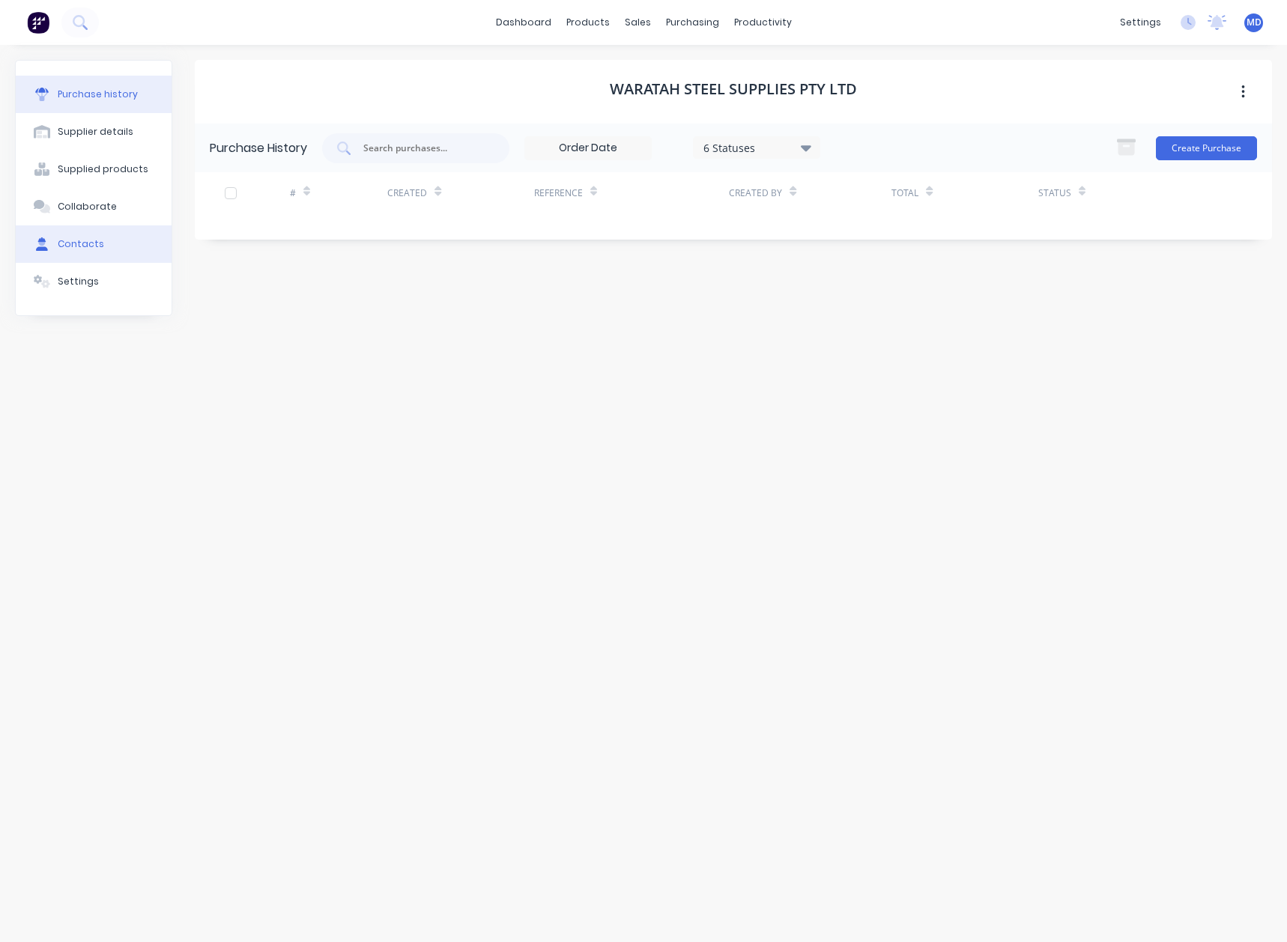
click at [76, 246] on div "Contacts" at bounding box center [81, 243] width 46 height 13
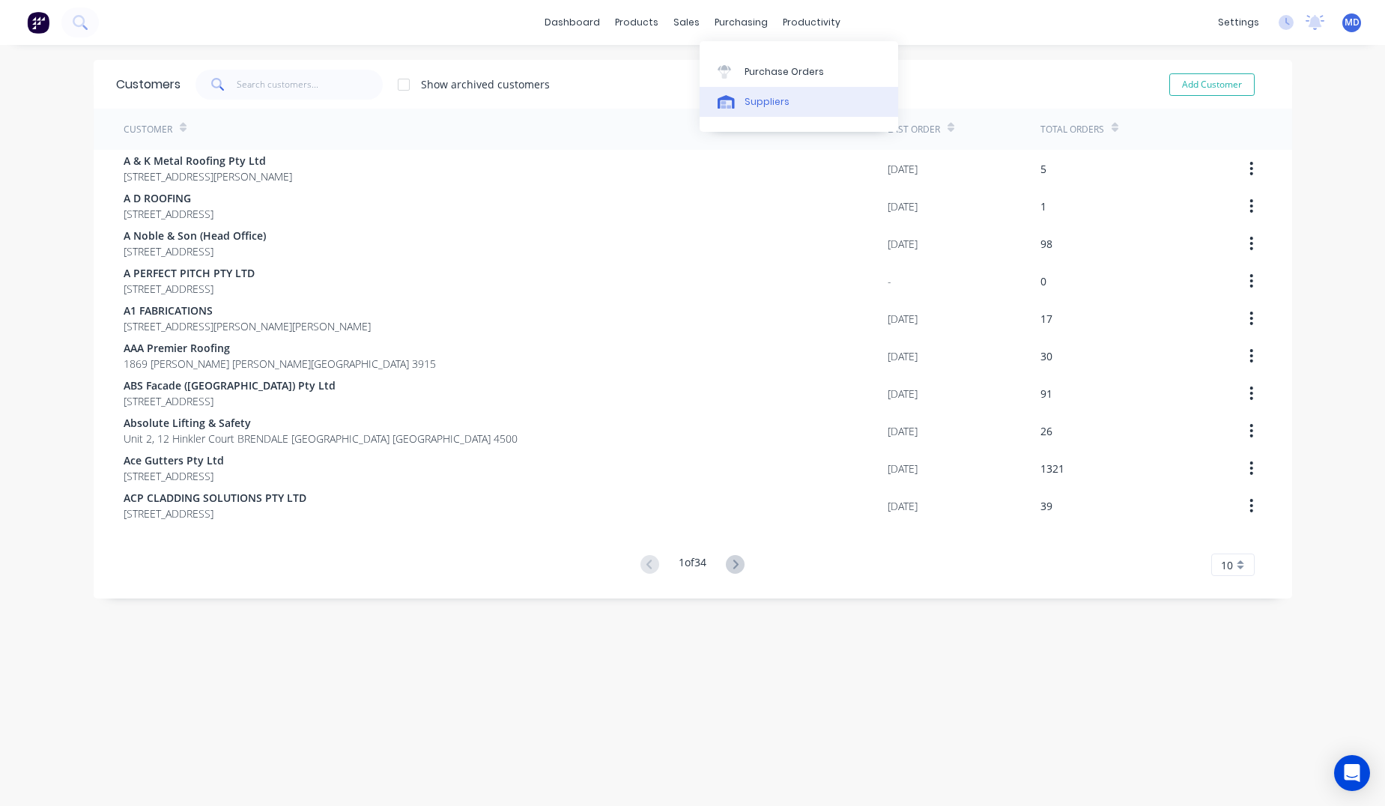
click at [765, 92] on link "Suppliers" at bounding box center [798, 102] width 198 height 30
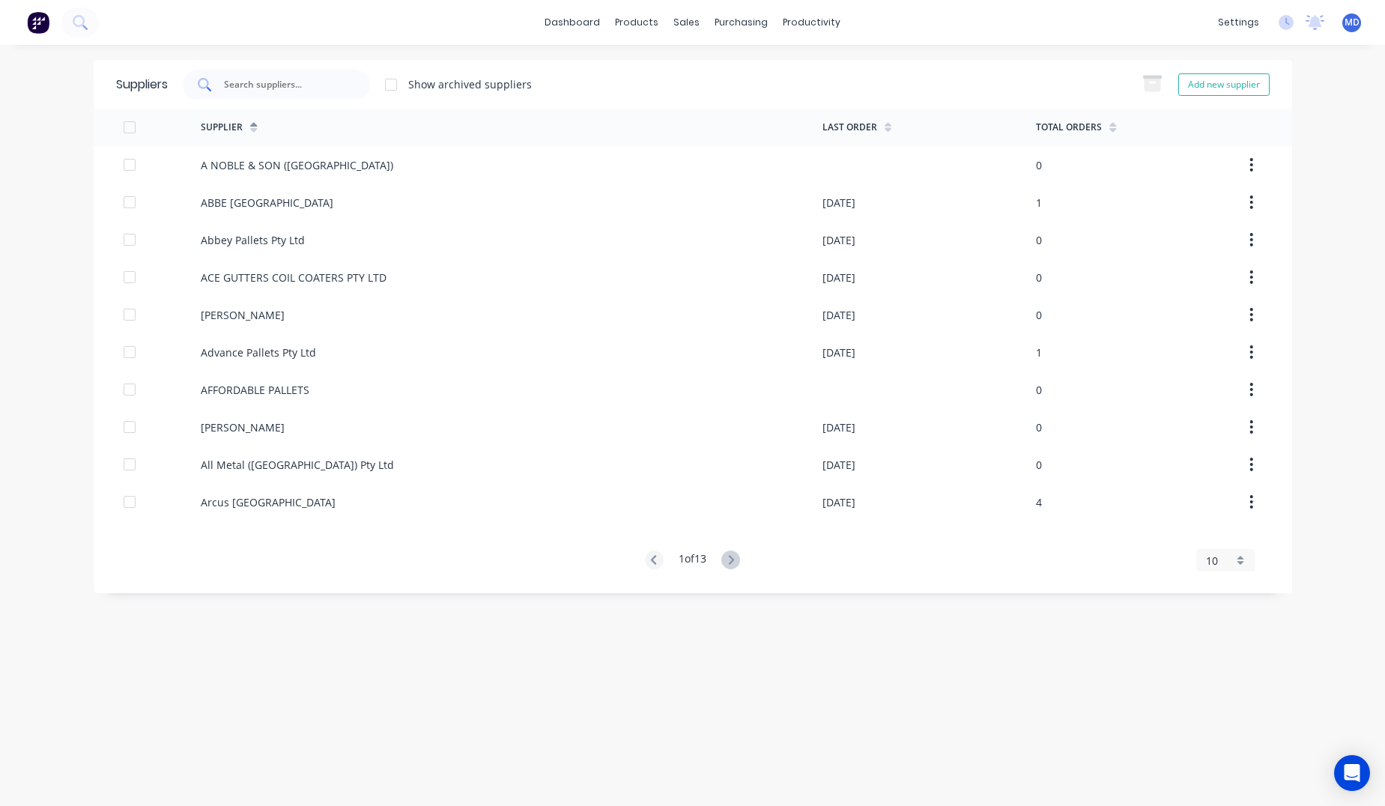
click at [306, 87] on input "text" at bounding box center [284, 84] width 124 height 15
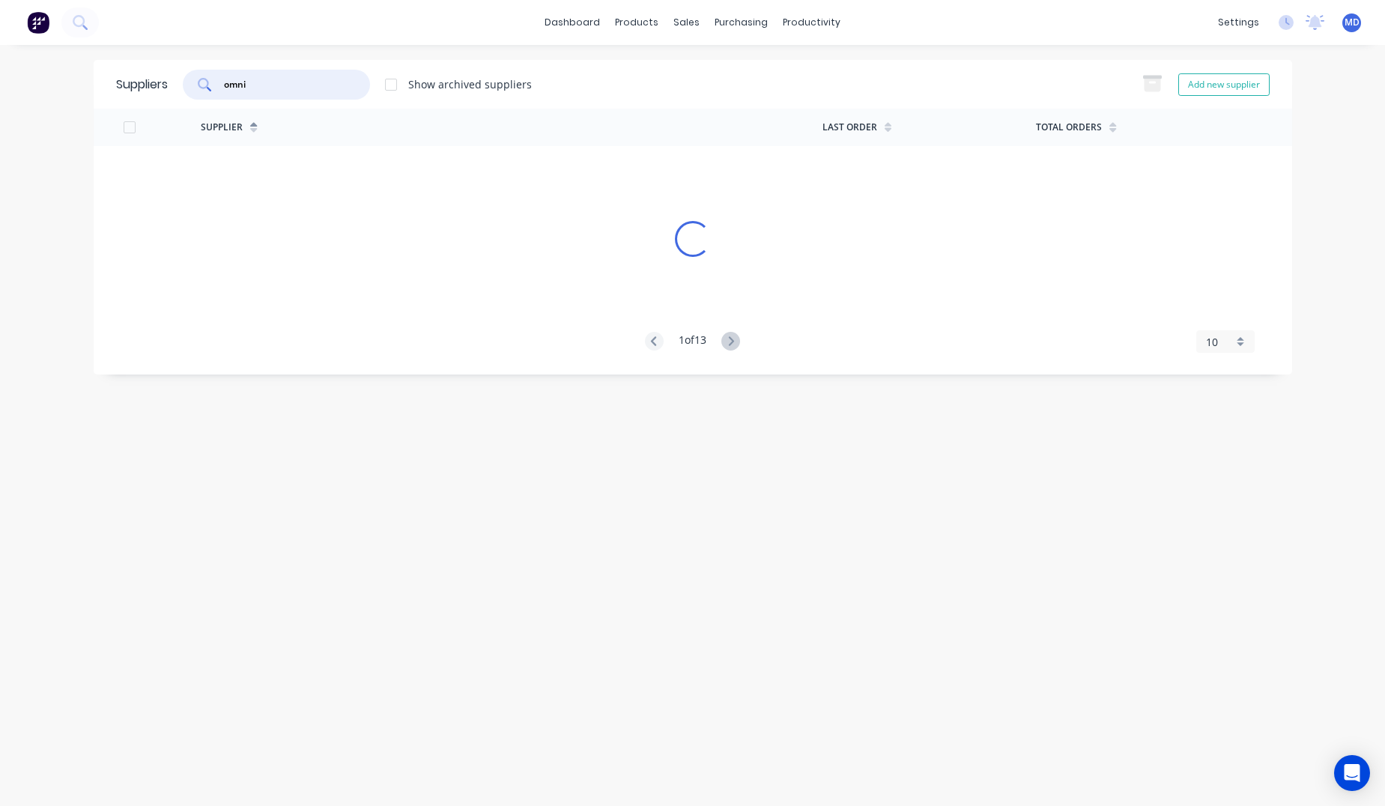
type input "omni"
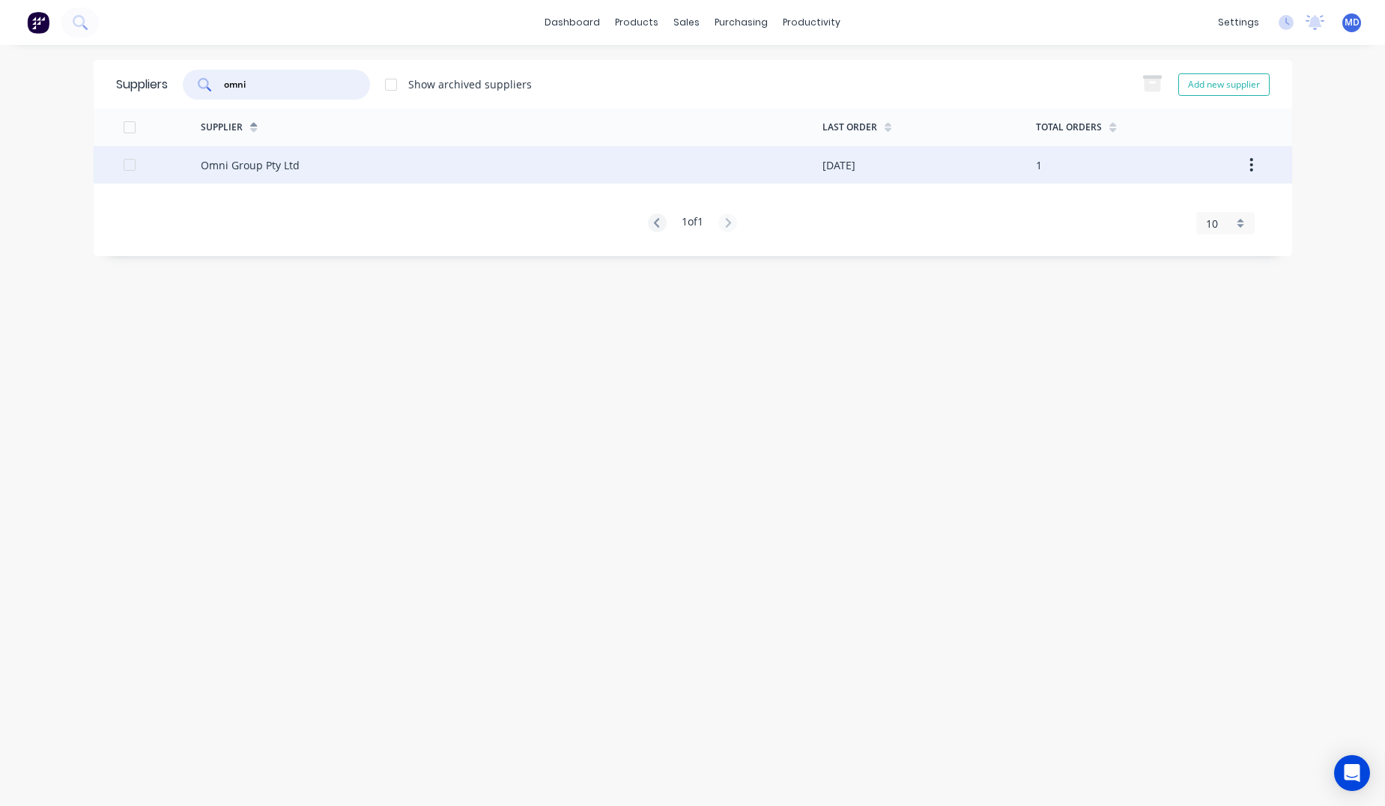
click at [318, 181] on div "Omni Group Pty Ltd" at bounding box center [512, 164] width 622 height 37
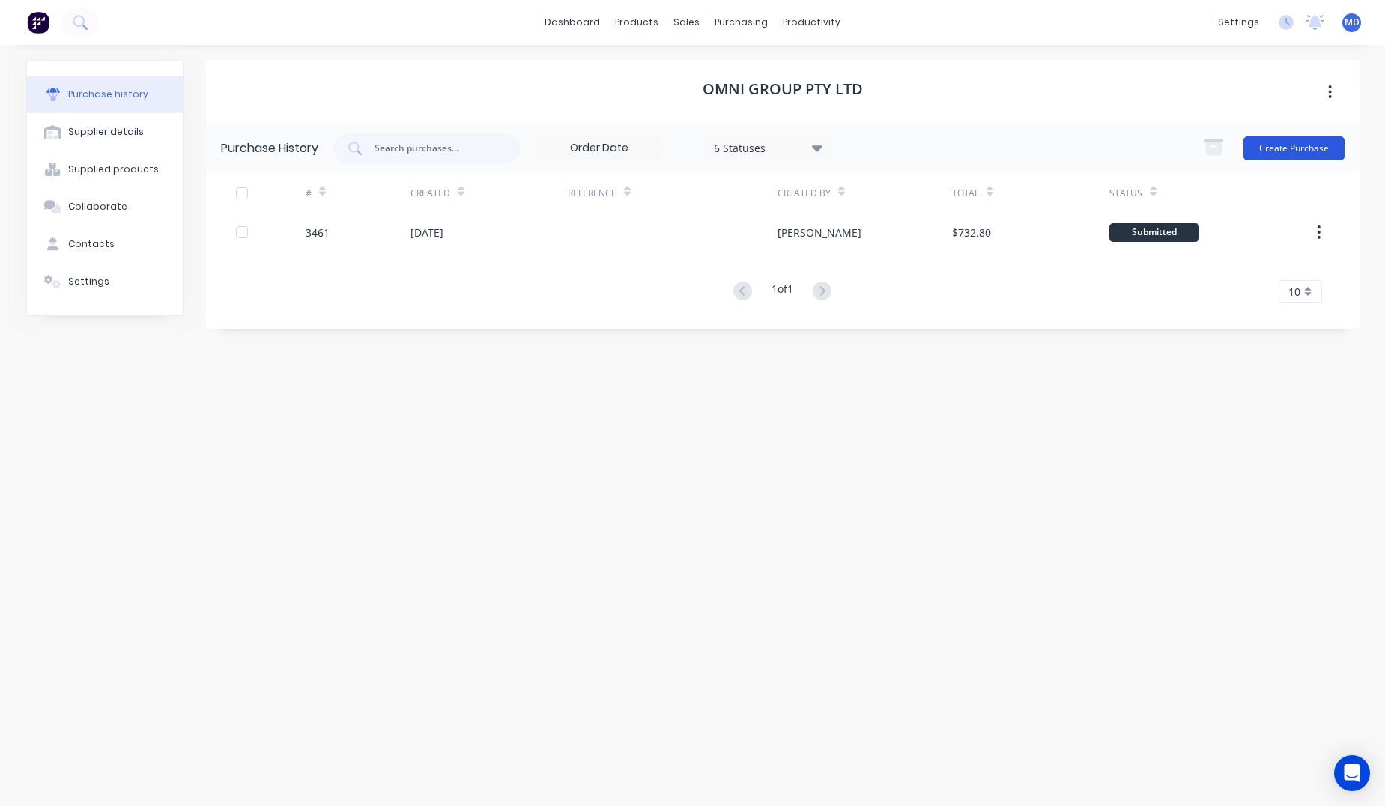
click at [1303, 141] on button "Create Purchase" at bounding box center [1293, 148] width 101 height 24
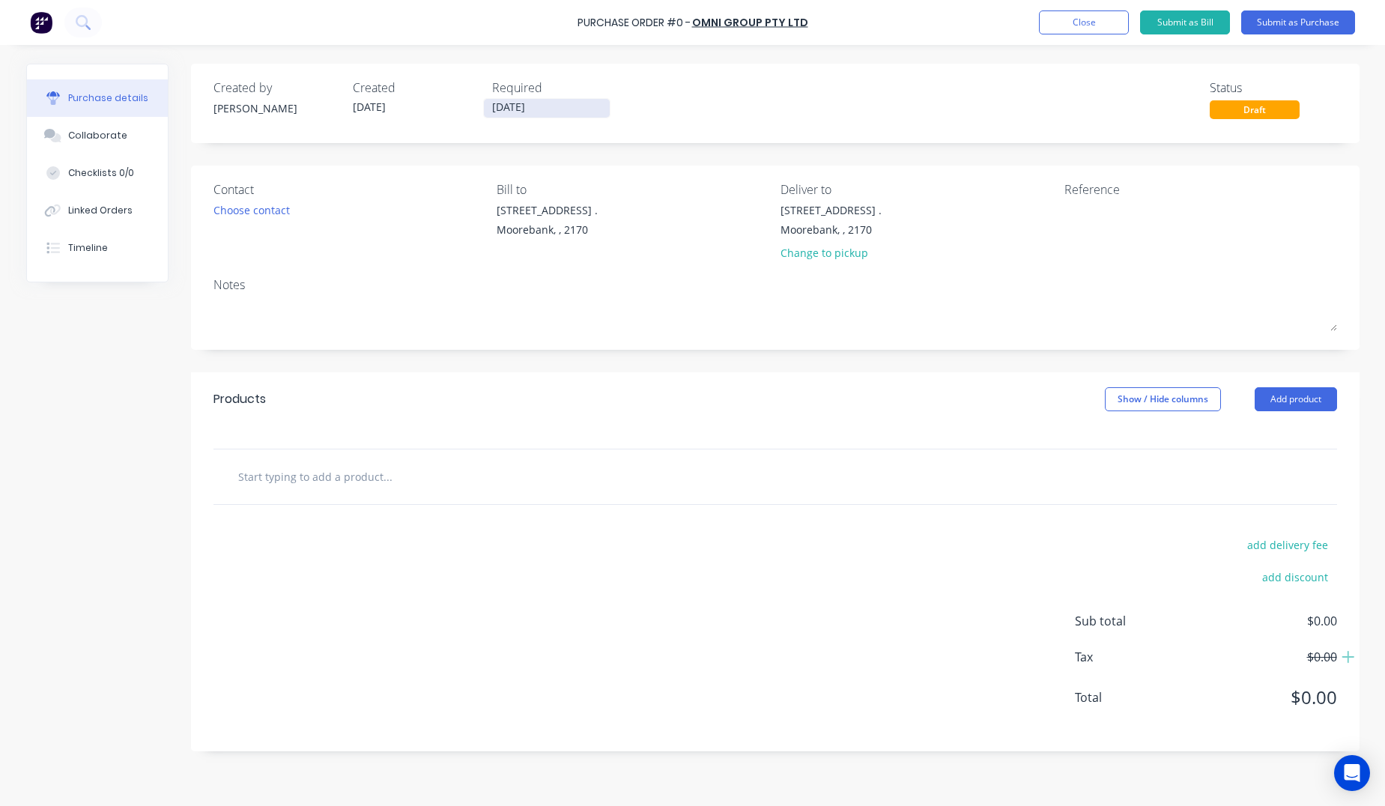
click at [536, 110] on input "[DATE]" at bounding box center [547, 108] width 126 height 19
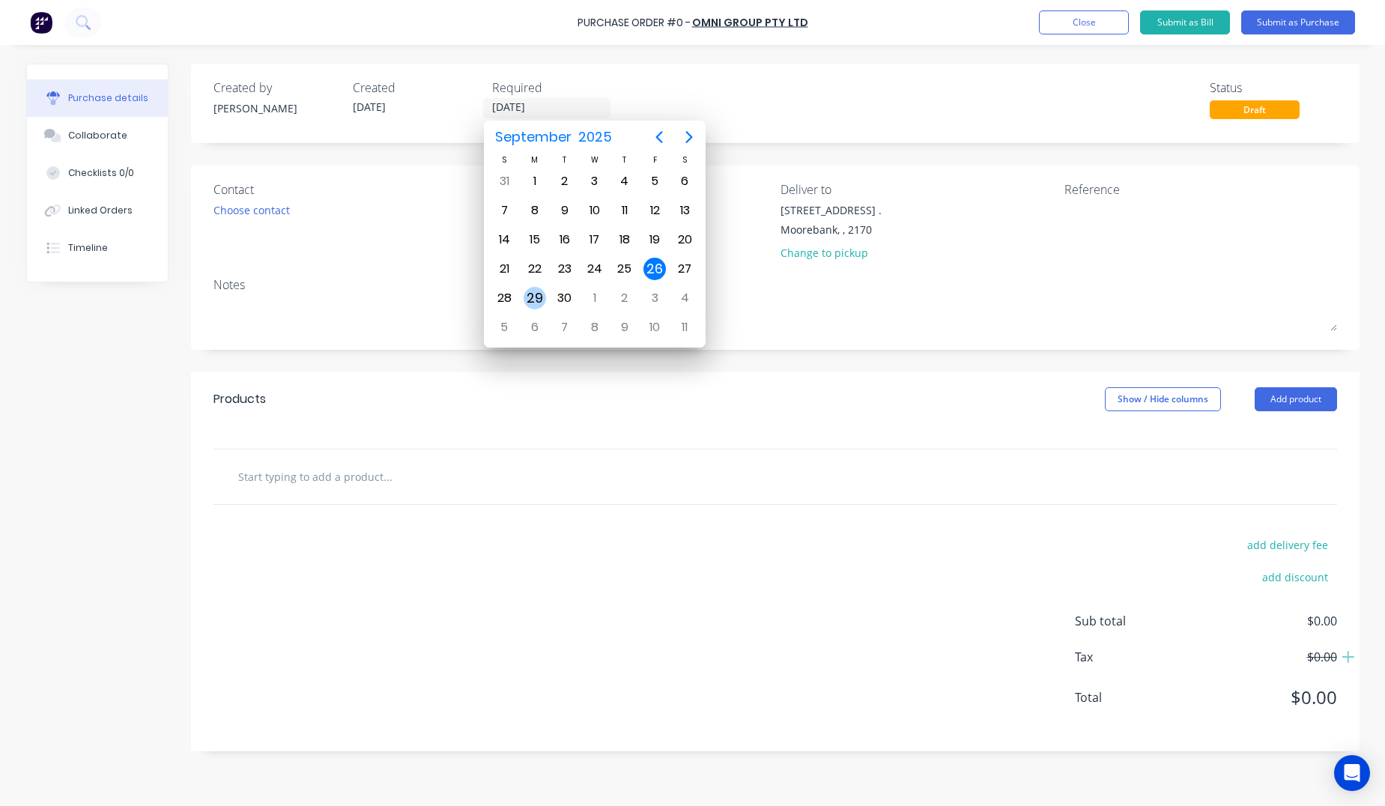
click at [533, 297] on div "29" at bounding box center [534, 298] width 22 height 22
type input "[DATE]"
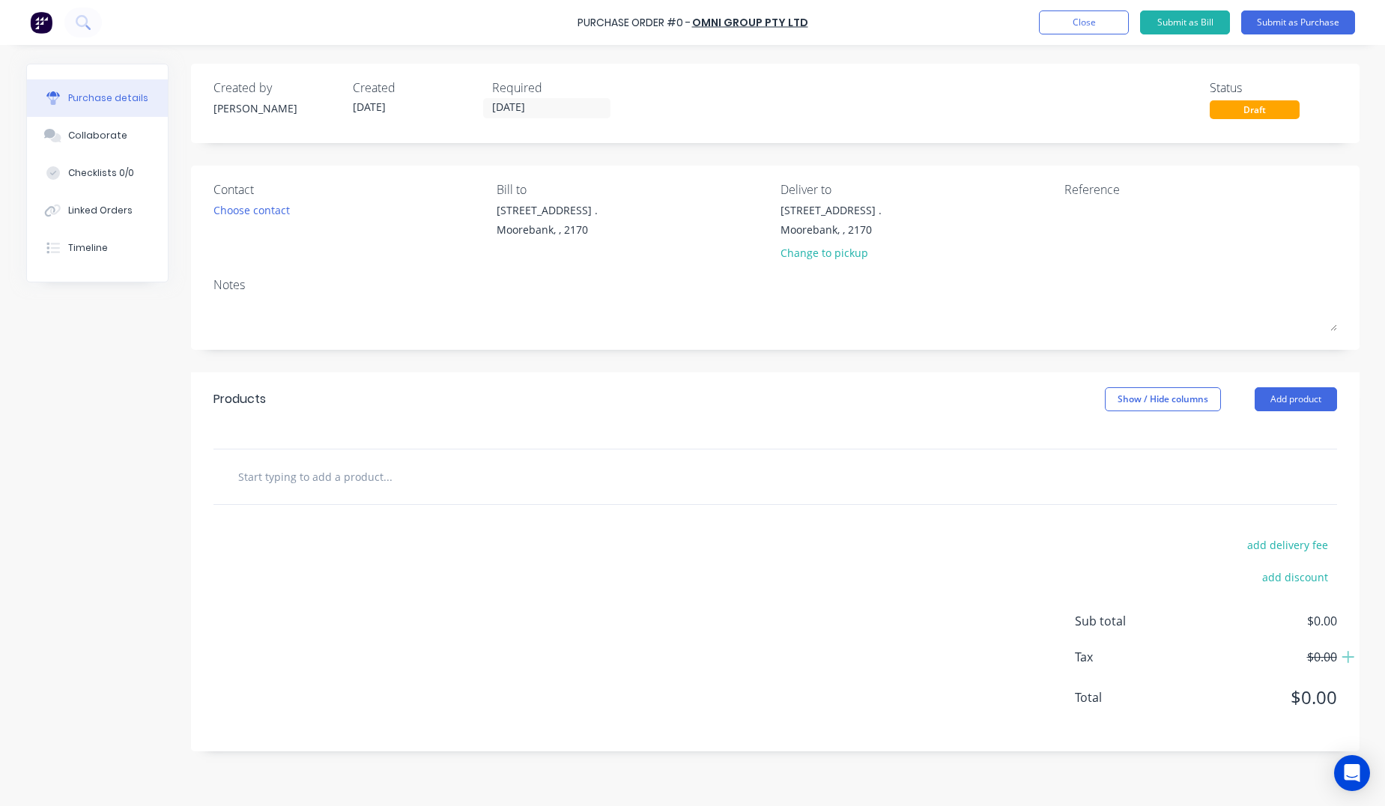
click at [236, 222] on div "Contact Choose contact" at bounding box center [349, 224] width 273 height 88
click at [231, 210] on div "Choose contact" at bounding box center [251, 210] width 76 height 16
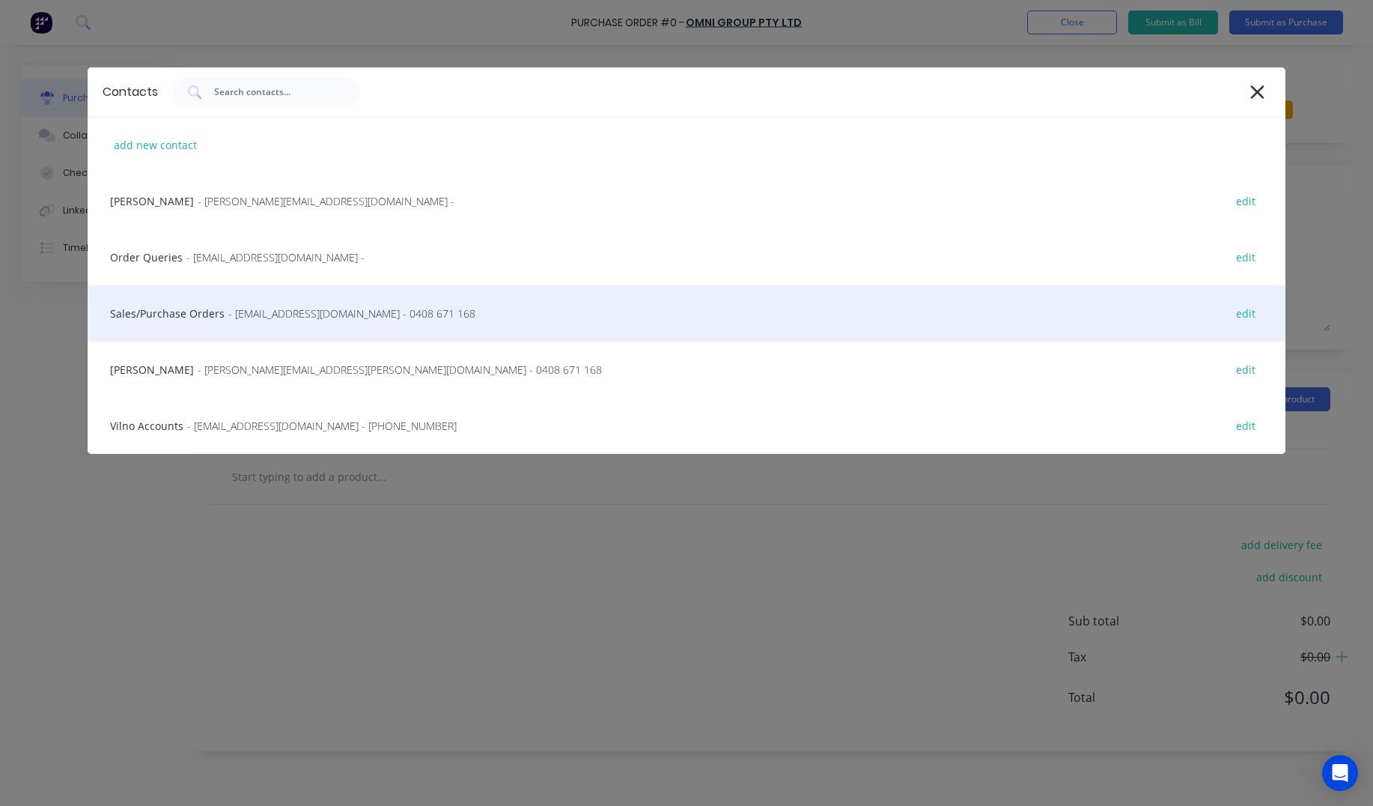
click at [176, 311] on div "Sales/Purchase Orders - sales@omnigroup.com.au - 0408 671 168 edit" at bounding box center [687, 313] width 1198 height 56
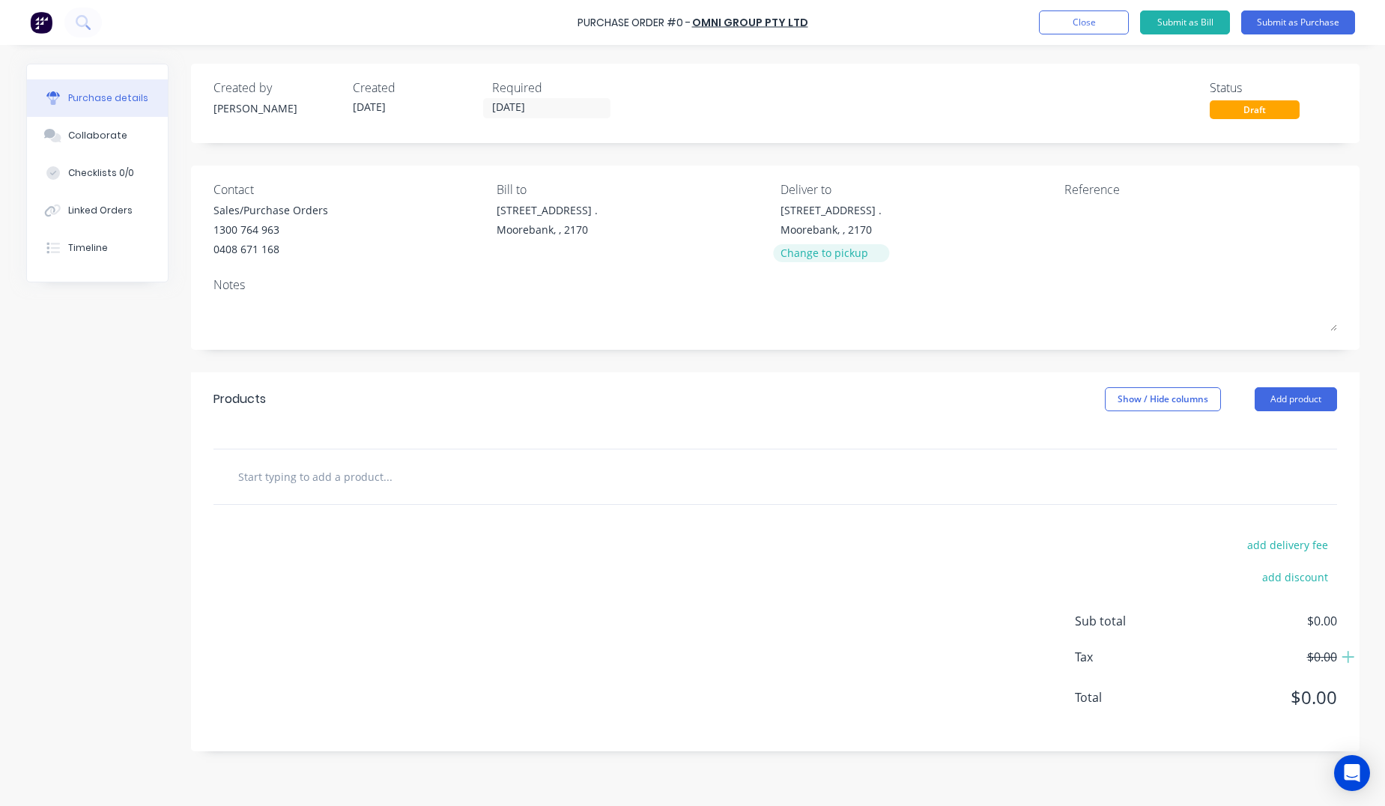
click at [848, 259] on div "Change to pickup" at bounding box center [830, 253] width 101 height 16
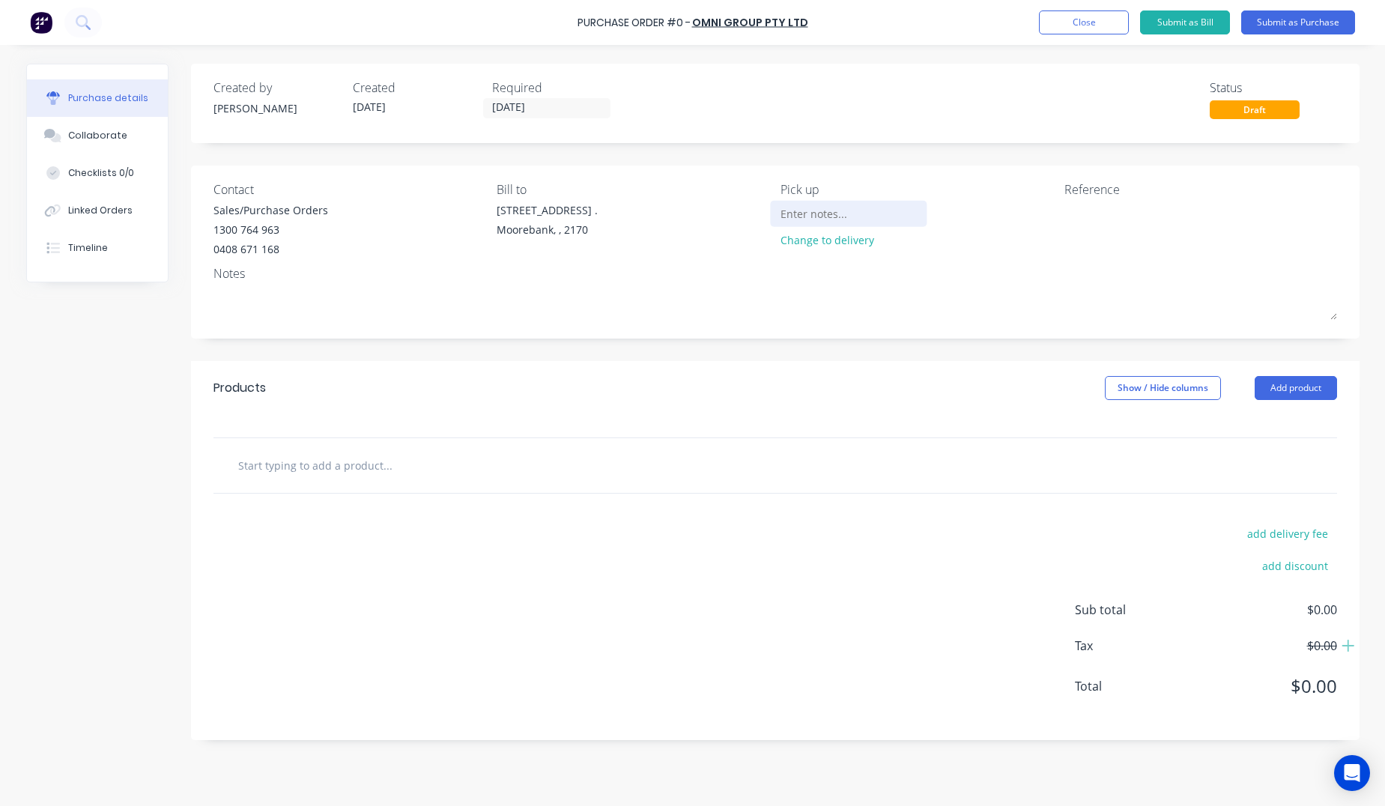
click at [821, 214] on input at bounding box center [848, 213] width 136 height 22
type input "FIS"
click at [1301, 388] on button "Add product" at bounding box center [1295, 388] width 82 height 24
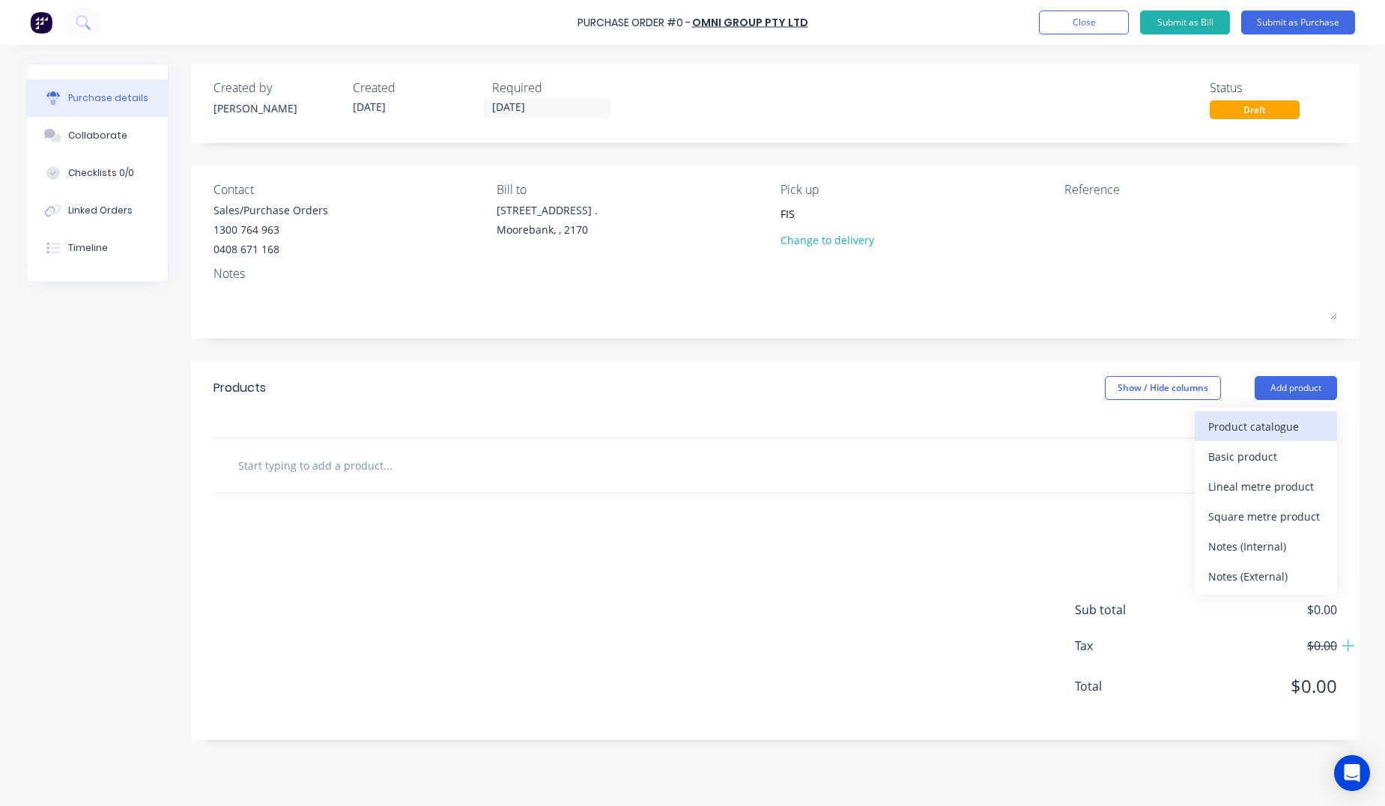
click at [1280, 416] on div "Product catalogue" at bounding box center [1265, 427] width 115 height 22
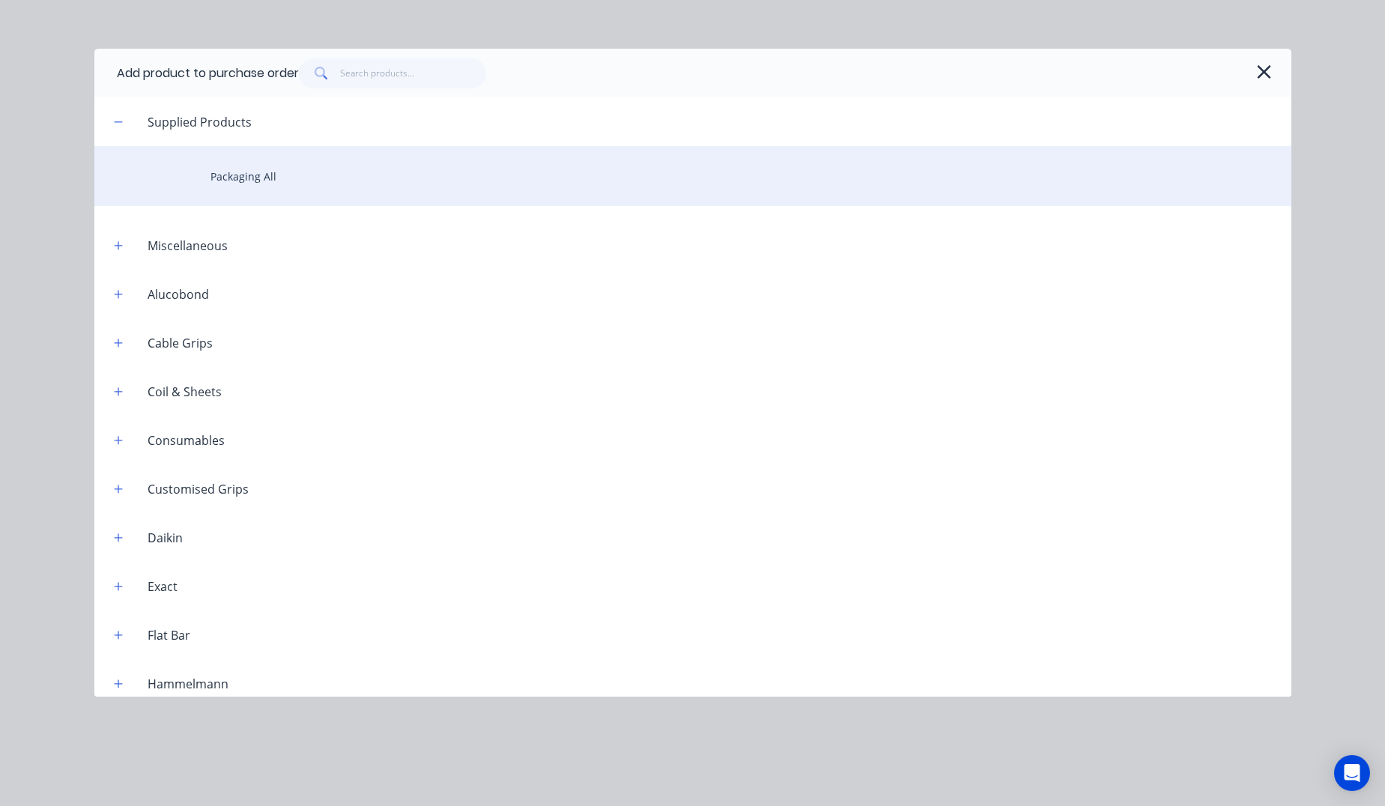
click at [263, 173] on div "Packaging All" at bounding box center [692, 176] width 1197 height 60
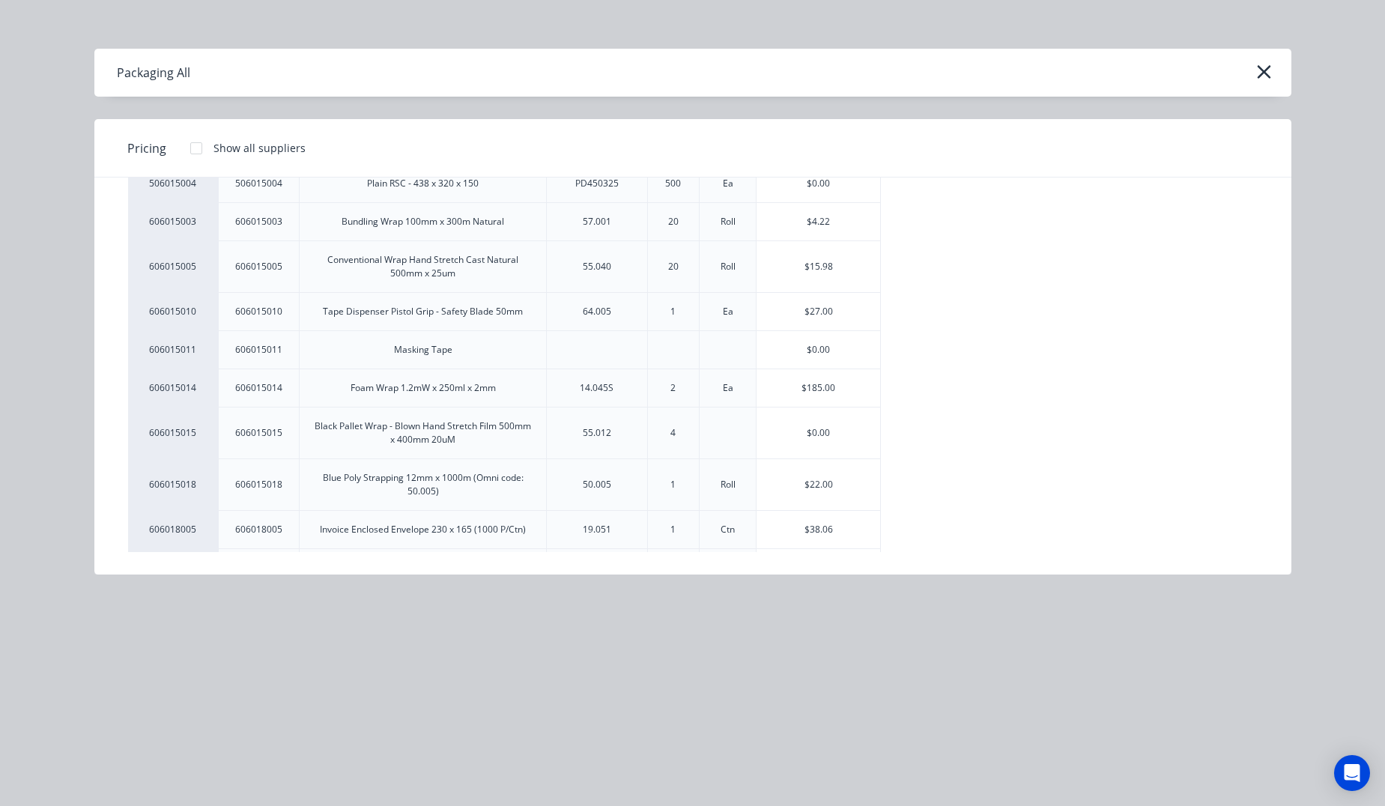
scroll to position [999, 0]
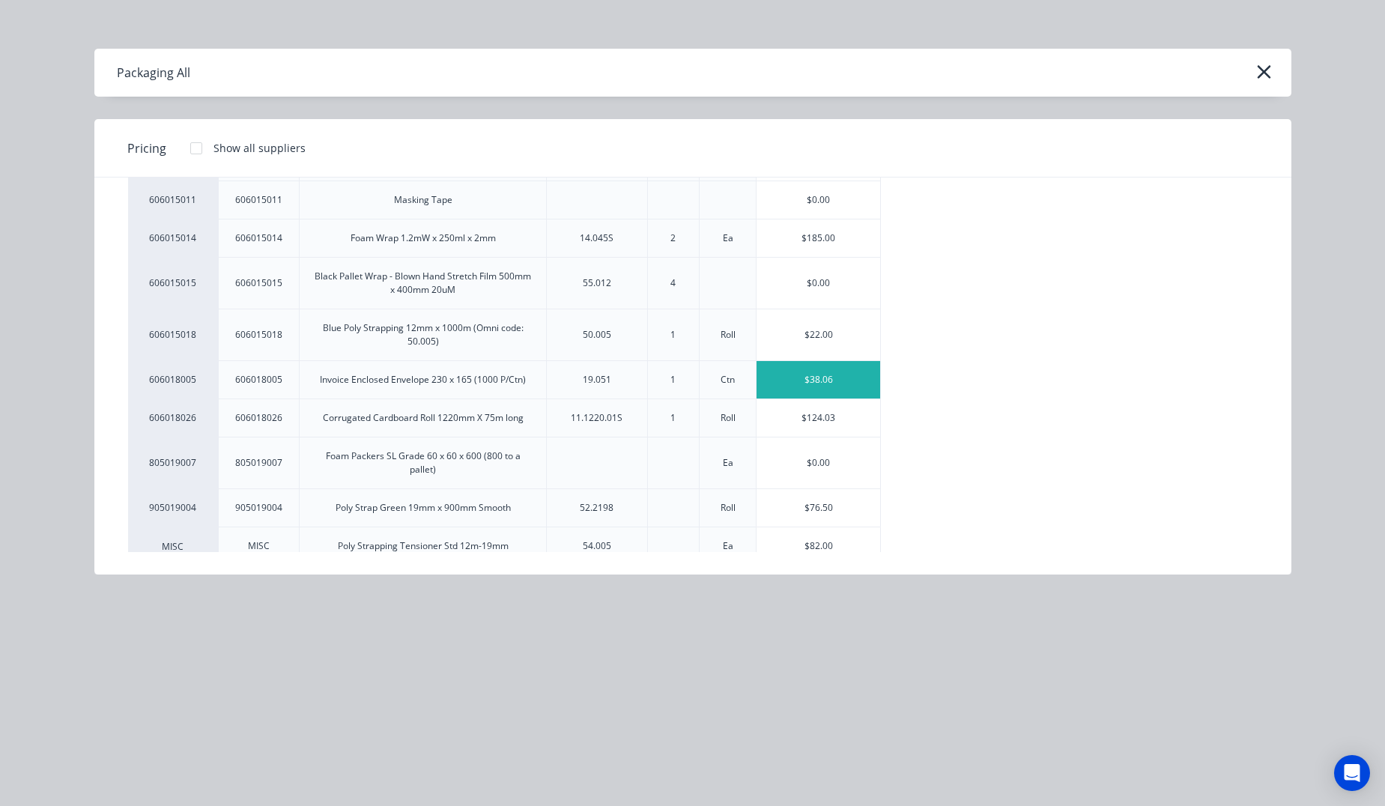
click at [819, 378] on div "$38.06" at bounding box center [818, 379] width 124 height 37
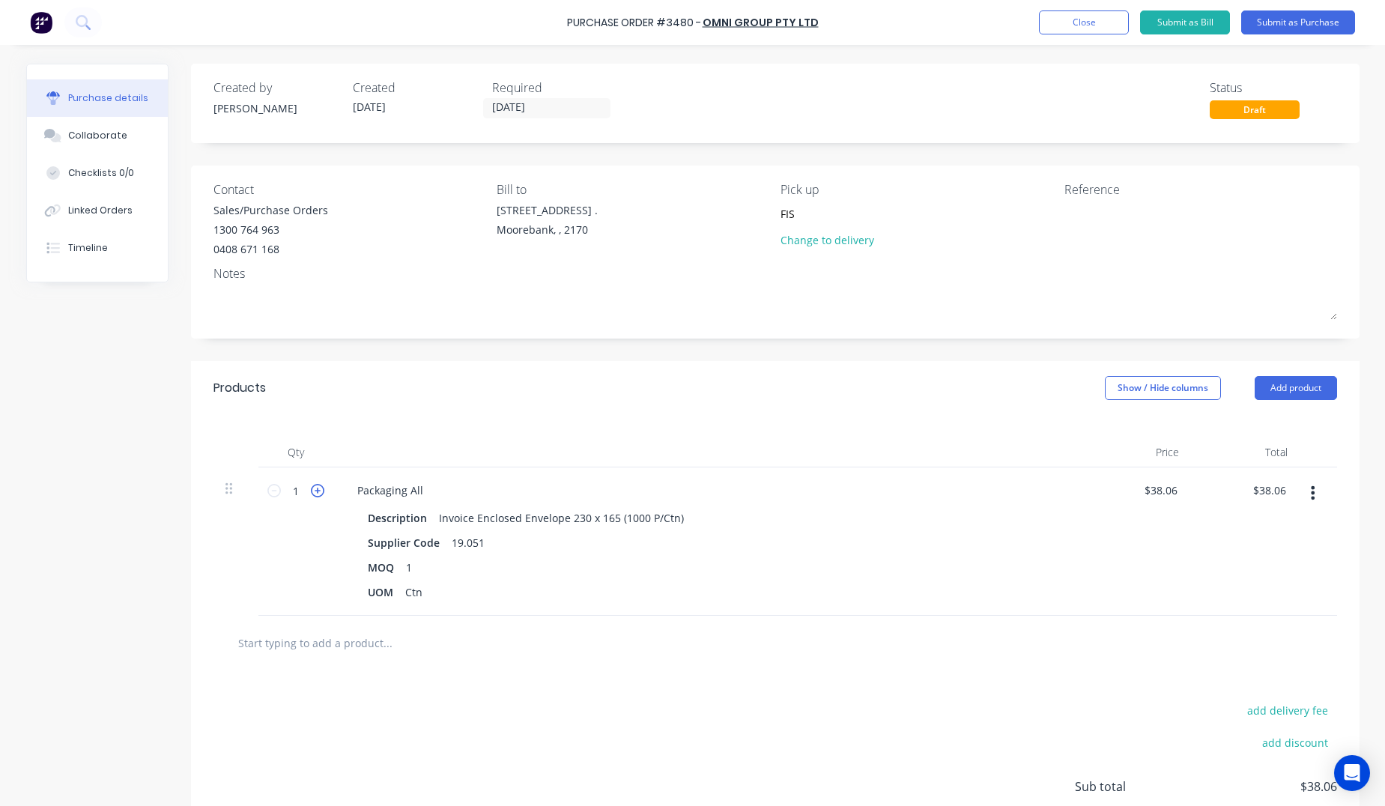
click at [311, 486] on icon at bounding box center [317, 490] width 13 height 13
type input "2"
type input "$76.12"
drag, startPoint x: 1177, startPoint y: 493, endPoint x: 1069, endPoint y: 500, distance: 108.8
click at [1102, 497] on div "$38.06 $38.06" at bounding box center [1136, 541] width 109 height 148
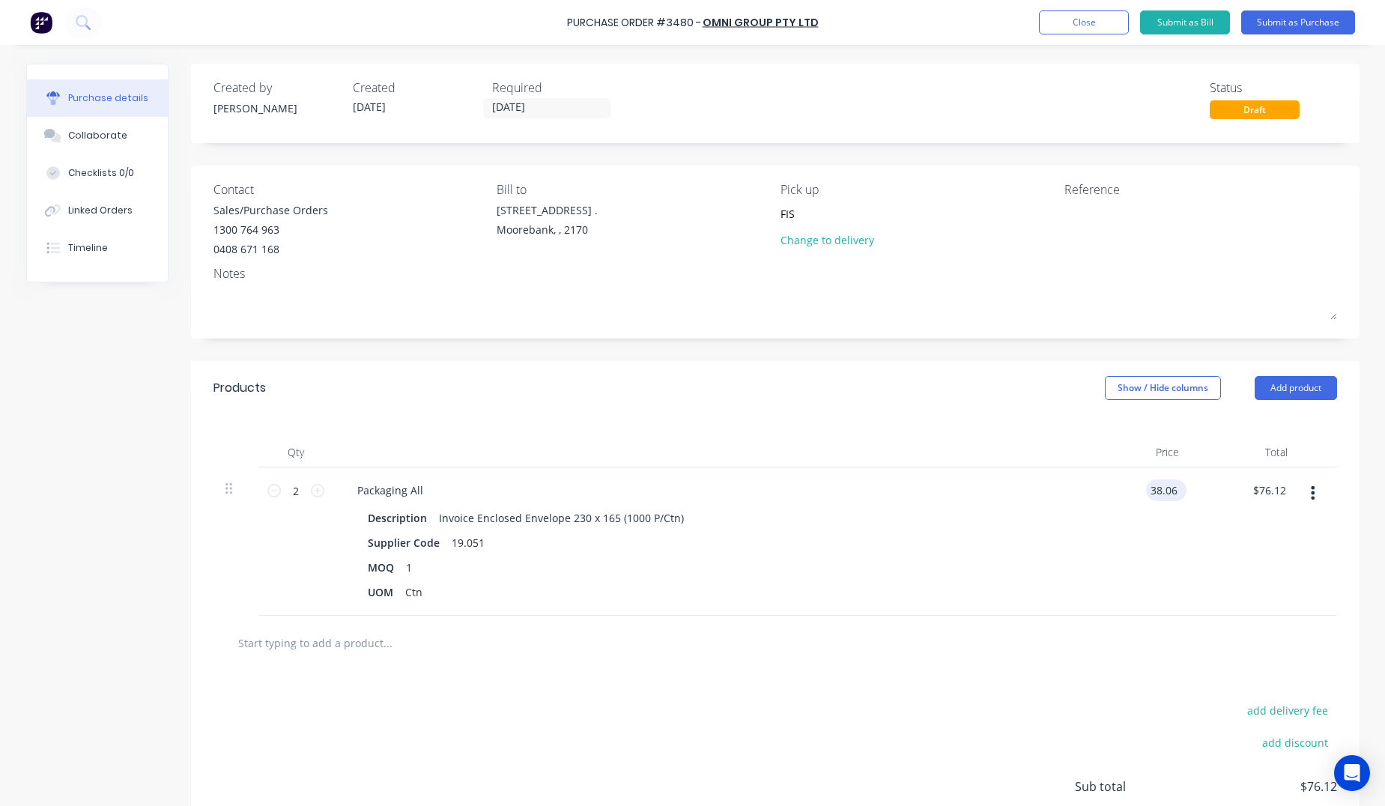
click at [1173, 493] on input "38.06" at bounding box center [1163, 490] width 34 height 22
type input "3"
type input "$38.06"
type input "76.12"
type input "38.06"
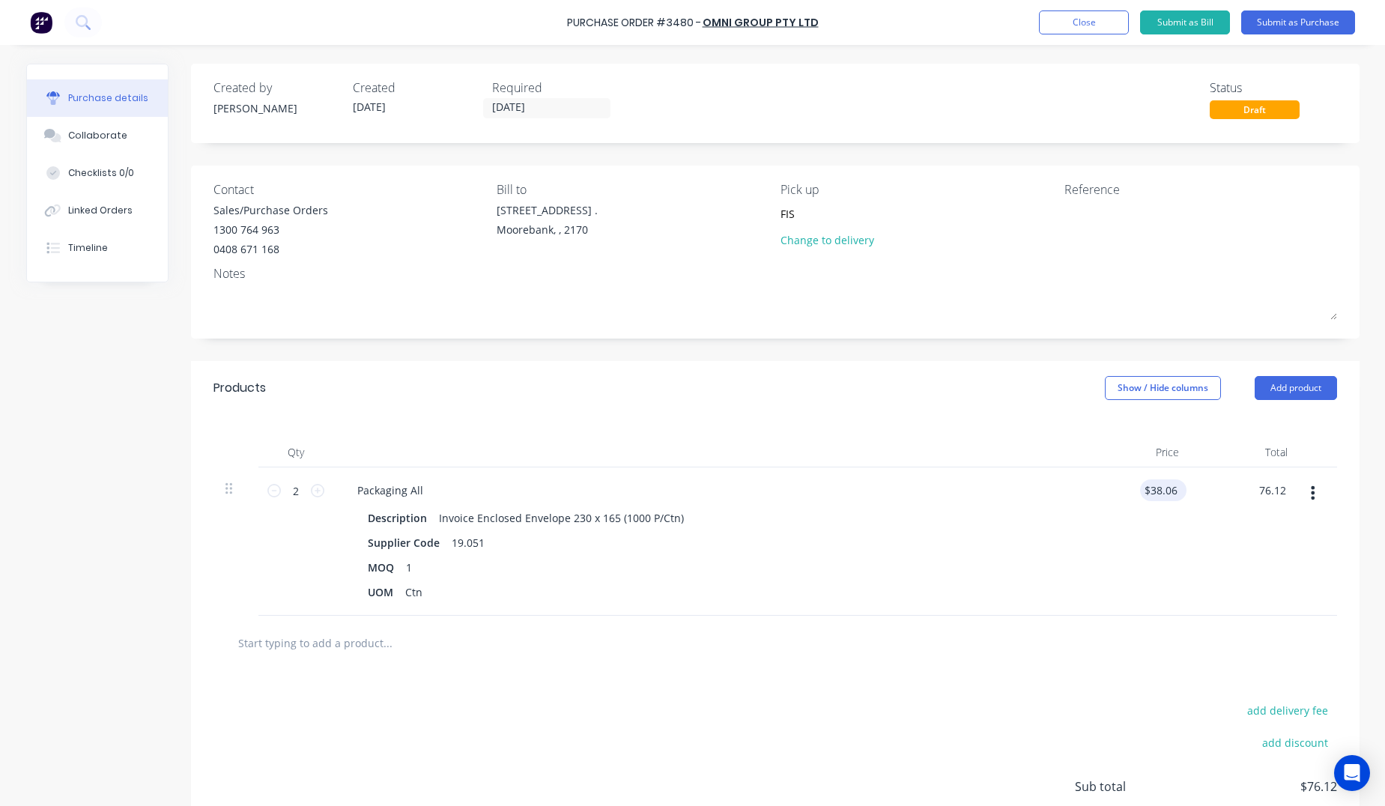
type input "$76.12"
drag, startPoint x: 1143, startPoint y: 490, endPoint x: 1235, endPoint y: 488, distance: 91.4
click at [1235, 488] on div "2 2 Packaging All Description Invoice Enclosed Envelope 230 x 165 (1000 P/Ctn) …" at bounding box center [774, 541] width 1123 height 148
type input "$0.00"
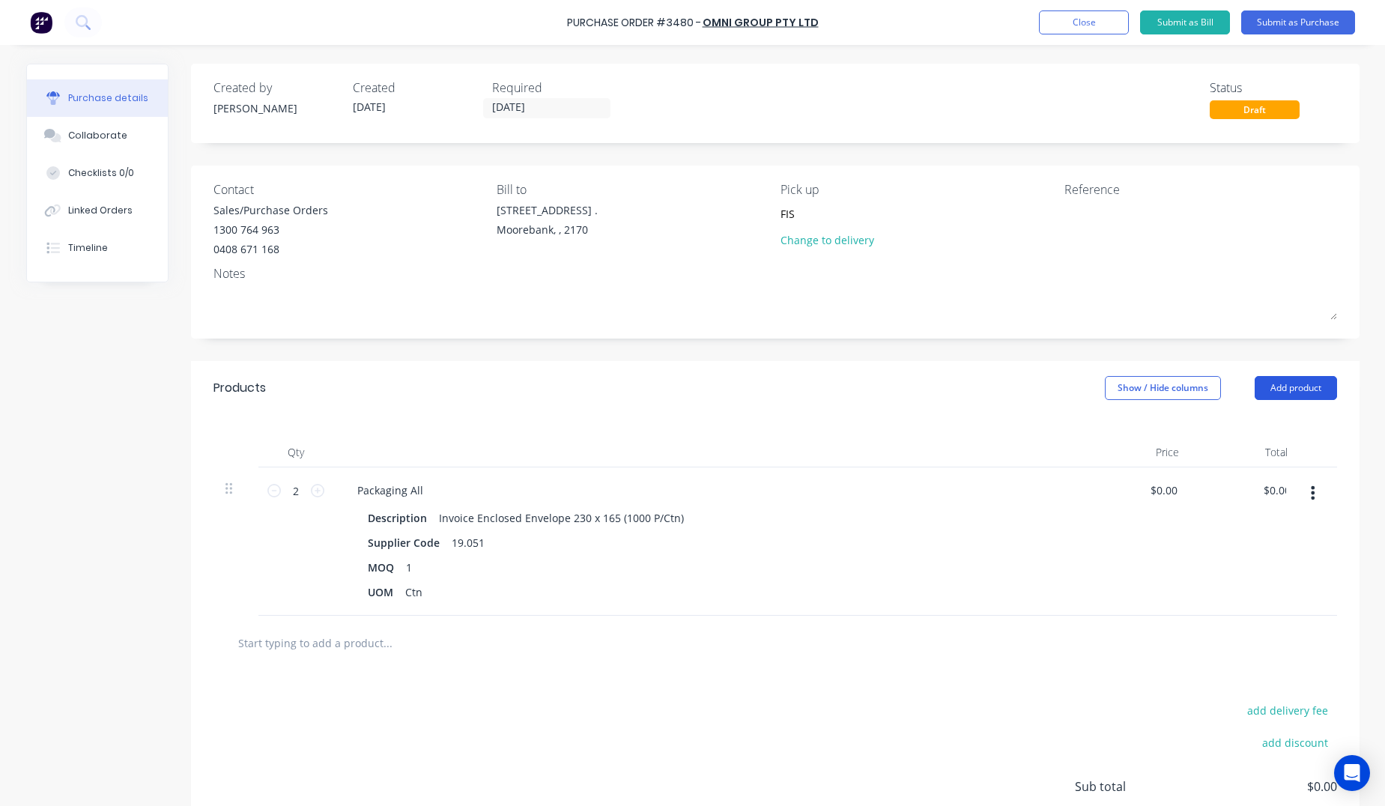
click at [1303, 382] on button "Add product" at bounding box center [1295, 388] width 82 height 24
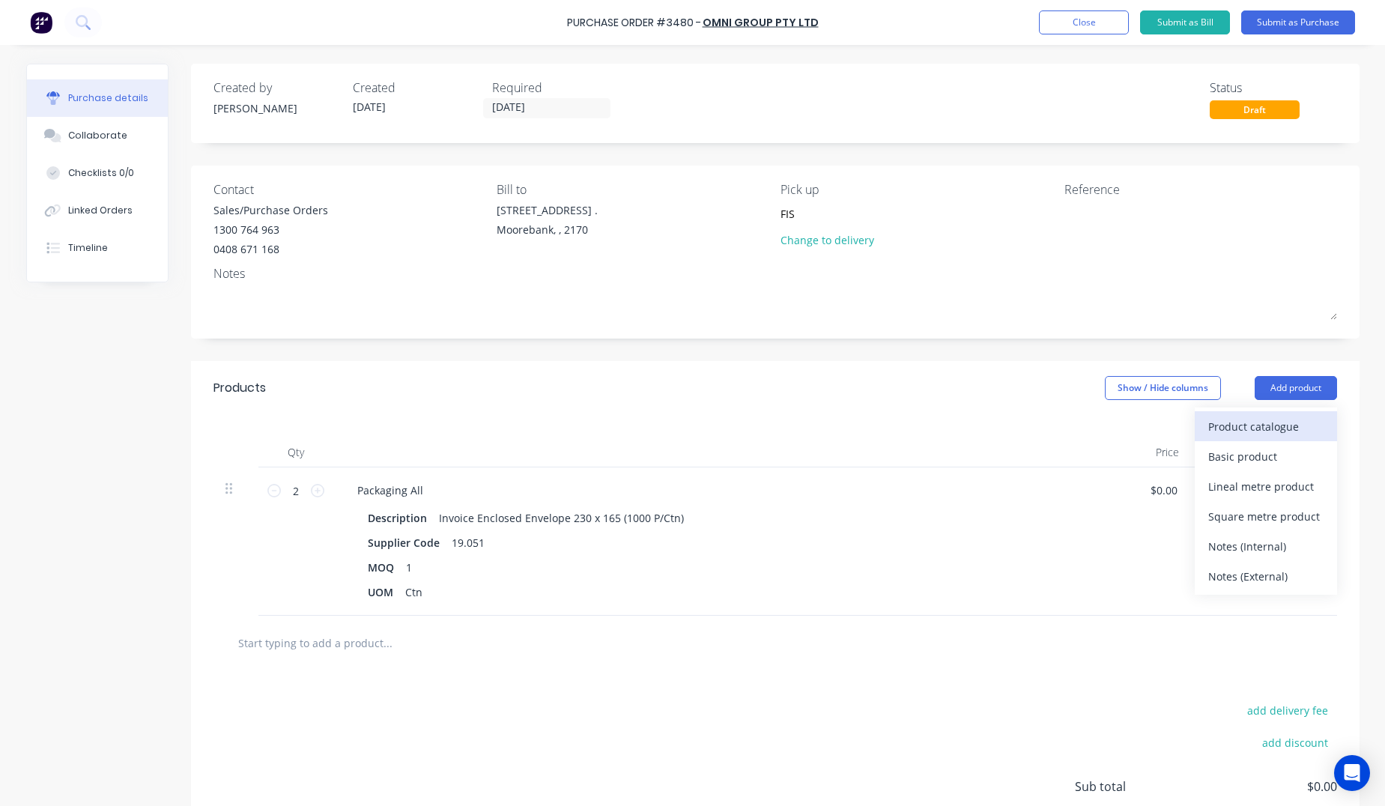
click at [1275, 428] on div "Product catalogue" at bounding box center [1265, 427] width 115 height 22
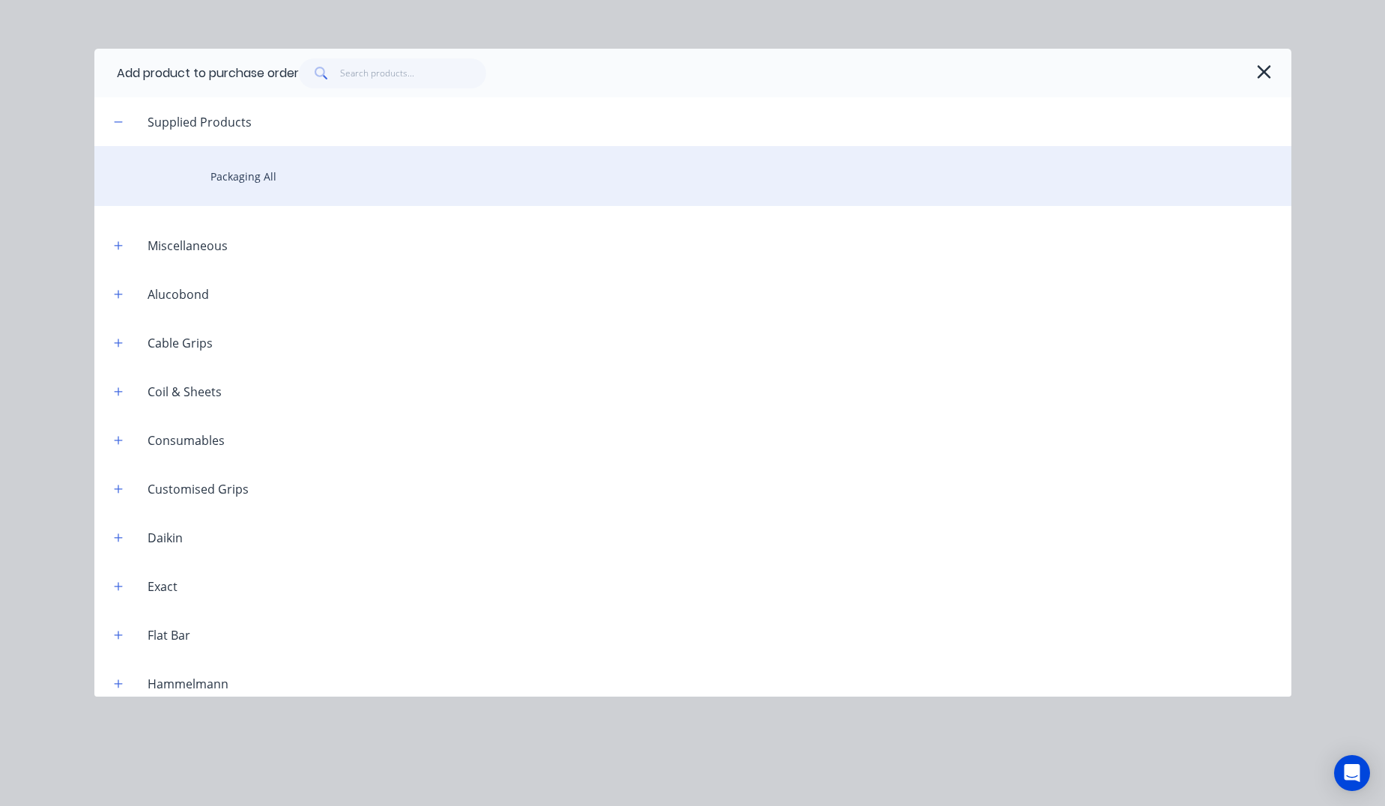
click at [243, 177] on div "Packaging All" at bounding box center [692, 176] width 1197 height 60
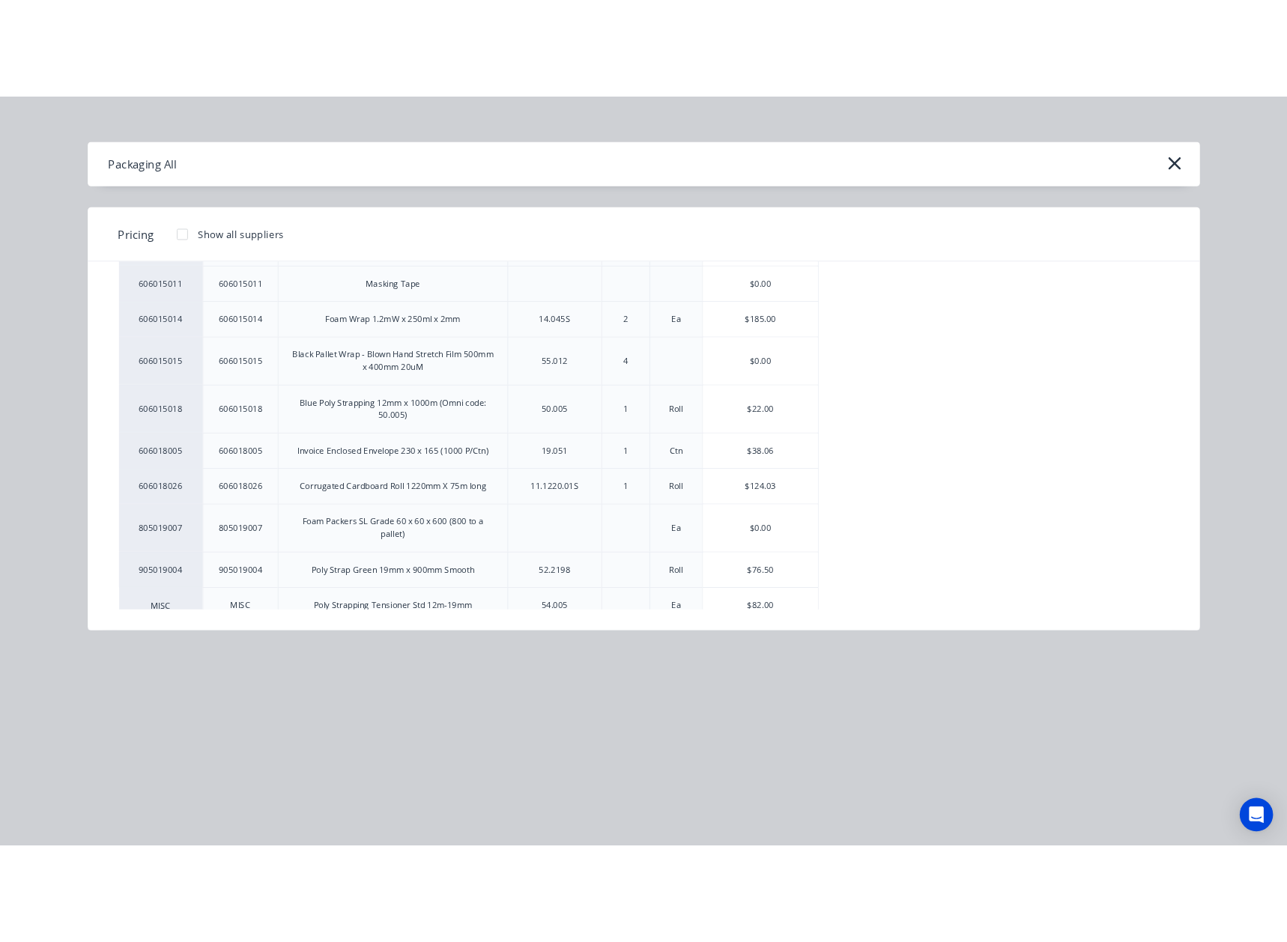
scroll to position [999, 0]
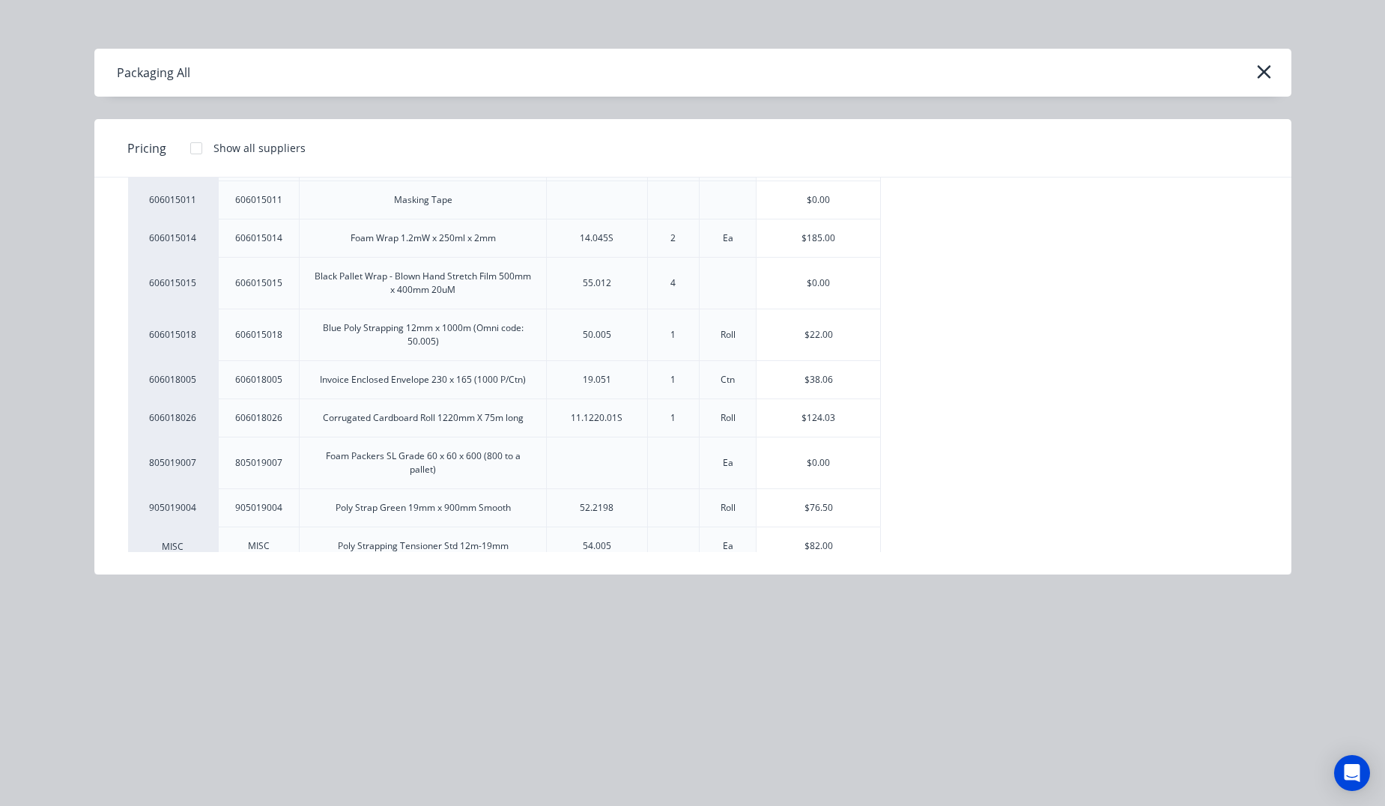
click at [835, 235] on div "$185.00" at bounding box center [818, 237] width 124 height 37
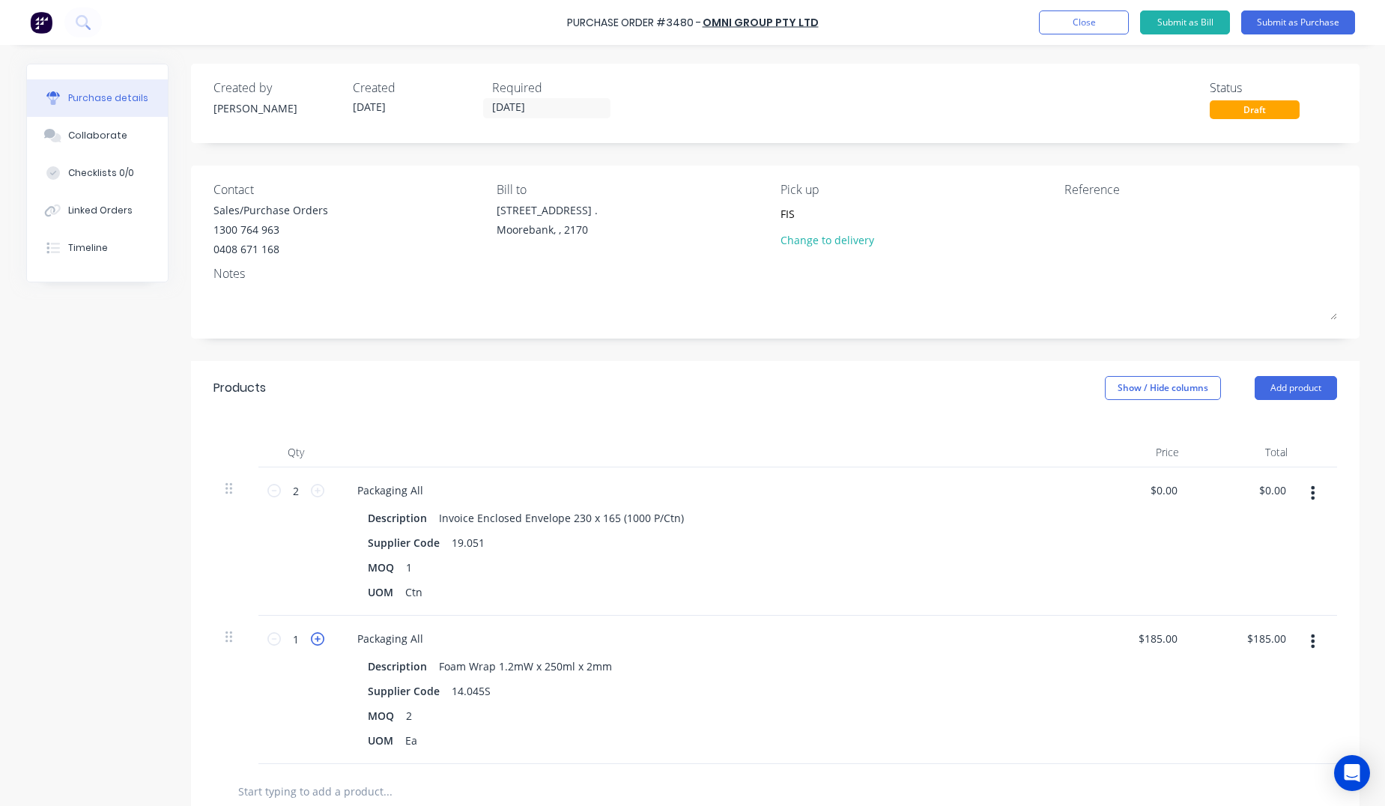
click at [312, 640] on icon at bounding box center [317, 638] width 13 height 13
type input "2"
type input "$370.00"
click at [1176, 640] on div "$185.00 $185.00" at bounding box center [1160, 639] width 52 height 22
drag, startPoint x: 1173, startPoint y: 640, endPoint x: 1121, endPoint y: 646, distance: 52.9
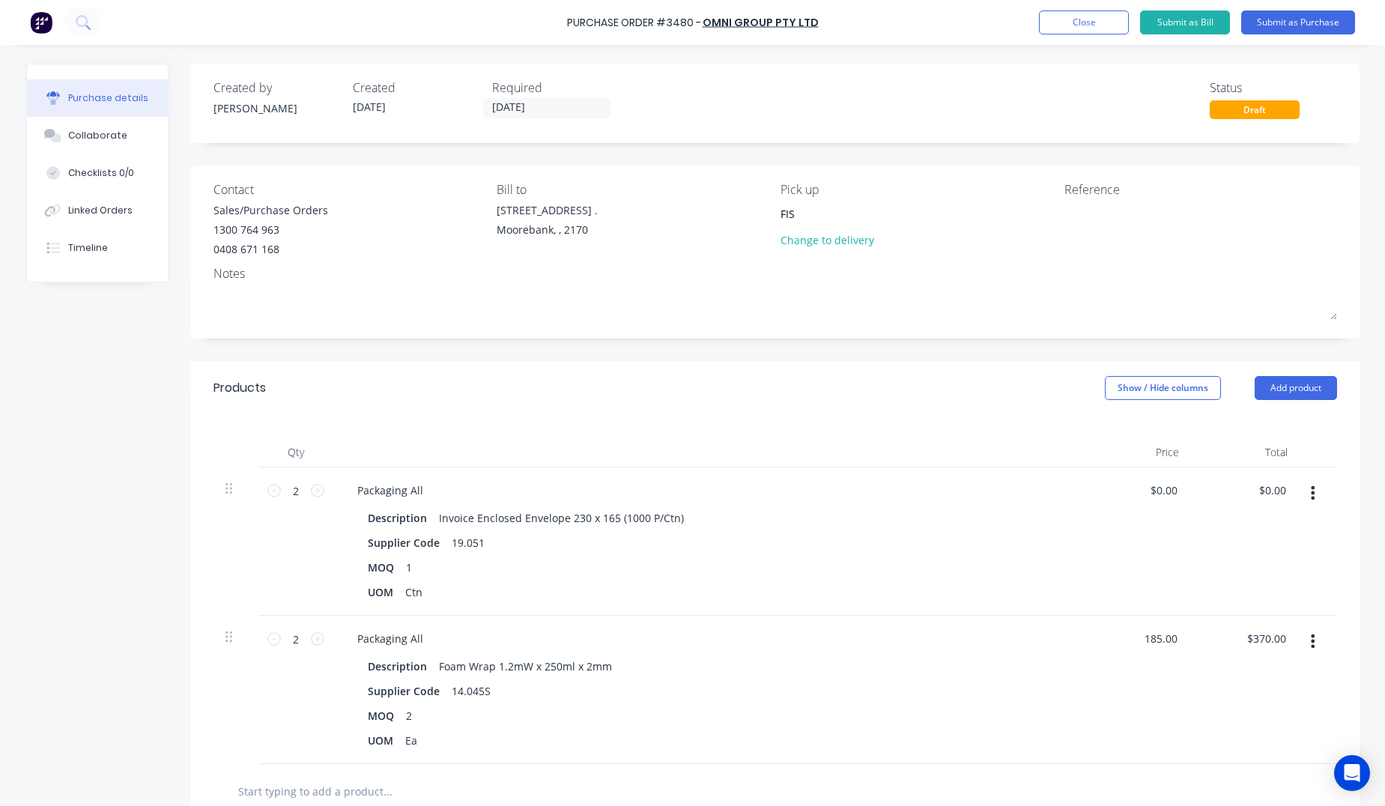
click at [1121, 646] on div "185.00 185.00" at bounding box center [1136, 690] width 109 height 148
type input "$0.00"
click at [1295, 17] on button "Submit as Purchase" at bounding box center [1298, 22] width 114 height 24
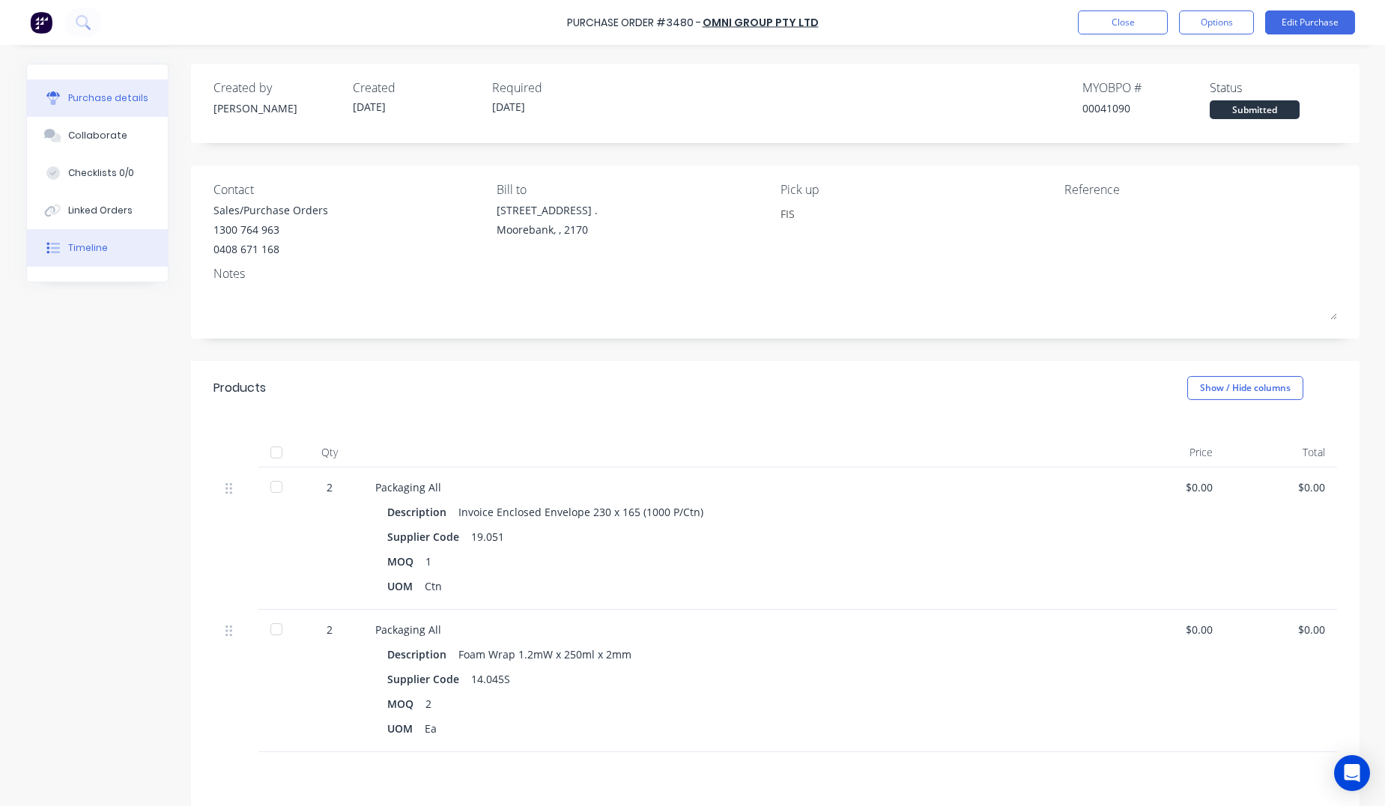
click at [88, 248] on div "Timeline" at bounding box center [88, 247] width 40 height 13
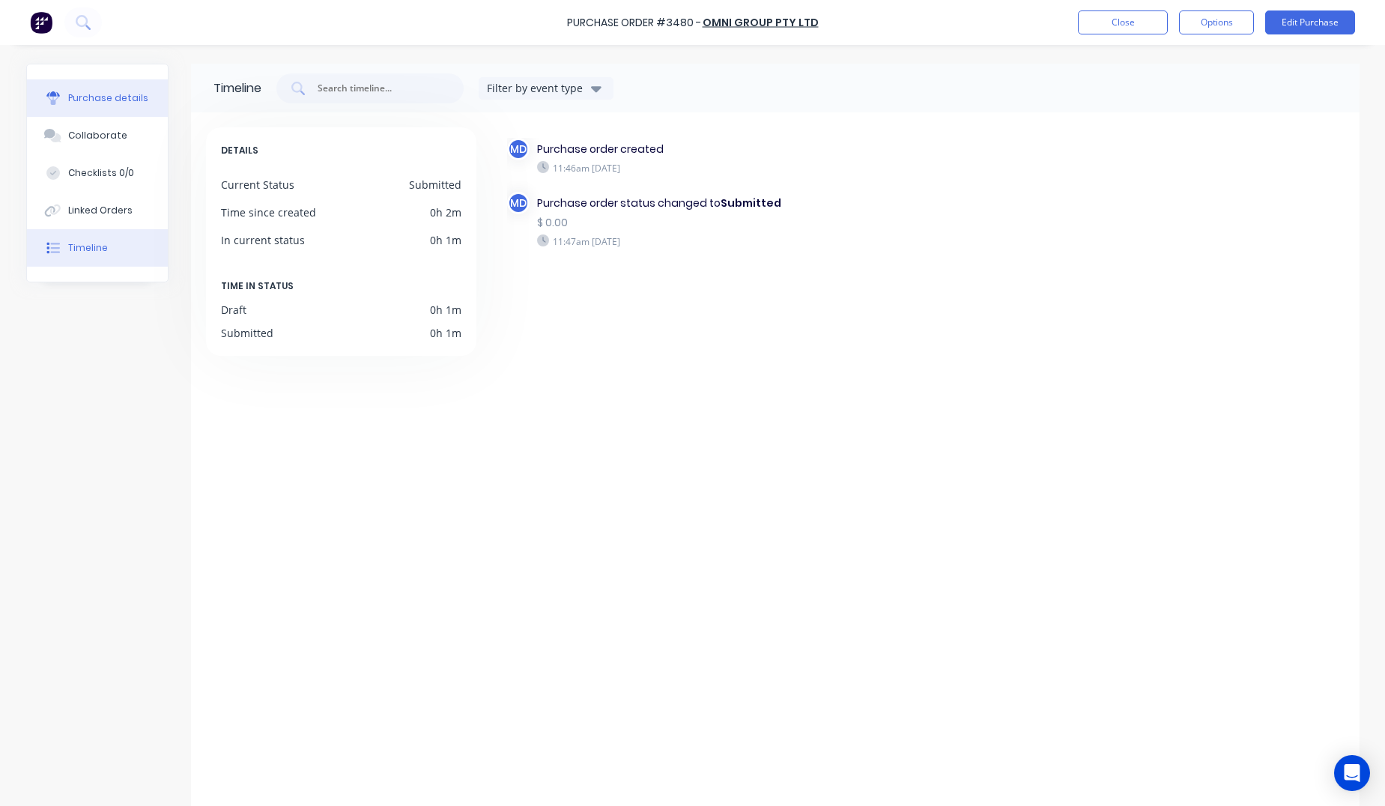
click at [92, 100] on div "Purchase details" at bounding box center [108, 97] width 80 height 13
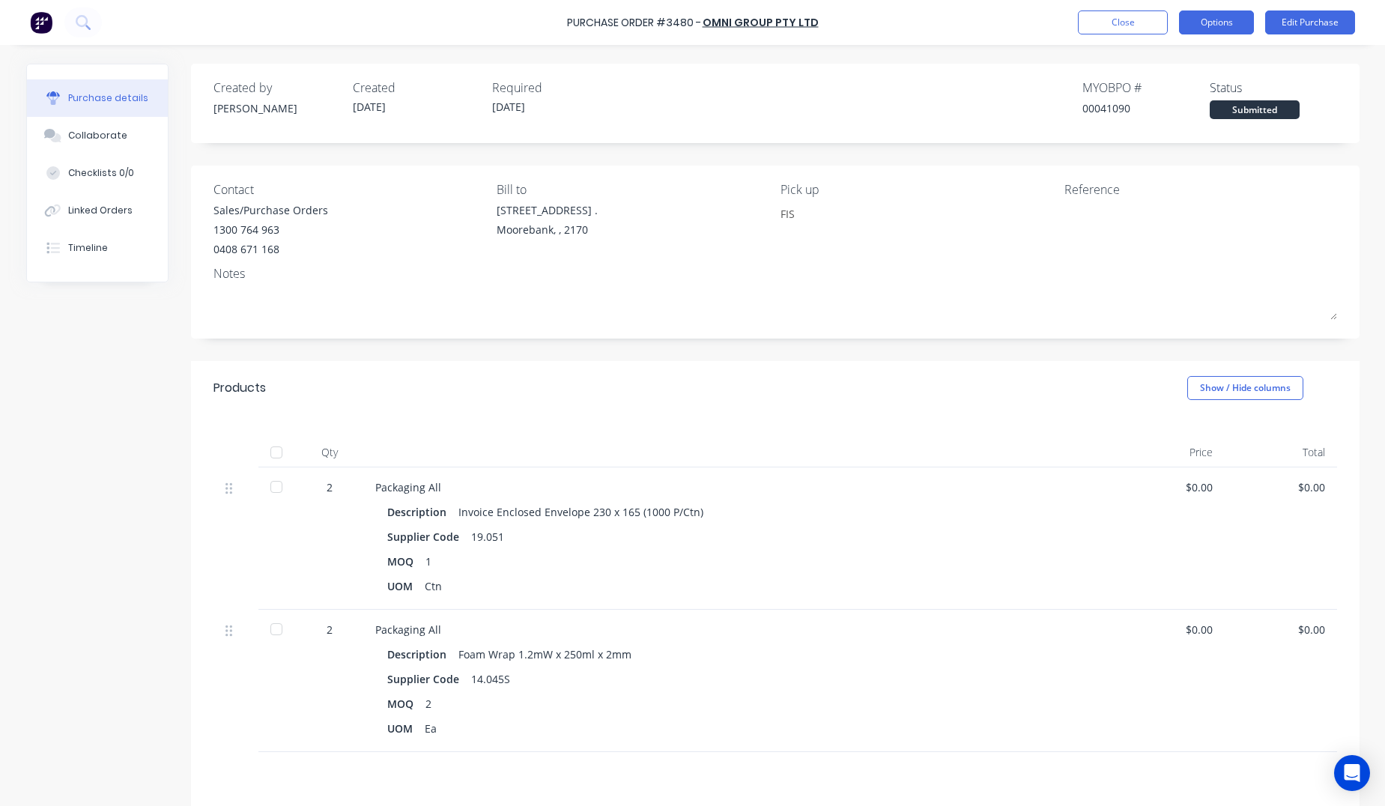
click at [1215, 21] on button "Options" at bounding box center [1216, 22] width 75 height 24
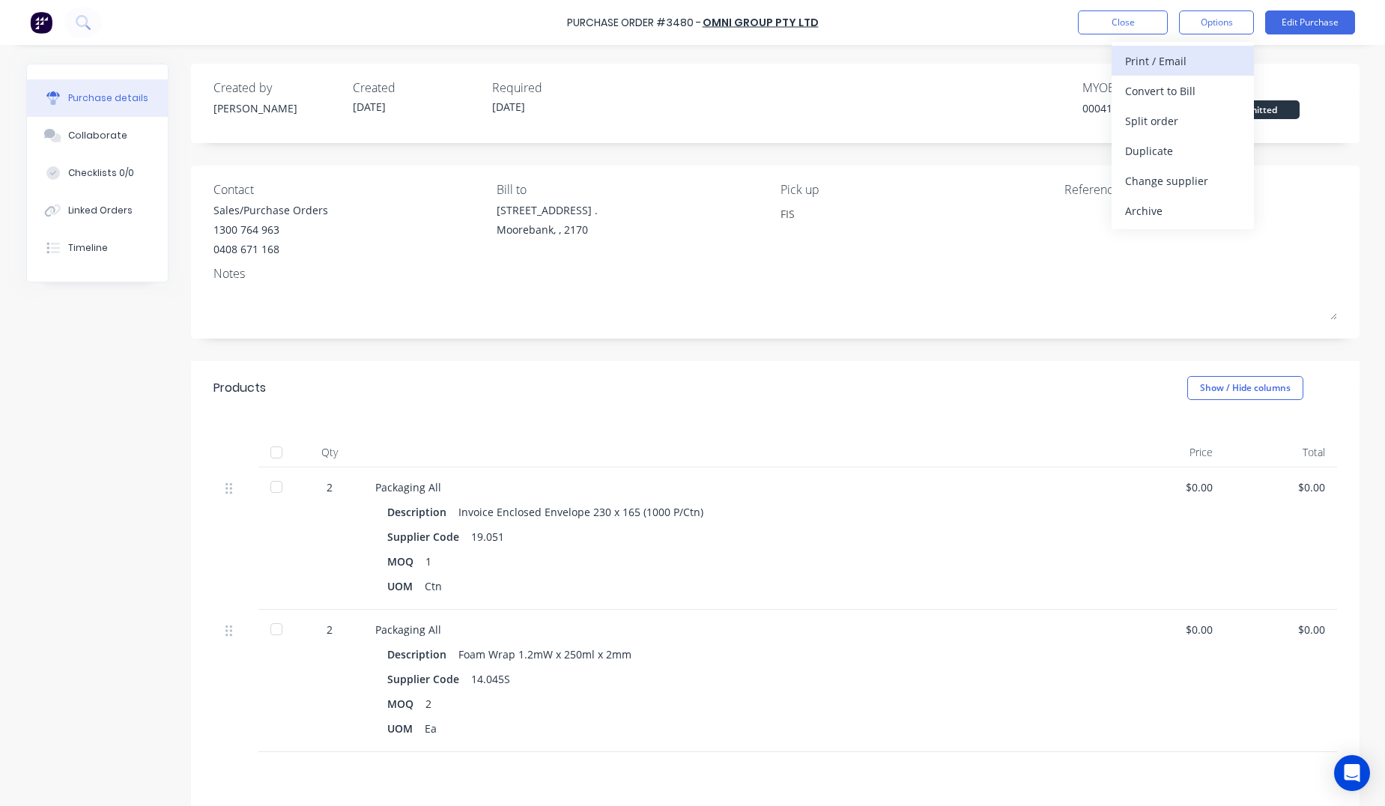
click at [1176, 61] on div "Print / Email" at bounding box center [1182, 61] width 115 height 22
click at [1158, 118] on div "Without pricing" at bounding box center [1182, 121] width 115 height 22
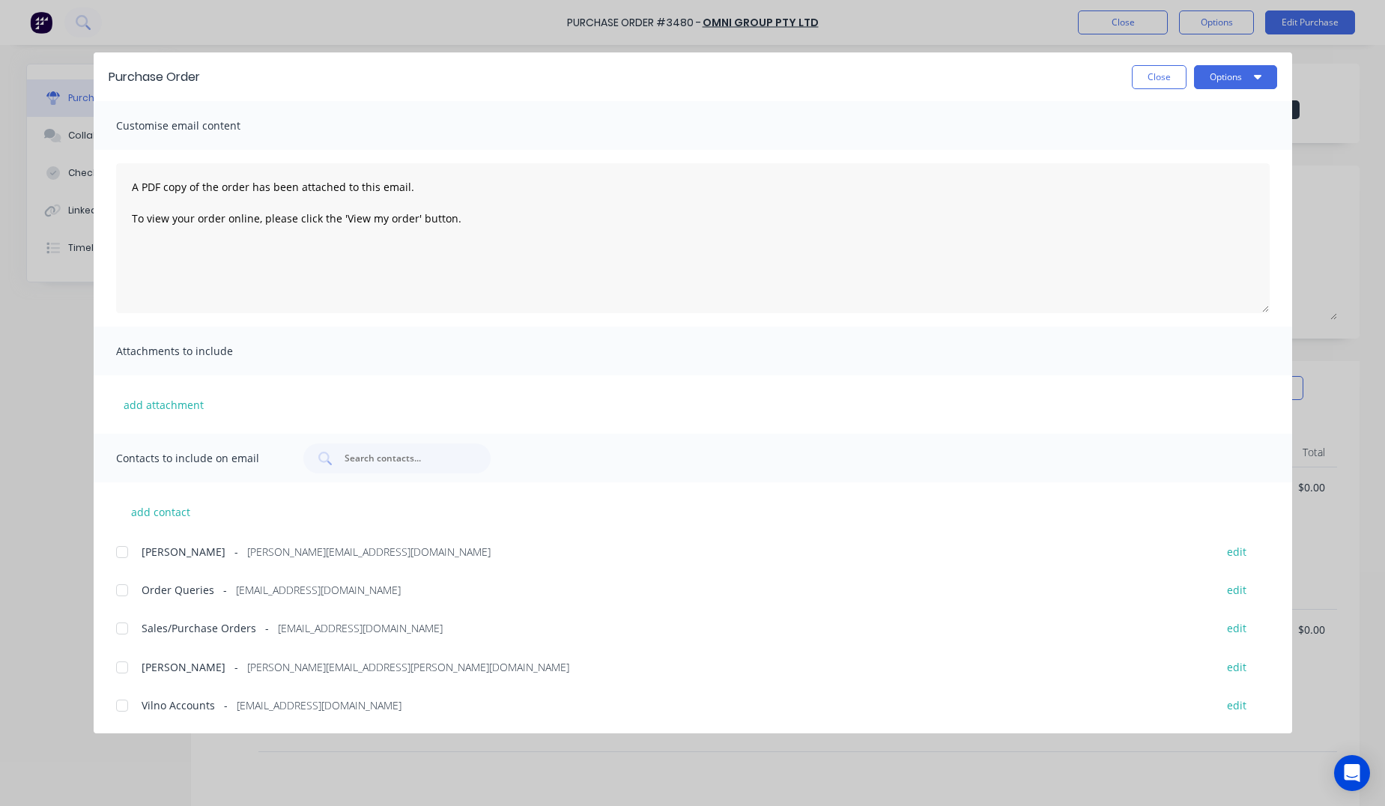
click at [118, 631] on div at bounding box center [122, 628] width 30 height 30
click at [1214, 72] on button "Options" at bounding box center [1235, 77] width 83 height 24
click at [1165, 171] on div "Email" at bounding box center [1205, 175] width 115 height 22
click at [1146, 72] on button "Close" at bounding box center [1158, 77] width 55 height 24
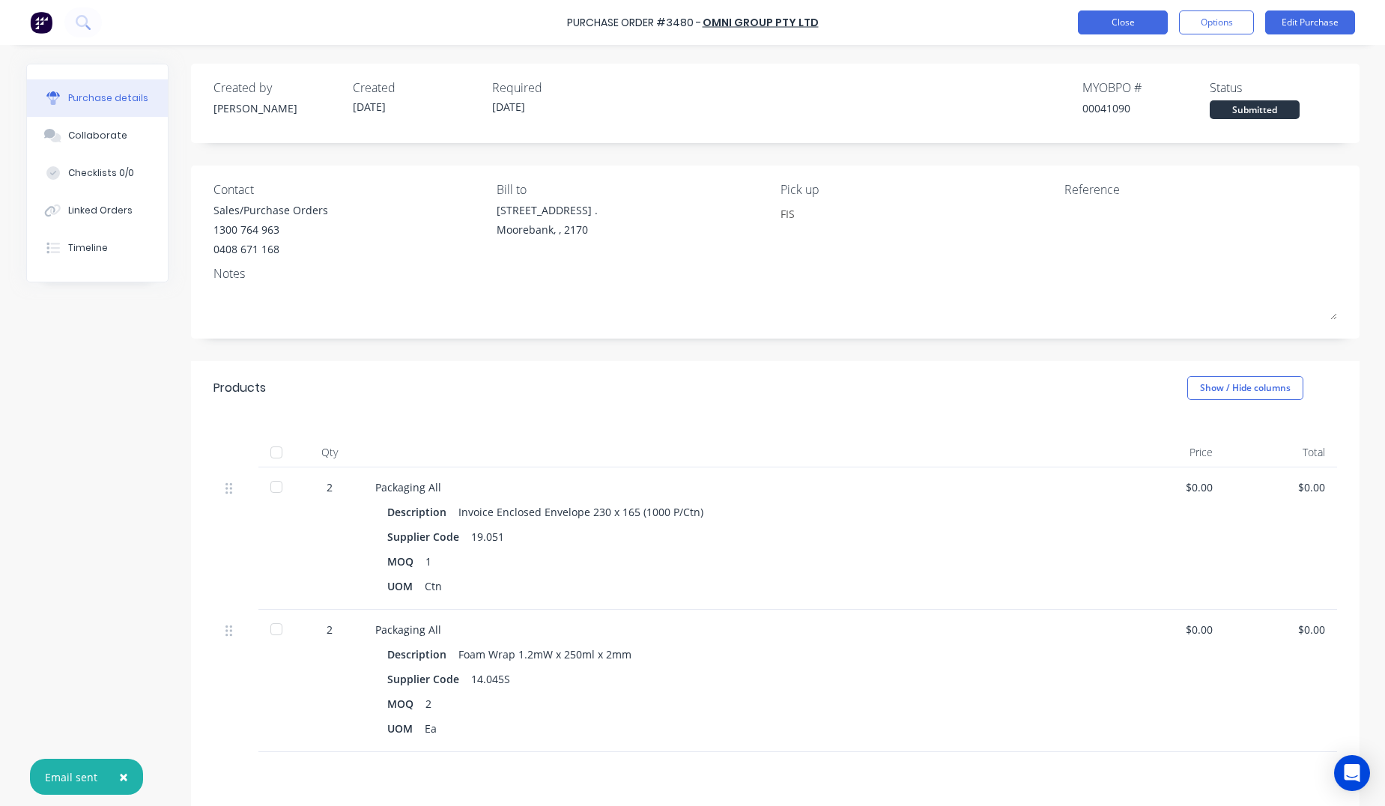
click at [1124, 23] on button "Close" at bounding box center [1123, 22] width 90 height 24
